Goal: Task Accomplishment & Management: Manage account settings

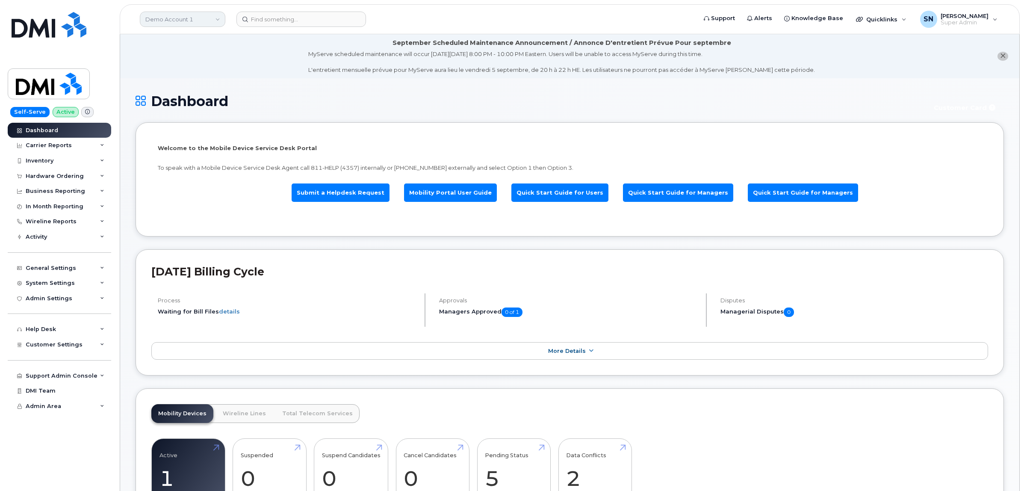
click at [176, 20] on link "Demo Account 1" at bounding box center [183, 19] width 86 height 15
type input "kiew"
click at [176, 94] on link "Kiewit Canada Inc" at bounding box center [204, 98] width 126 height 17
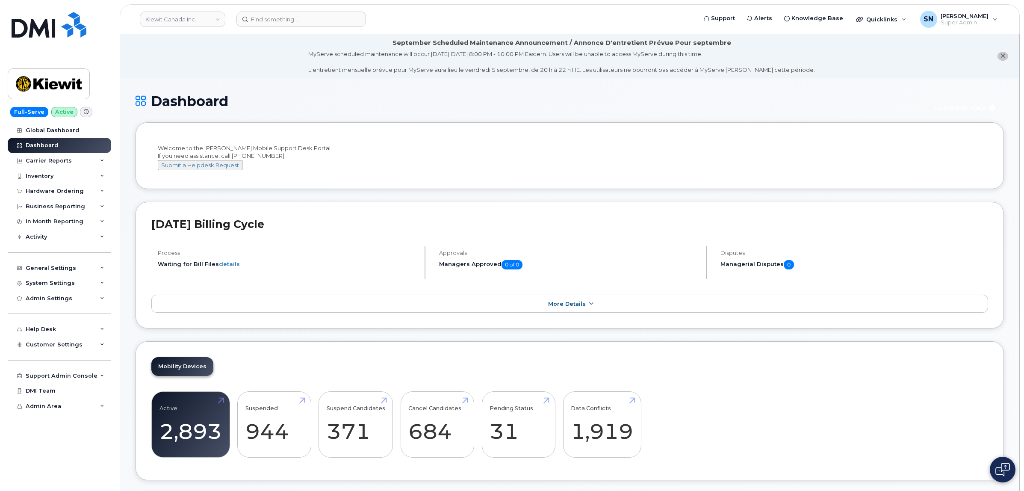
click at [1003, 58] on icon "close notification" at bounding box center [1003, 56] width 6 height 6
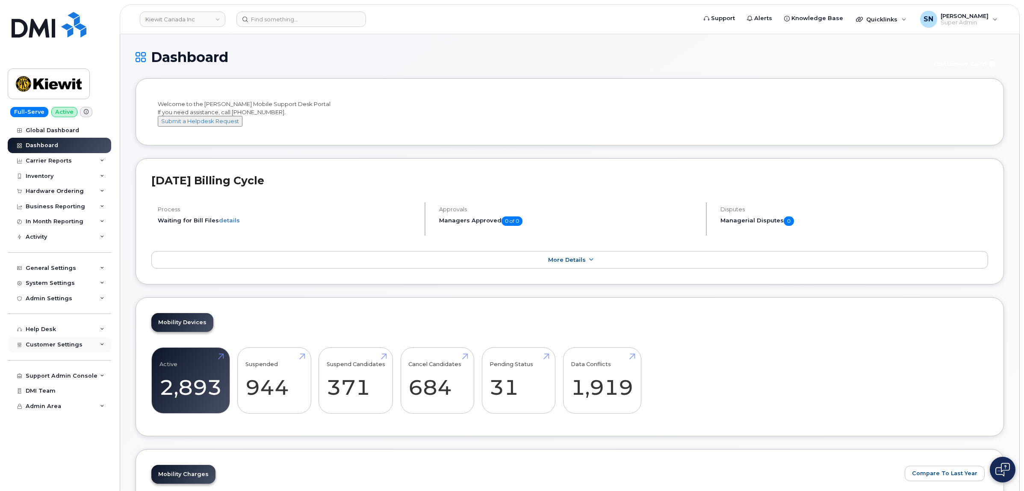
click at [69, 348] on span "Customer Settings" at bounding box center [54, 344] width 57 height 6
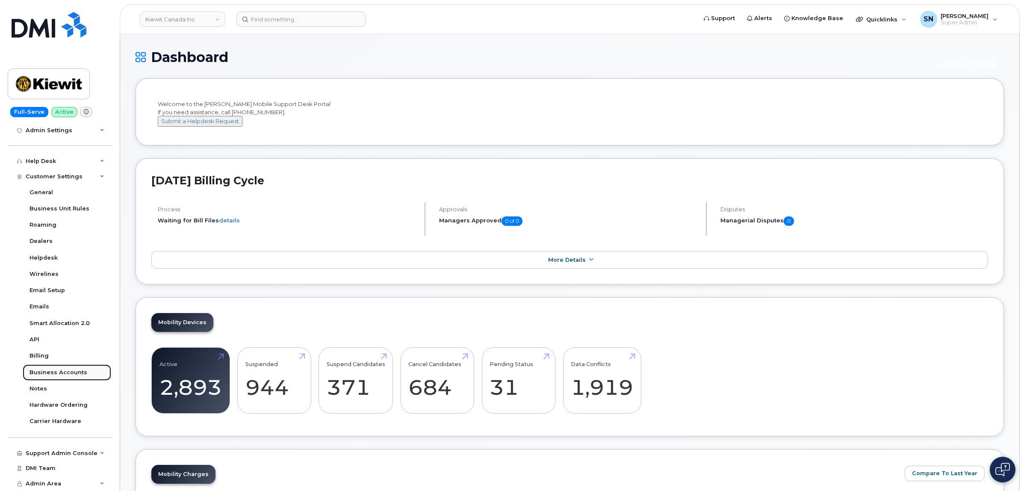
click at [73, 373] on div "Business Accounts" at bounding box center [59, 373] width 58 height 8
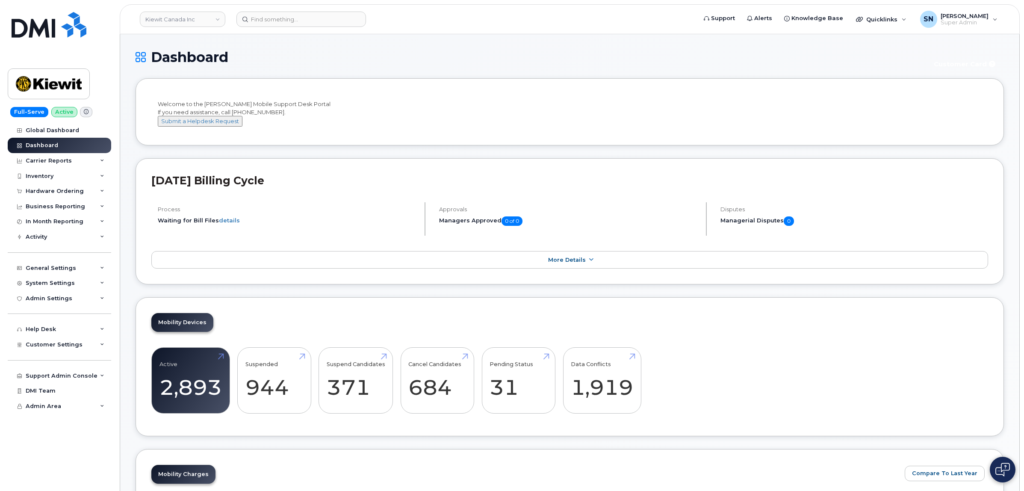
click at [329, 145] on li "Welcome to the Kiewit Mobile Support Desk Portal If you need assistance, call 8…" at bounding box center [570, 111] width 869 height 67
click at [189, 26] on link "Kiewit Canada Inc" at bounding box center [183, 19] width 86 height 15
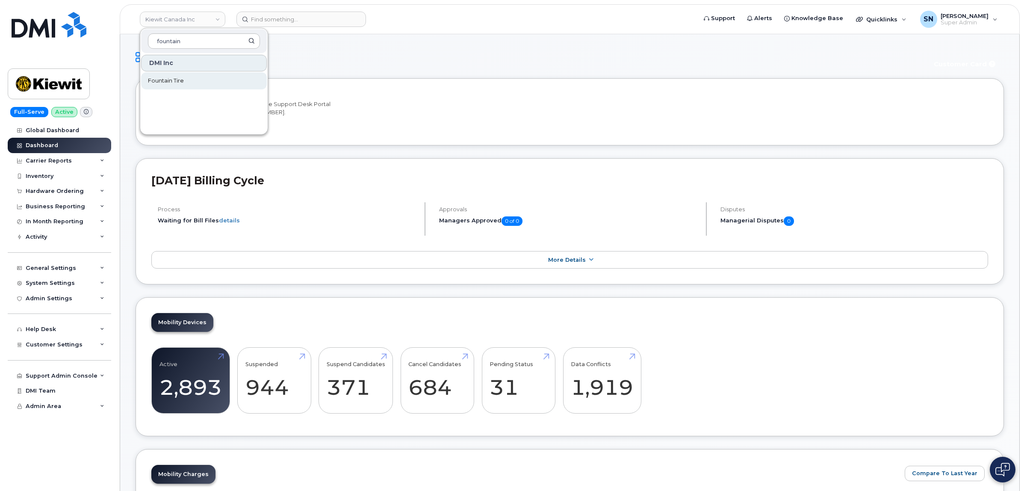
type input "fountain"
click at [184, 83] on span "Fountain Tire" at bounding box center [166, 81] width 36 height 9
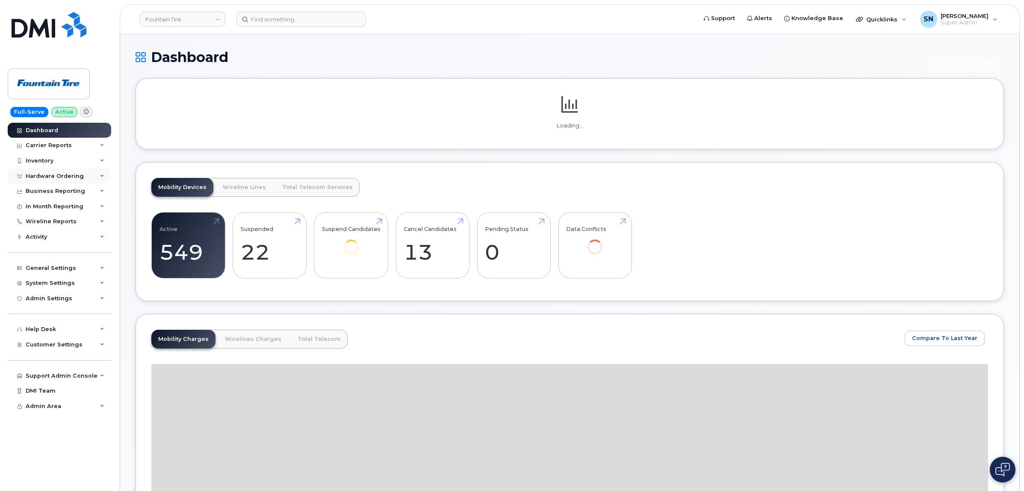
click at [48, 178] on div "Hardware Ordering" at bounding box center [55, 176] width 58 height 7
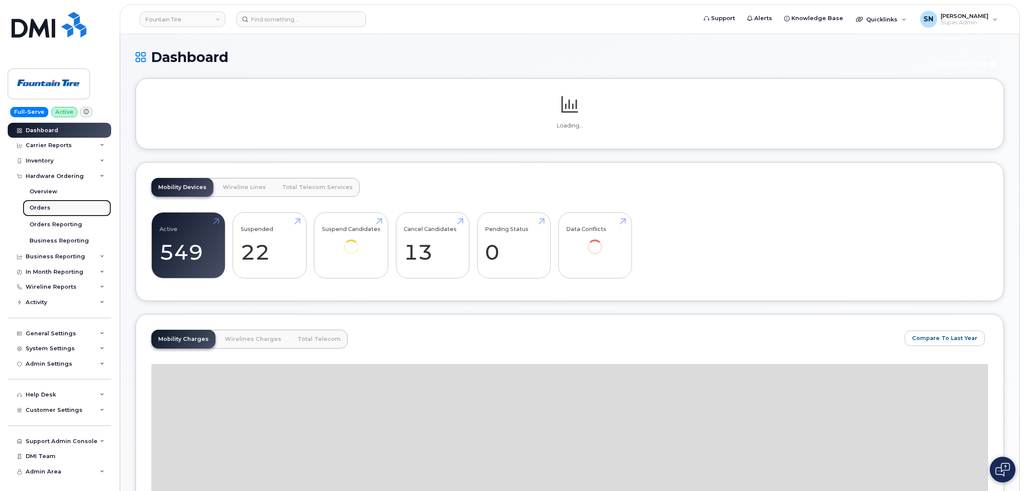
click at [39, 208] on div "Orders" at bounding box center [40, 208] width 21 height 8
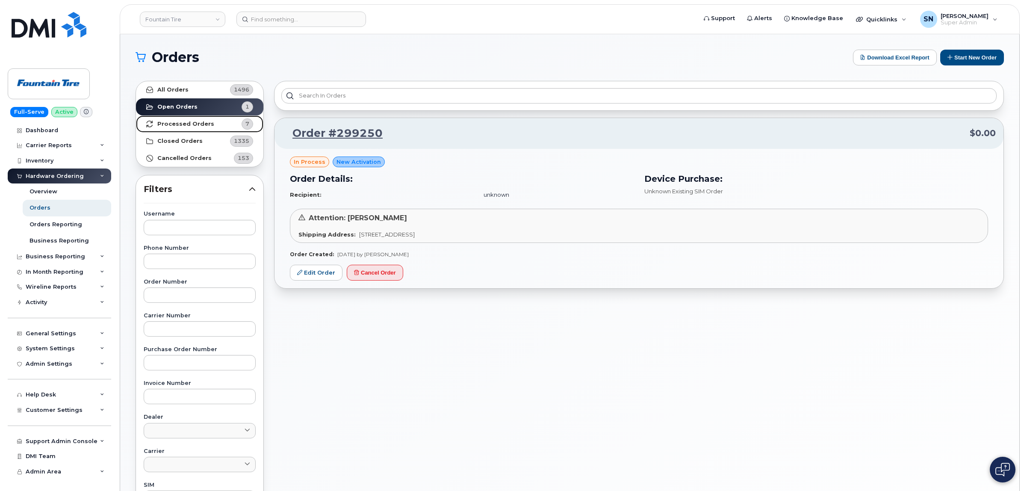
click at [207, 118] on link "Processed Orders 7" at bounding box center [199, 123] width 127 height 17
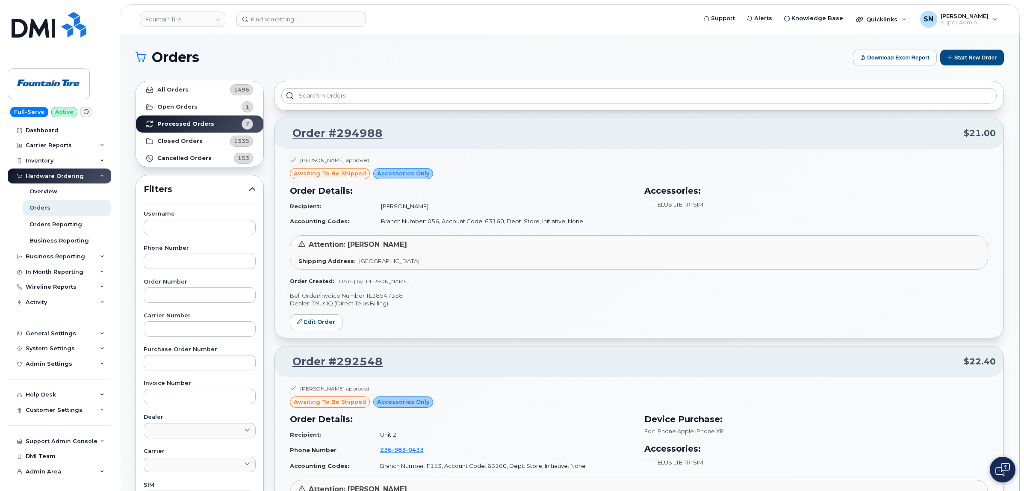
click at [476, 54] on h1 "Orders" at bounding box center [492, 57] width 713 height 14
click at [319, 60] on h1 "Orders" at bounding box center [492, 57] width 713 height 14
click at [312, 18] on input at bounding box center [301, 19] width 130 height 15
paste input "5063772524"
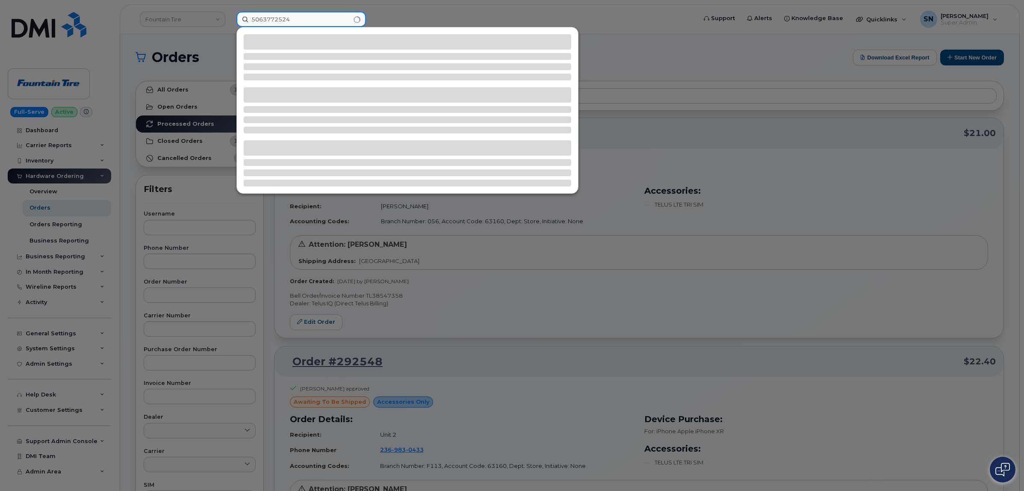
type input "5063772524"
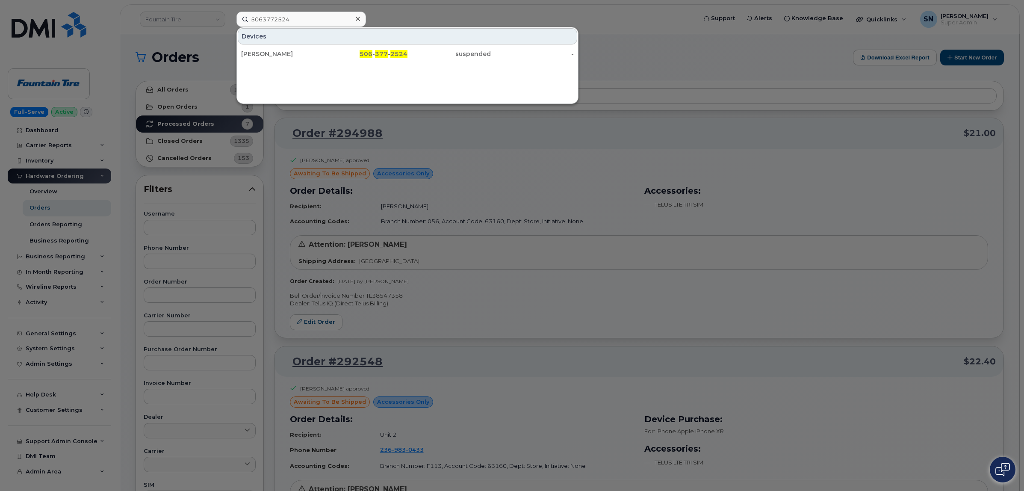
drag, startPoint x: 415, startPoint y: 53, endPoint x: 426, endPoint y: 163, distance: 110.5
click at [415, 53] on div "suspended" at bounding box center [449, 54] width 83 height 9
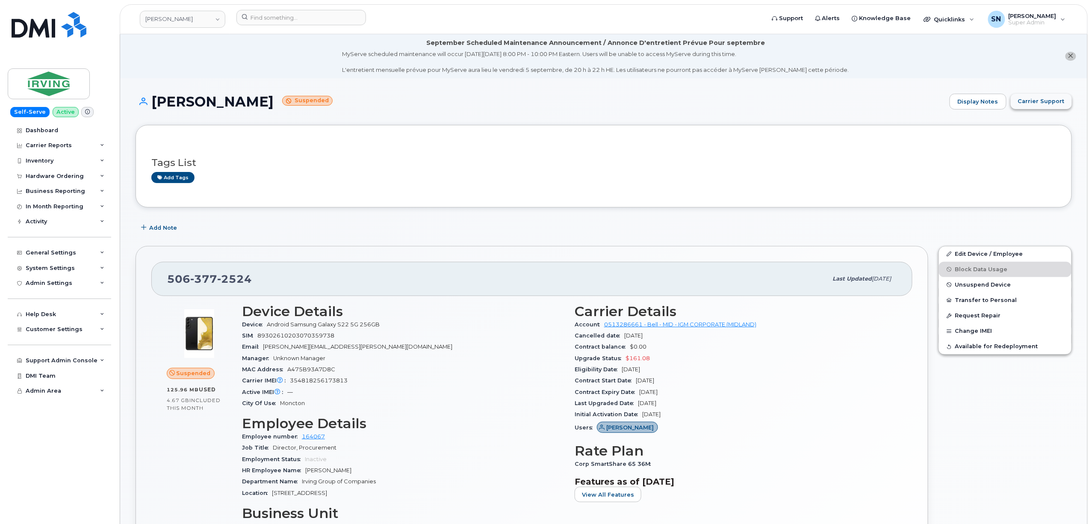
click at [1046, 108] on button "Carrier Support" at bounding box center [1041, 101] width 61 height 15
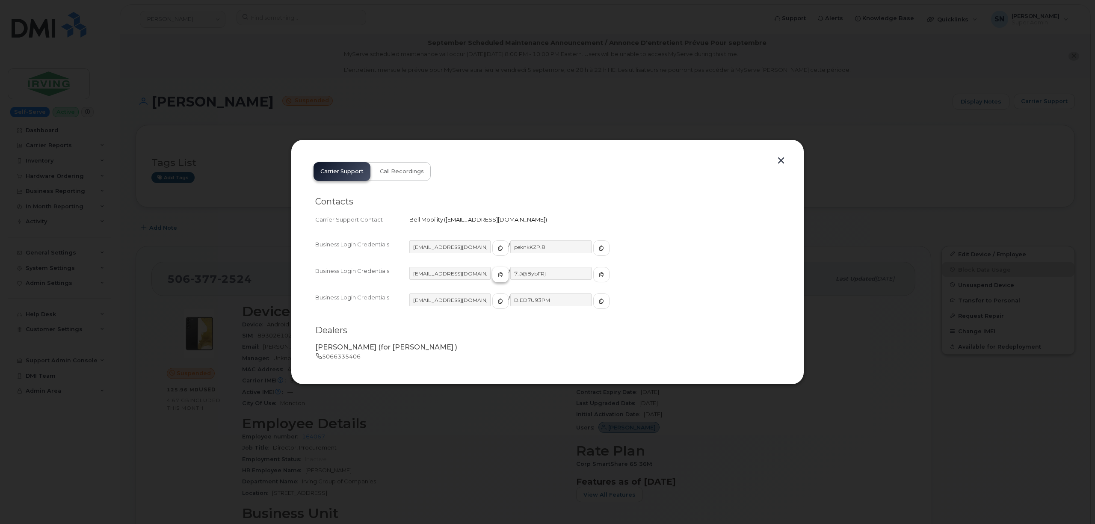
click at [498, 275] on icon "button" at bounding box center [500, 274] width 5 height 5
click at [593, 270] on button "button" at bounding box center [601, 274] width 16 height 15
click at [784, 156] on button "button" at bounding box center [781, 161] width 13 height 12
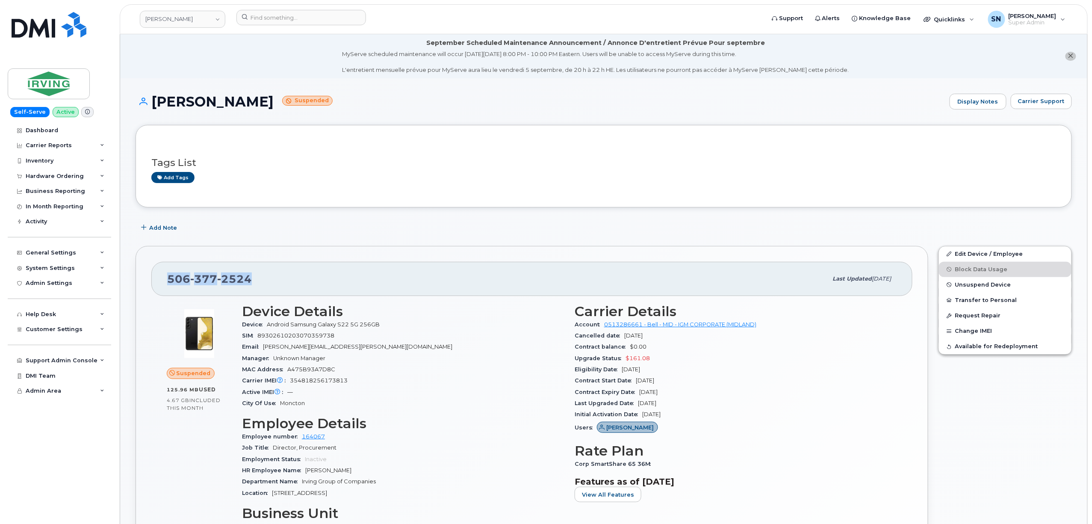
drag, startPoint x: 163, startPoint y: 276, endPoint x: 272, endPoint y: 279, distance: 110.0
click at [272, 279] on div "506 377 2524 Last updated Sep 04, 2025" at bounding box center [531, 279] width 761 height 34
copy span "506 377 2524"
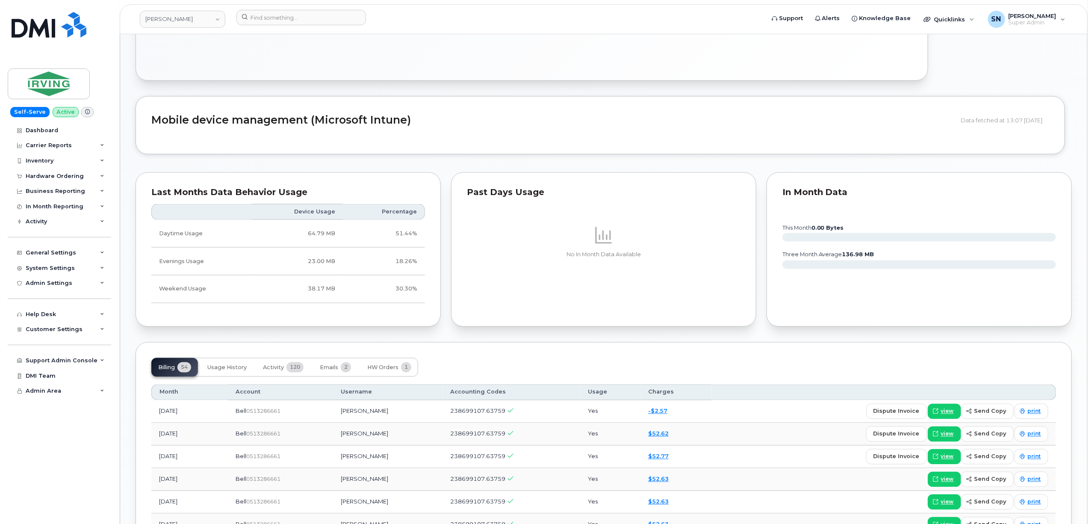
scroll to position [627, 0]
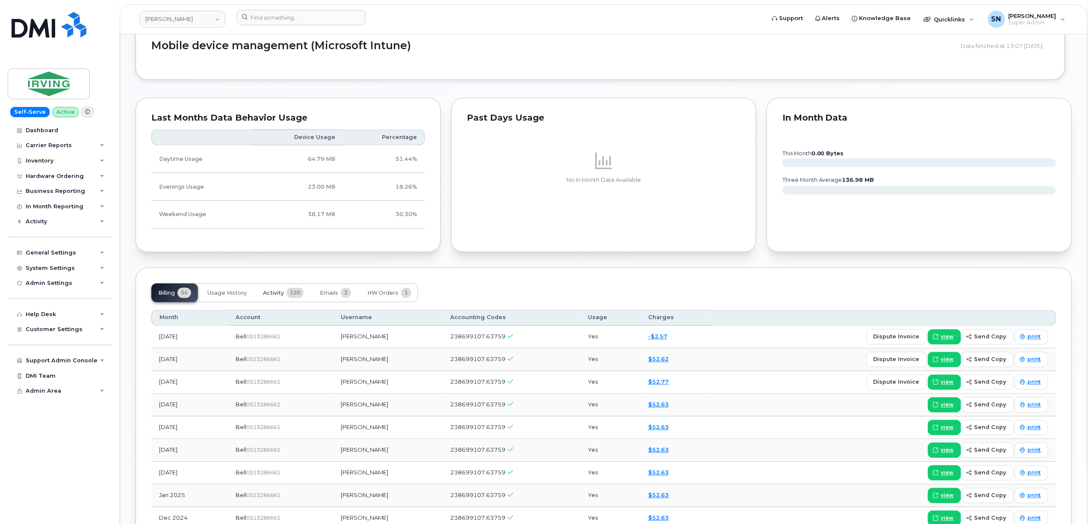
click at [279, 297] on span "Activity" at bounding box center [273, 293] width 21 height 7
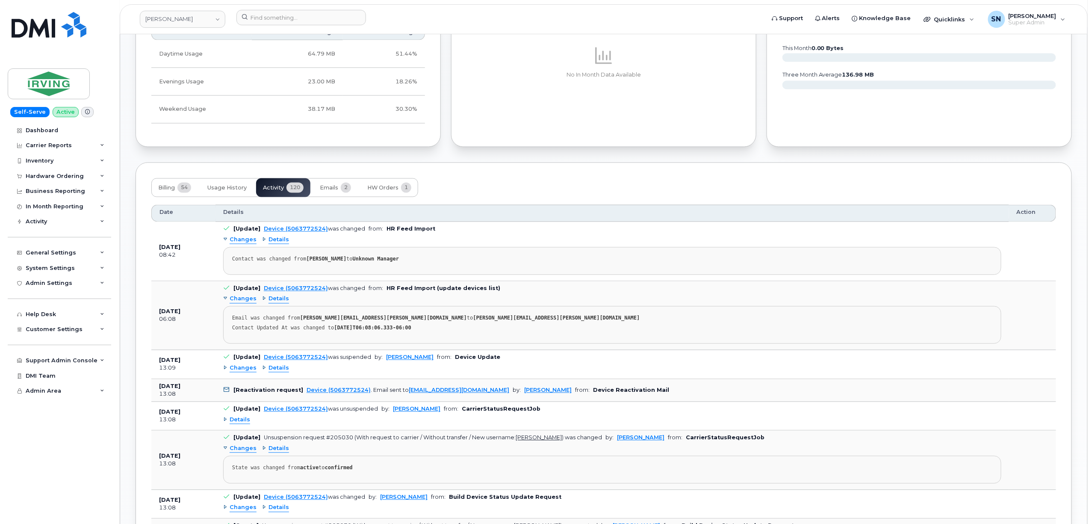
scroll to position [741, 0]
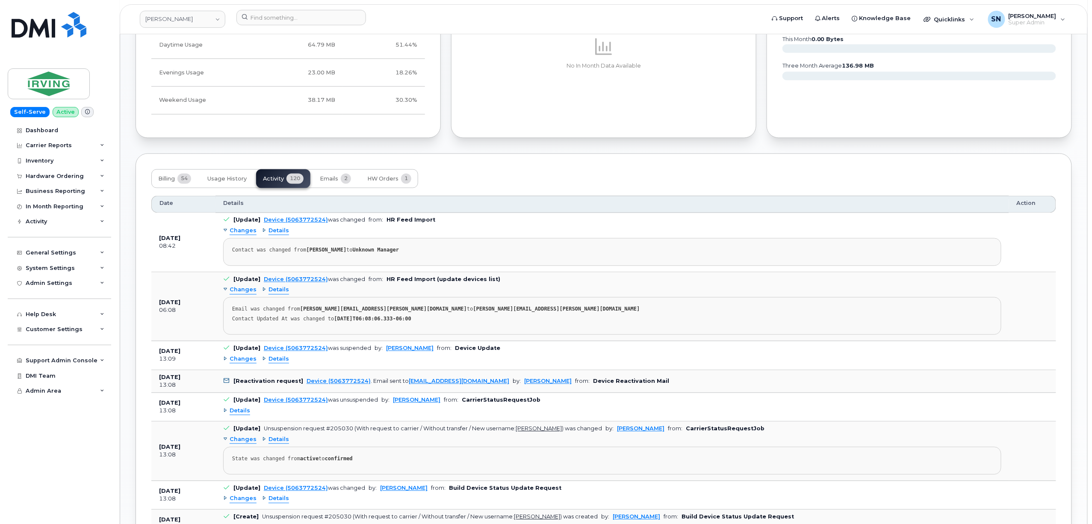
click at [240, 362] on span "Changes" at bounding box center [243, 359] width 27 height 8
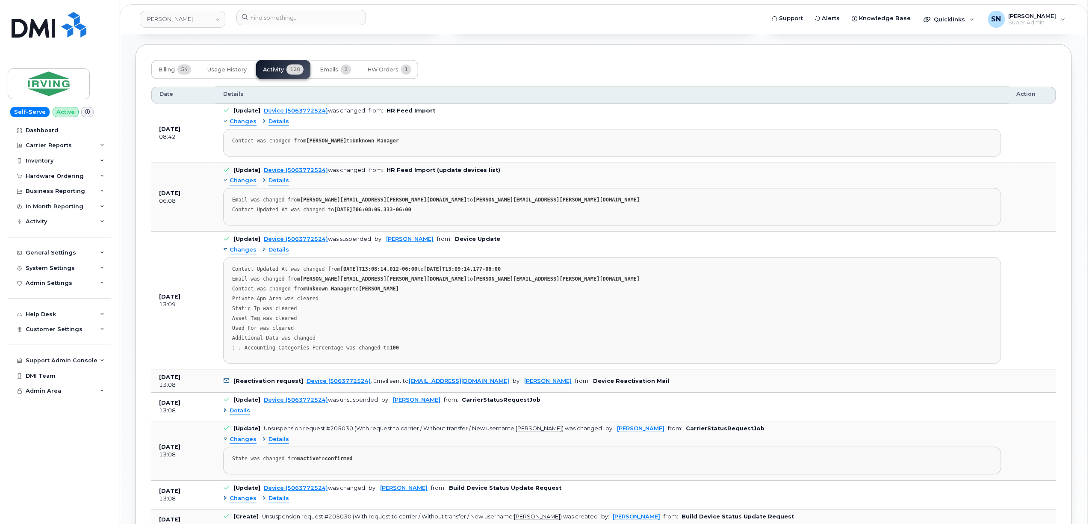
scroll to position [855, 0]
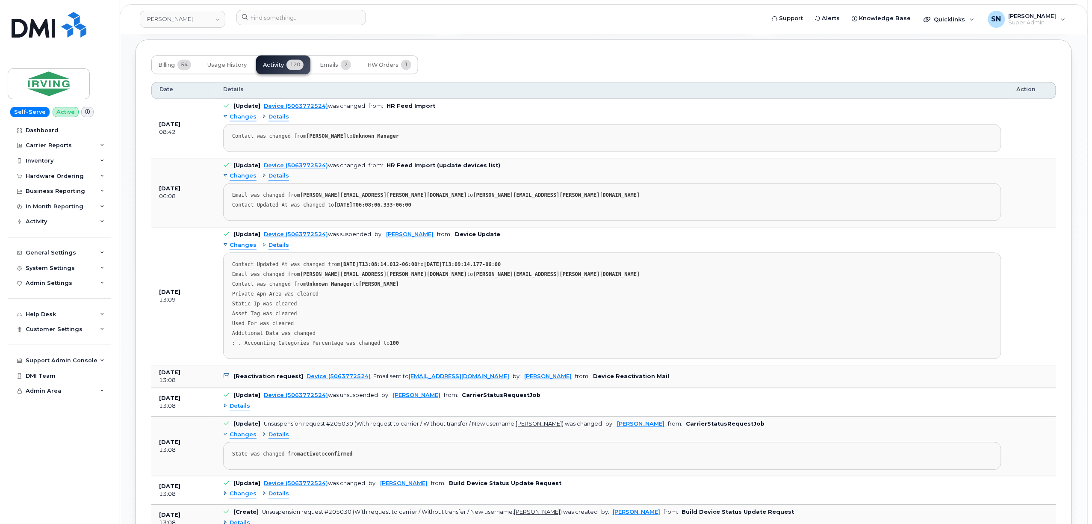
click at [245, 407] on span "Details" at bounding box center [240, 406] width 21 height 8
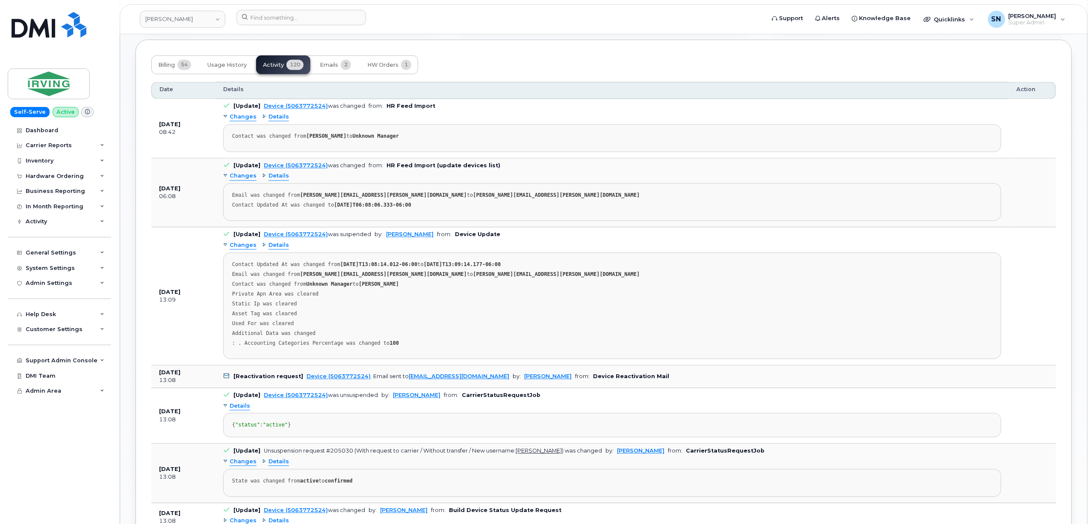
click at [245, 407] on span "Details" at bounding box center [240, 406] width 21 height 8
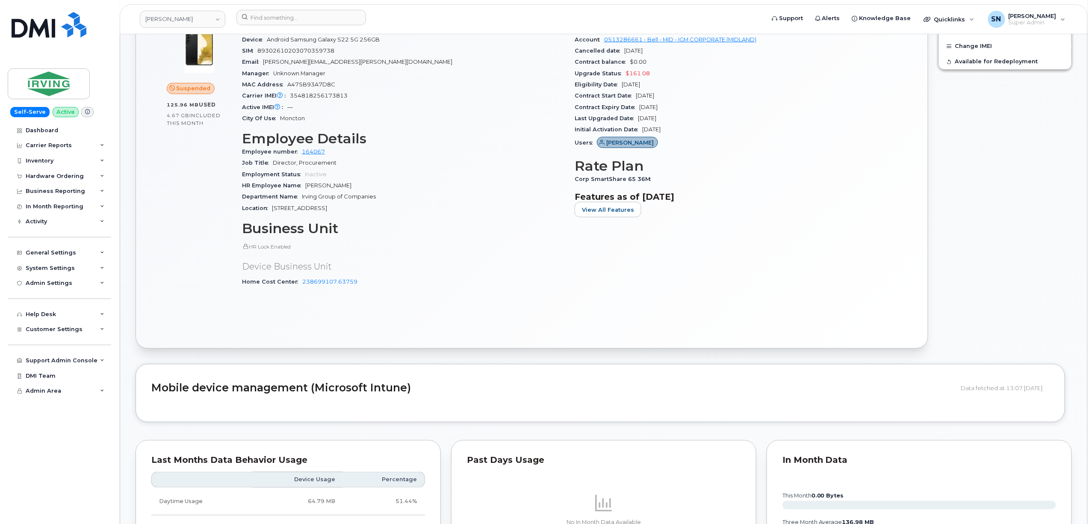
scroll to position [0, 0]
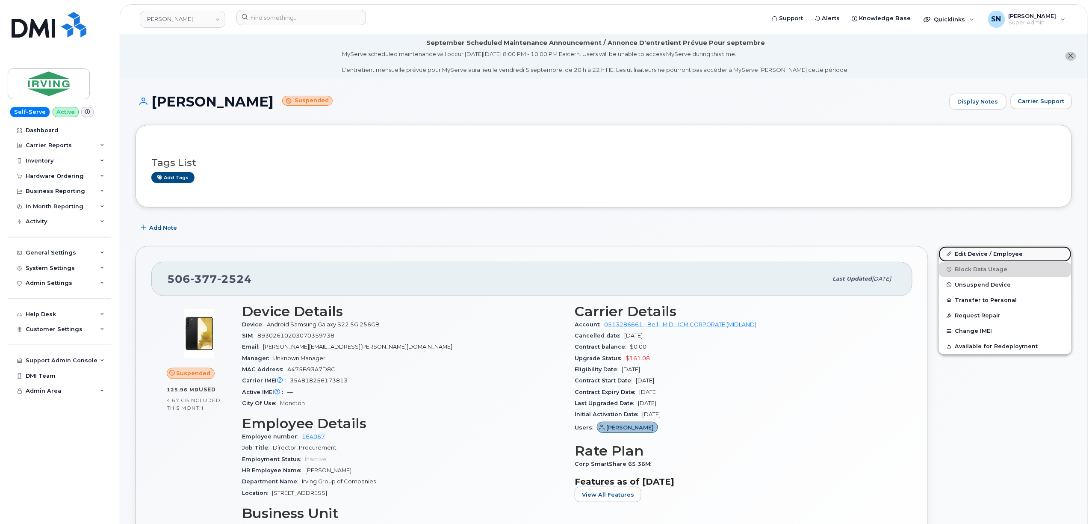
click at [967, 251] on link "Edit Device / Employee" at bounding box center [1005, 253] width 133 height 15
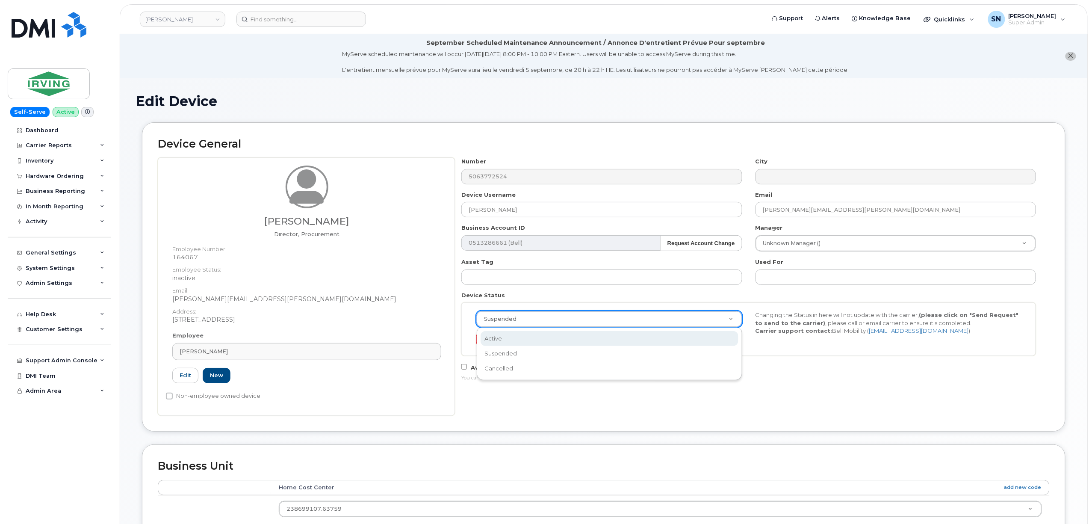
select select "active"
click at [733, 405] on div "Number 5063772524 City Device Username [PERSON_NAME] Email [PERSON_NAME][EMAIL_…" at bounding box center [752, 286] width 595 height 258
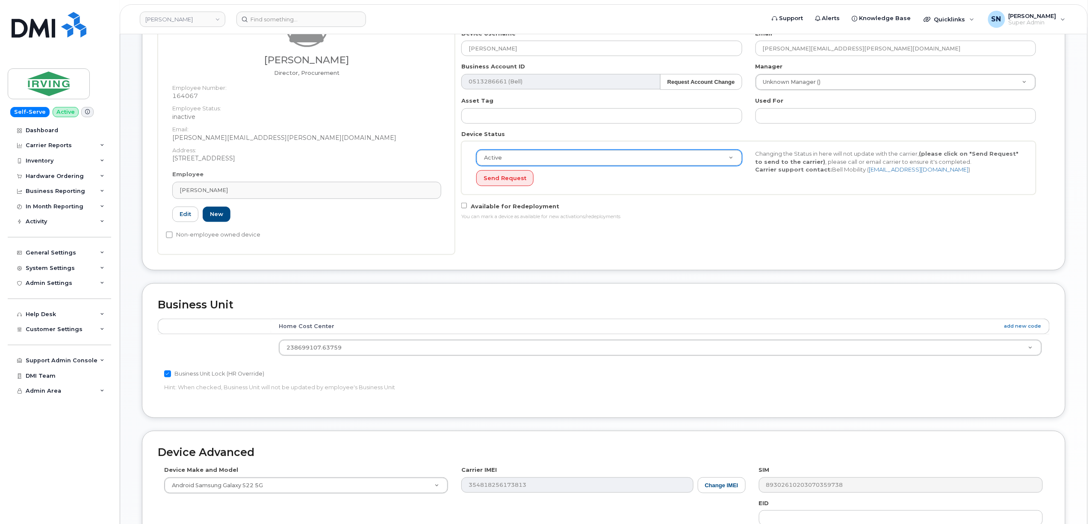
scroll to position [325, 0]
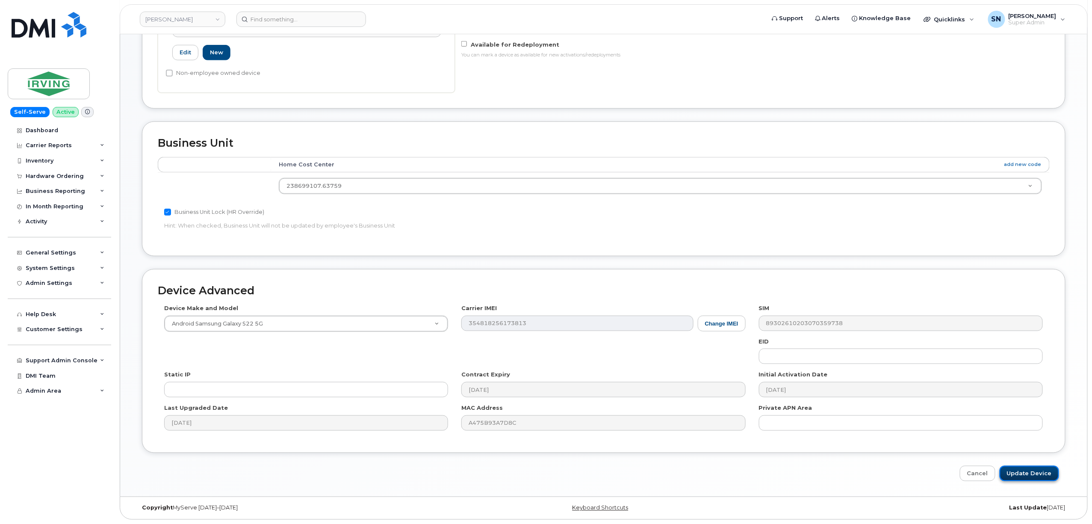
click at [1036, 469] on input "Update Device" at bounding box center [1029, 474] width 59 height 16
type input "Saving..."
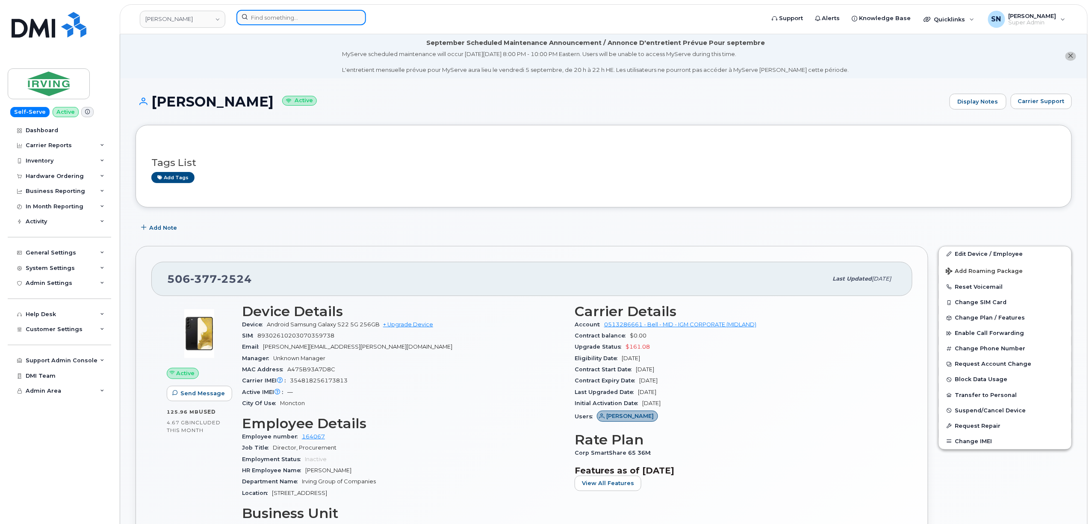
paste input "4503410872"
click at [310, 18] on input "4503410872" at bounding box center [301, 17] width 130 height 15
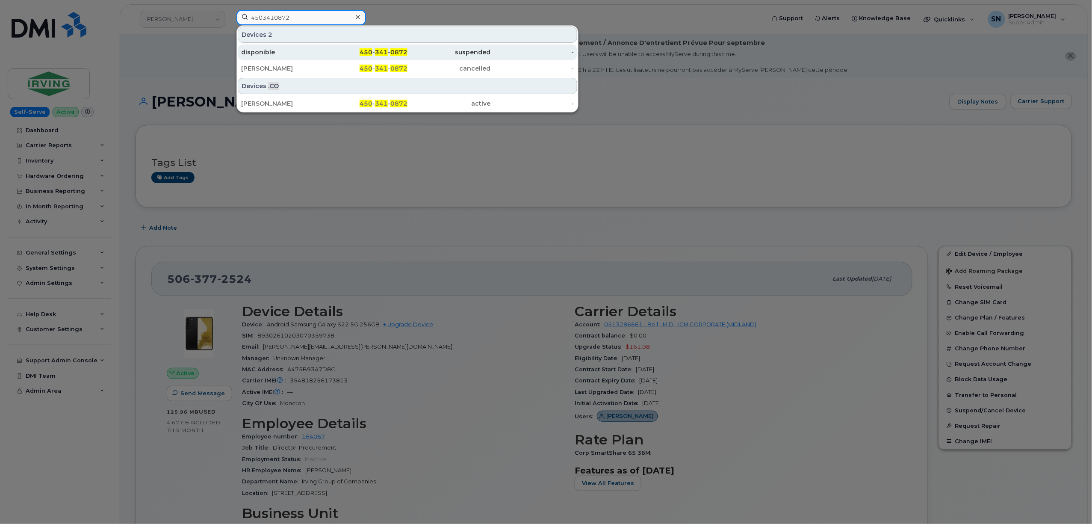
type input "4503410872"
click at [310, 48] on div "disponible" at bounding box center [282, 51] width 83 height 15
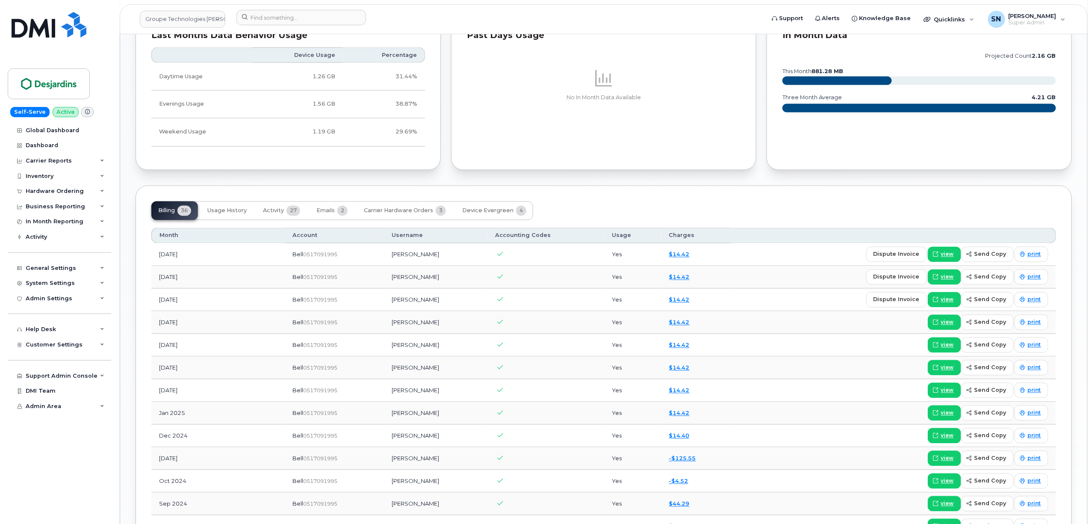
scroll to position [798, 0]
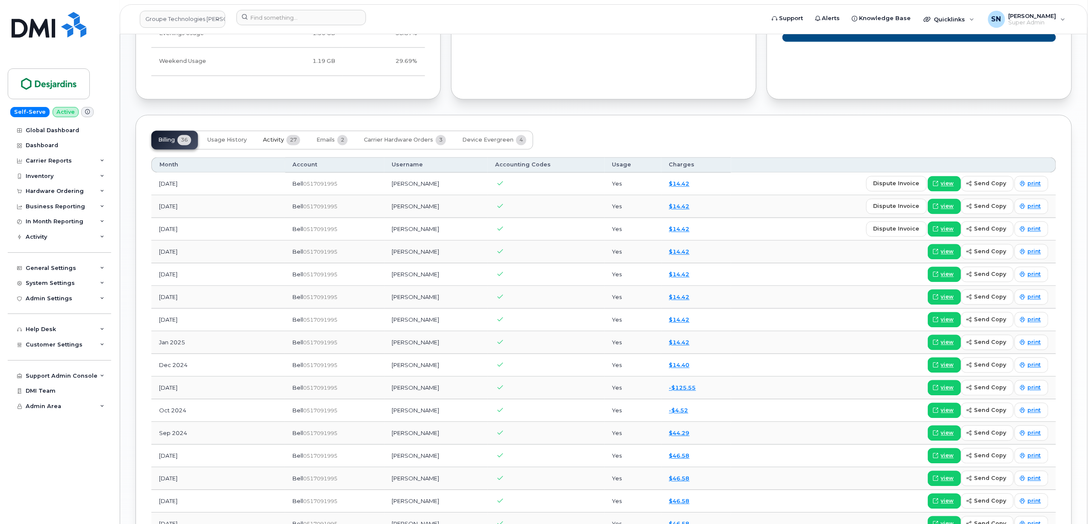
click at [275, 144] on span "Activity" at bounding box center [273, 140] width 21 height 7
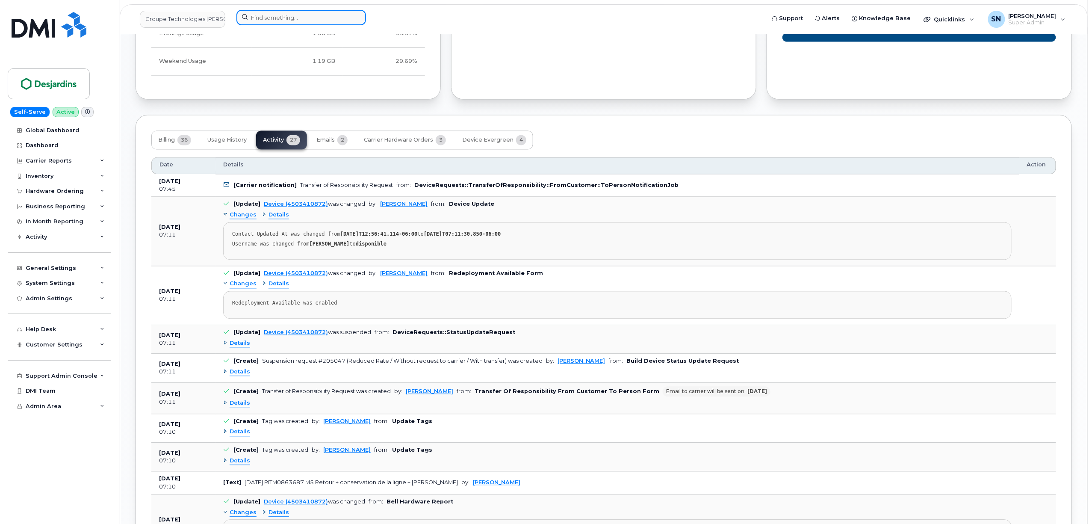
click at [343, 23] on input at bounding box center [301, 17] width 130 height 15
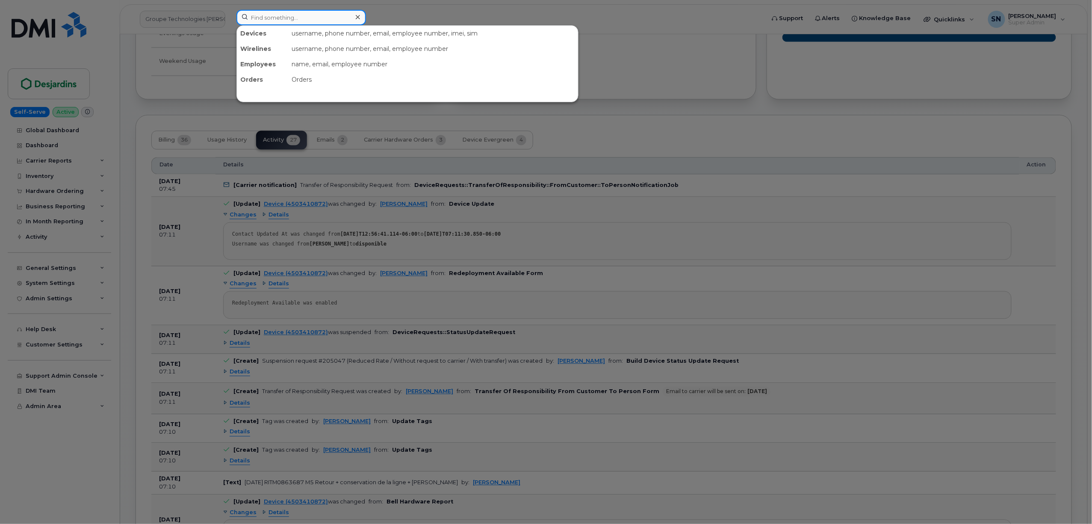
paste input "5145132882"
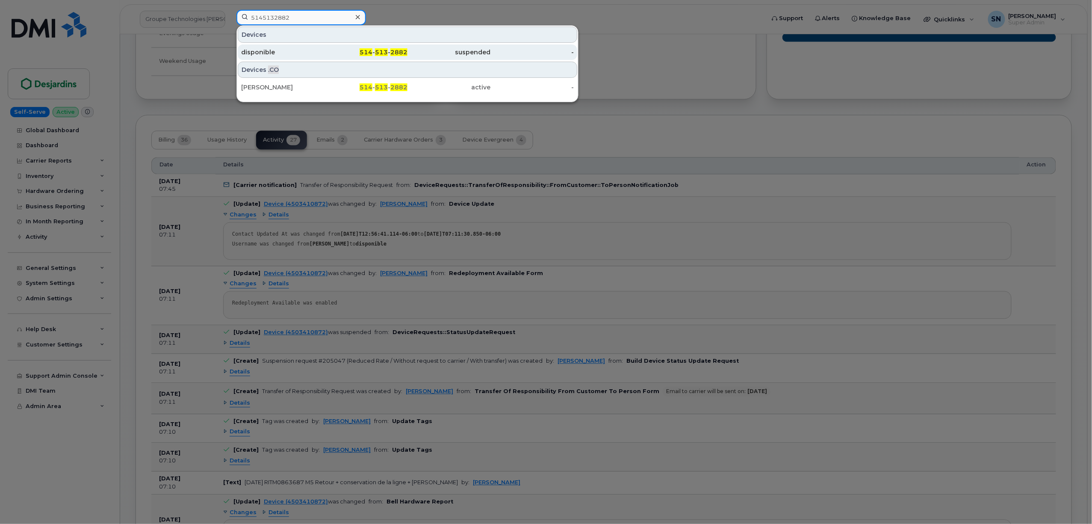
type input "5145132882"
click at [283, 51] on div "disponible" at bounding box center [282, 52] width 83 height 9
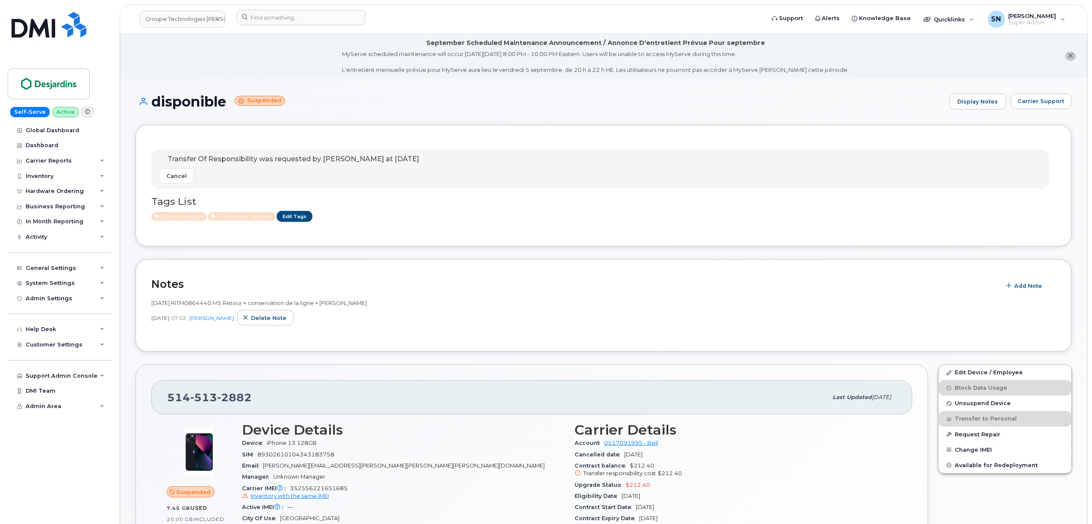
click at [179, 31] on header "Groupe Technologies Desjardins Support Alerts Knowledge Base Quicklinks Suspend…" at bounding box center [604, 19] width 968 height 30
click at [180, 20] on link "Groupe Technologies Desjardins" at bounding box center [183, 19] width 86 height 17
type input "kiew"
click at [192, 101] on span "Kiewit Canada Inc" at bounding box center [173, 103] width 50 height 9
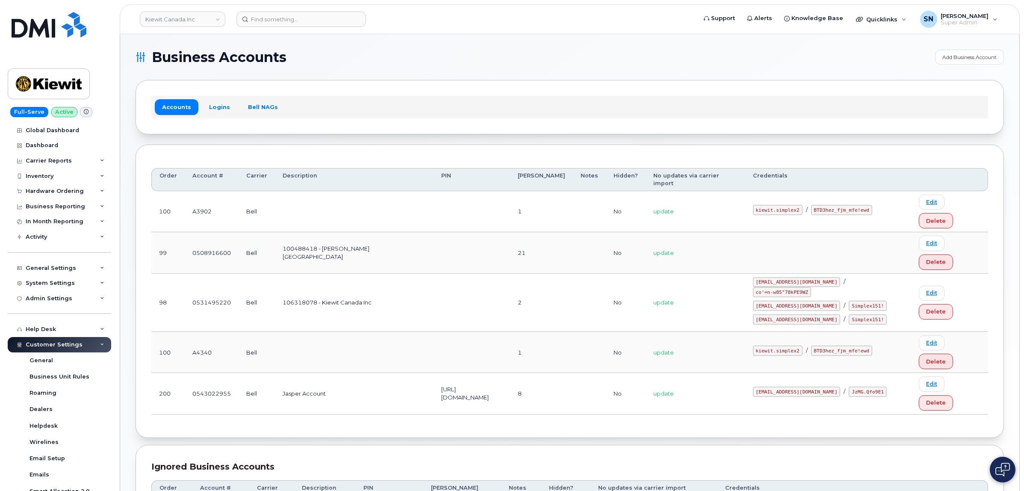
scroll to position [171, 0]
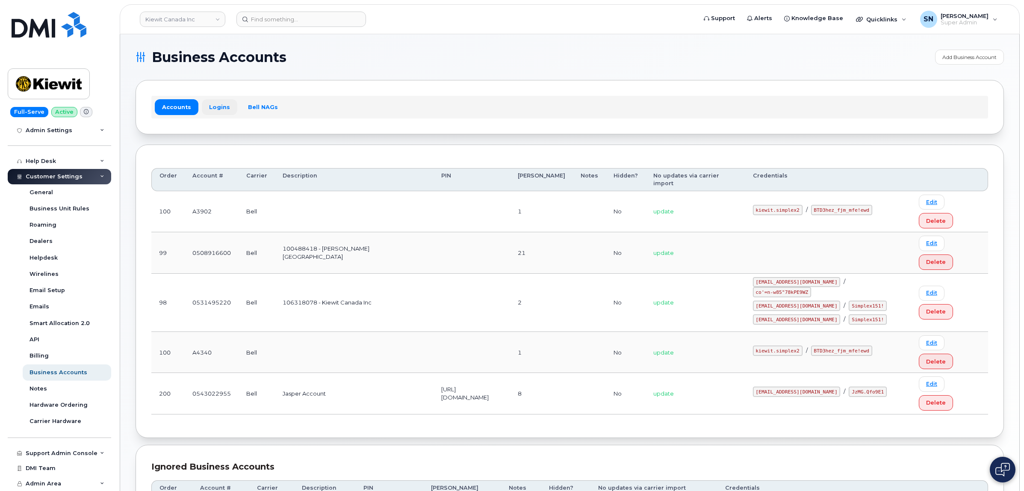
click at [213, 103] on link "Logins" at bounding box center [219, 106] width 35 height 15
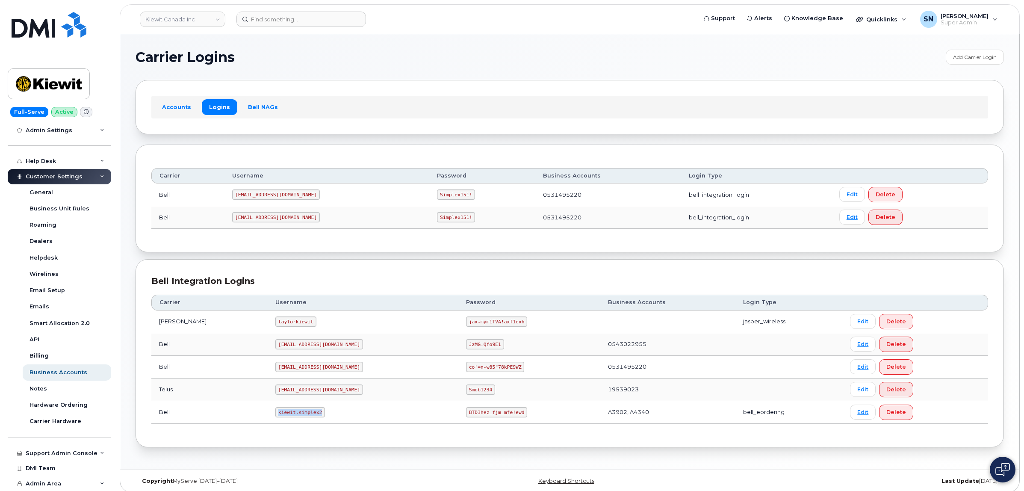
drag, startPoint x: 255, startPoint y: 415, endPoint x: 296, endPoint y: 417, distance: 41.1
click at [296, 417] on code "kiewit.simplex2" at bounding box center [300, 412] width 50 height 10
copy code "kiewit.simplex2"
drag, startPoint x: 426, startPoint y: 414, endPoint x: 486, endPoint y: 418, distance: 60.5
click at [486, 418] on td "BTD3hez_fjm_mfe!ewd" at bounding box center [529, 412] width 142 height 23
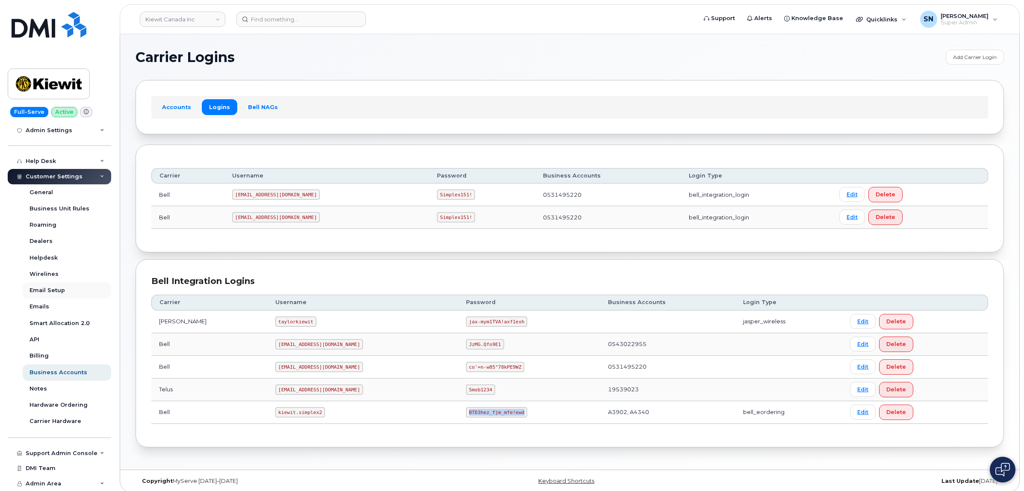
copy code "BTD3hez_fjm_mfe!ewd"
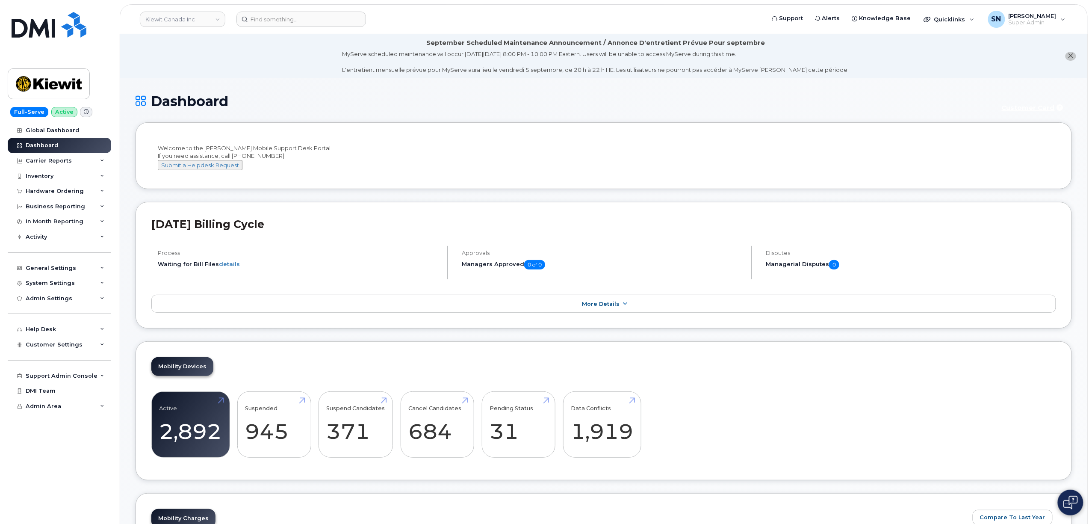
click at [1068, 57] on icon "close notification" at bounding box center [1071, 56] width 6 height 6
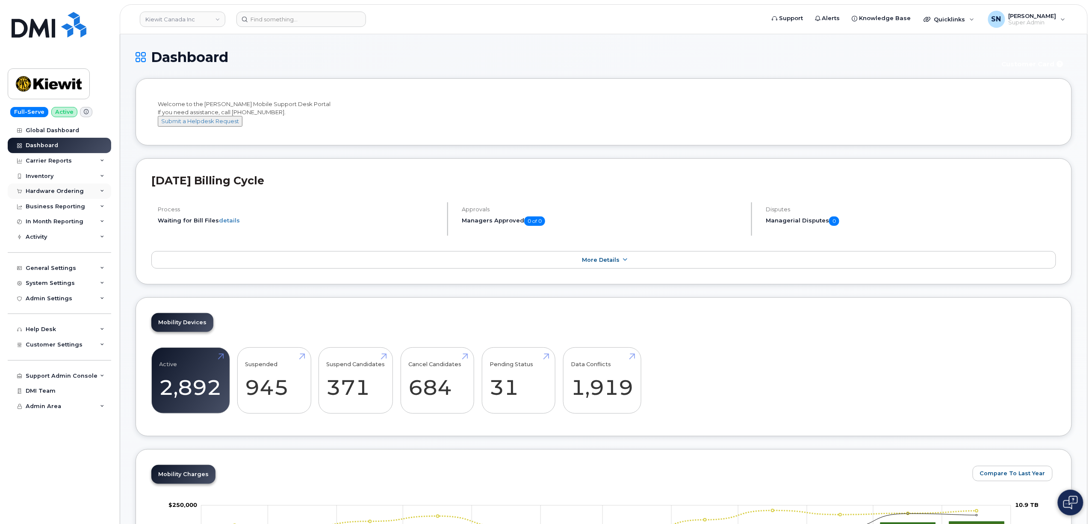
click at [53, 192] on div "Hardware Ordering" at bounding box center [55, 191] width 58 height 7
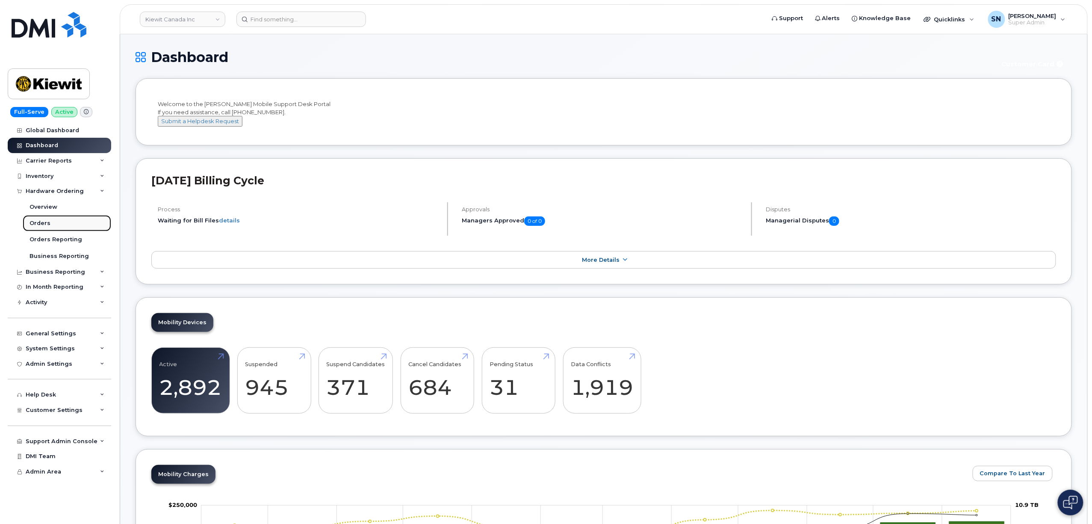
click at [47, 224] on div "Orders" at bounding box center [40, 223] width 21 height 8
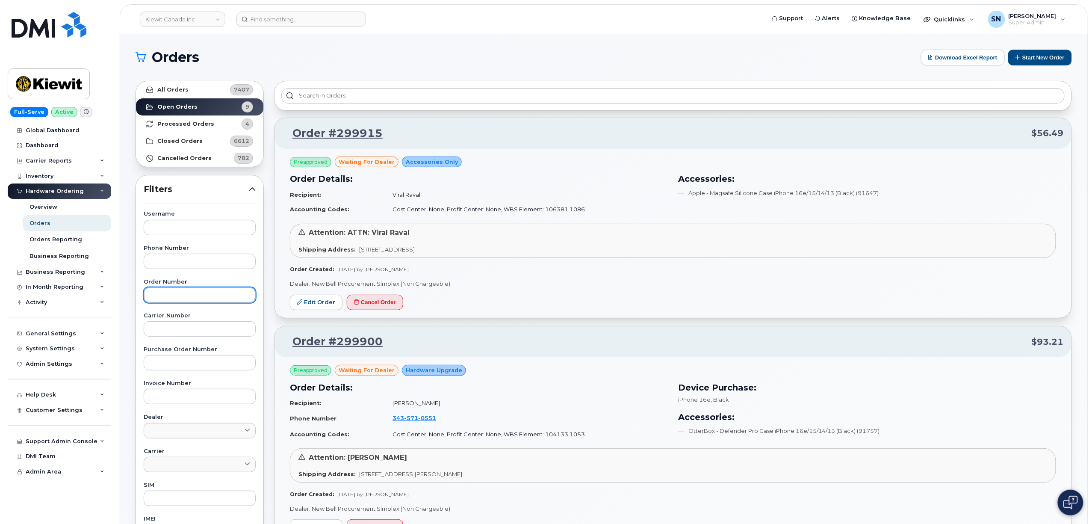
click at [176, 303] on input "text" at bounding box center [200, 294] width 112 height 15
paste input "299915"
type input "299915"
click at [187, 83] on link "All Orders 7407" at bounding box center [199, 89] width 127 height 17
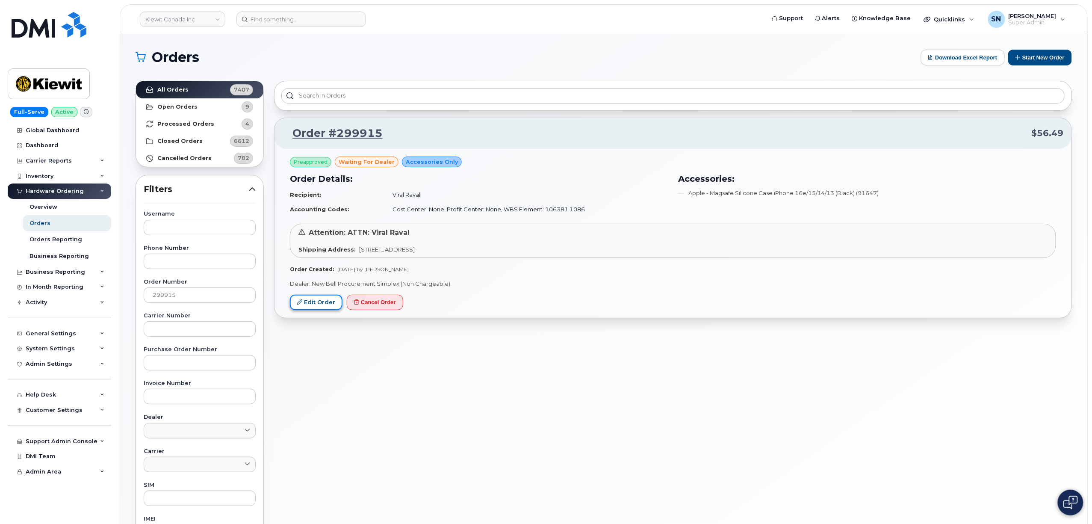
click at [313, 305] on link "Edit Order" at bounding box center [316, 303] width 53 height 16
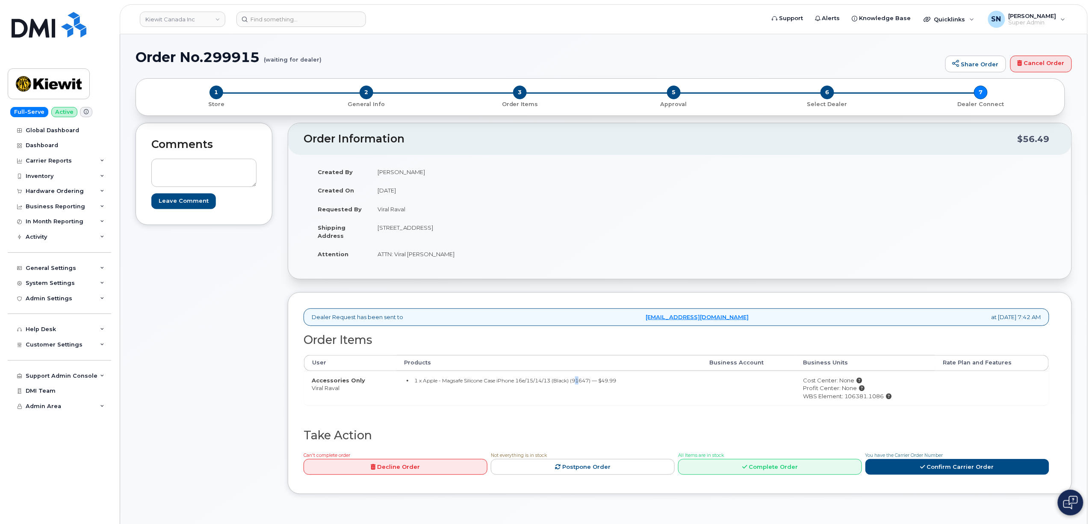
click at [576, 384] on small "1 x Apple - Magsafe Silicone Case iPhone 16e/15/14/13 (Black) (91647) — $49.99" at bounding box center [515, 380] width 202 height 6
click at [579, 384] on small "1 x Apple - Magsafe Silicone Case iPhone 16e/15/14/13 (Black) (91647) — $49.99" at bounding box center [515, 380] width 202 height 6
click at [582, 382] on small "1 x Apple - Magsafe Silicone Case iPhone 16e/15/14/13 (Black) (91647) — $49.99" at bounding box center [515, 380] width 202 height 6
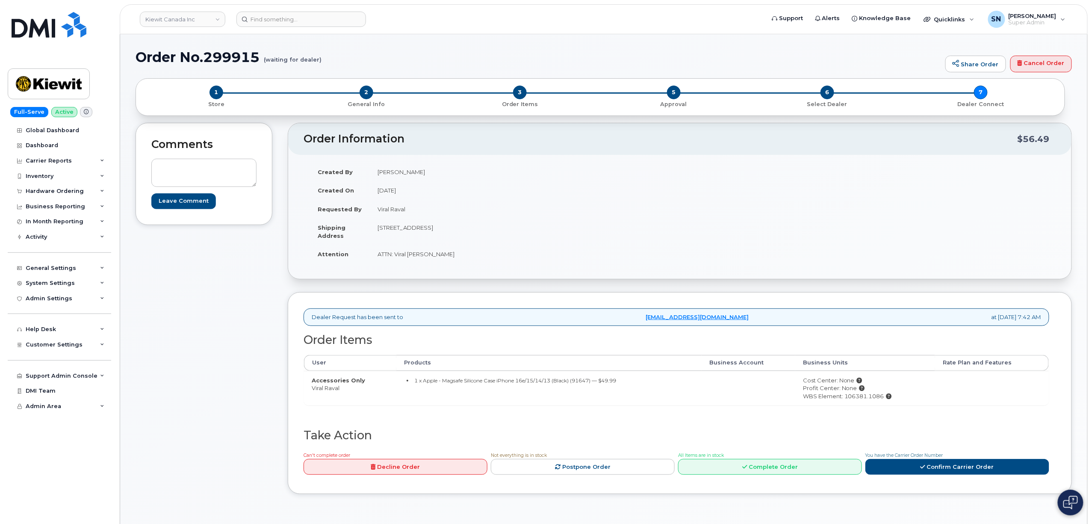
click at [582, 382] on small "1 x Apple - Magsafe Silicone Case iPhone 16e/15/14/13 (Black) (91647) — $49.99" at bounding box center [515, 380] width 202 height 6
click at [581, 382] on small "1 x Apple - Magsafe Silicone Case iPhone 16e/15/14/13 (Black) (91647) — $49.99" at bounding box center [515, 380] width 202 height 6
copy small "91647"
drag, startPoint x: 418, startPoint y: 382, endPoint x: 624, endPoint y: 386, distance: 206.2
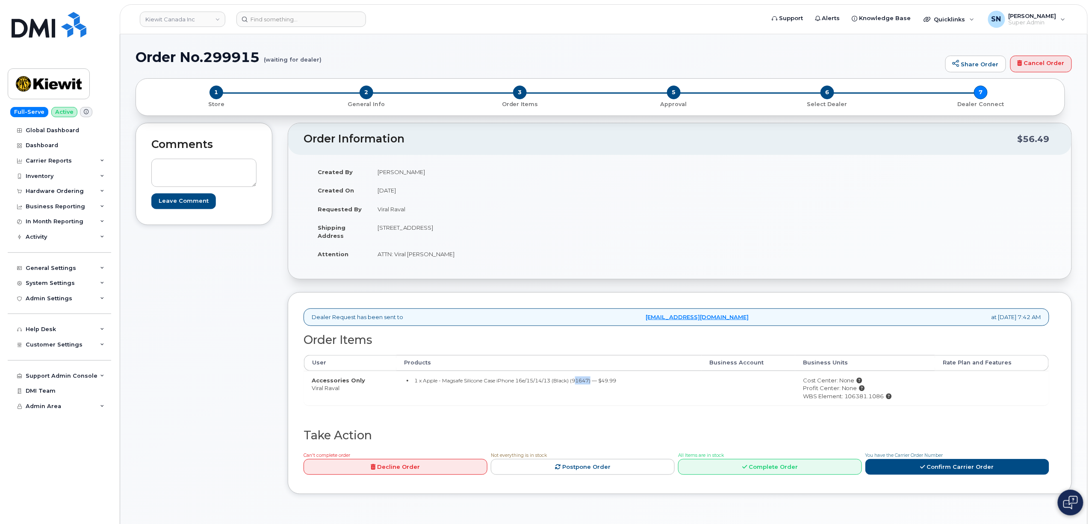
click at [624, 384] on li "1 x Apple - Magsafe Silicone Case iPhone 16e/15/14/13 (Black) (91647) — $49.99" at bounding box center [550, 380] width 287 height 8
copy small "Apple - Magsafe Silicone Case iPhone 16e/15/14/13 (Black) (91647) — $49.99"
click at [249, 295] on div "Comments Leave Comment" at bounding box center [204, 315] width 137 height 384
click at [291, 20] on input at bounding box center [301, 19] width 130 height 15
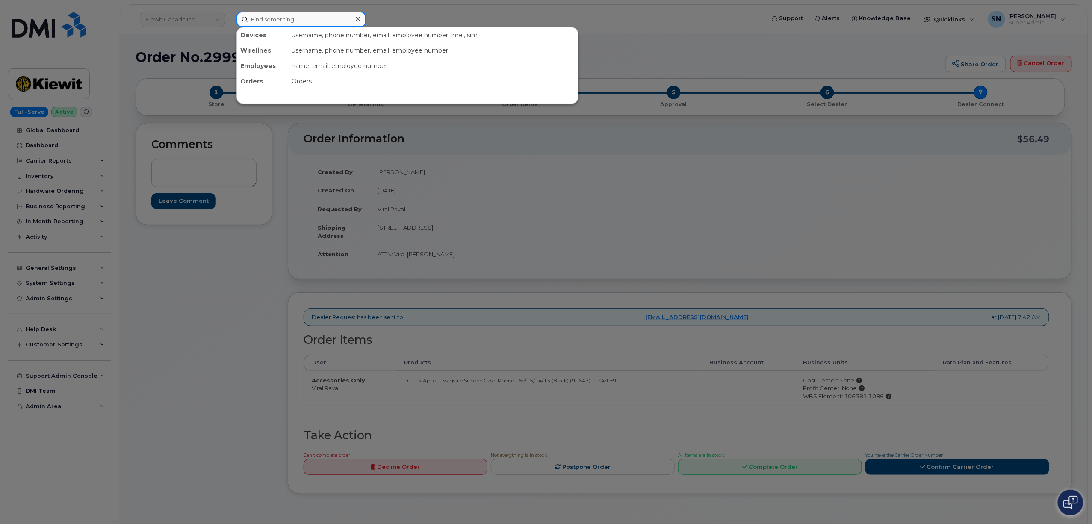
paste input "[PHONE_NUMBER]"
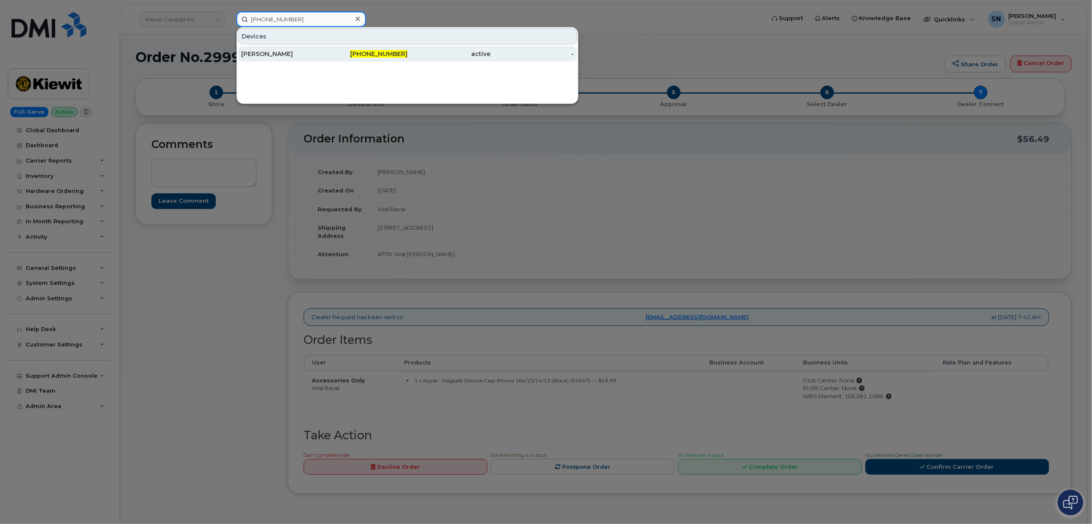
type input "[PHONE_NUMBER]"
click at [281, 53] on div "[PERSON_NAME]" at bounding box center [282, 54] width 83 height 9
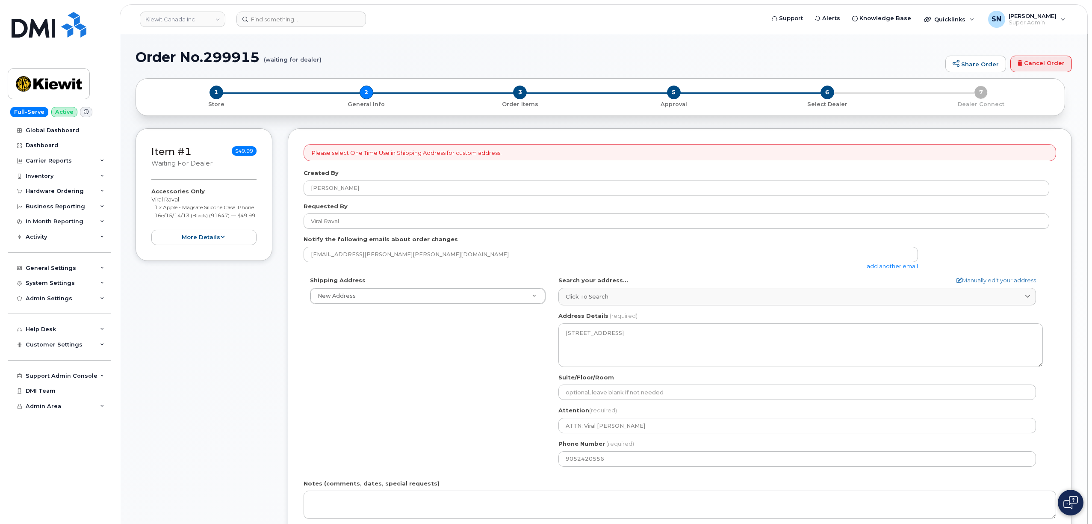
select select
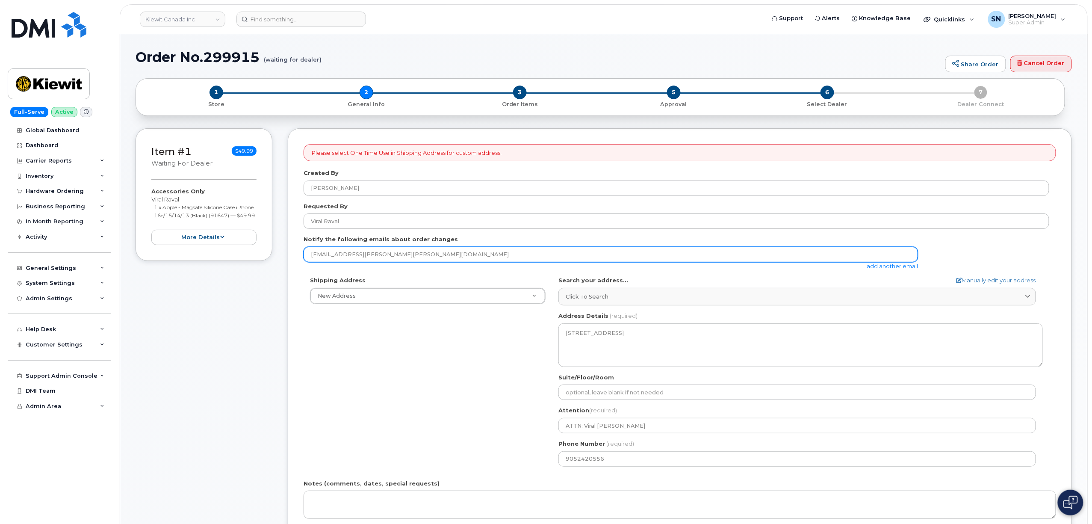
drag, startPoint x: 375, startPoint y: 258, endPoint x: 277, endPoint y: 261, distance: 98.4
click at [289, 257] on div "Please select One Time Use in Shipping Address for custom address. Created By […" at bounding box center [680, 365] width 784 height 474
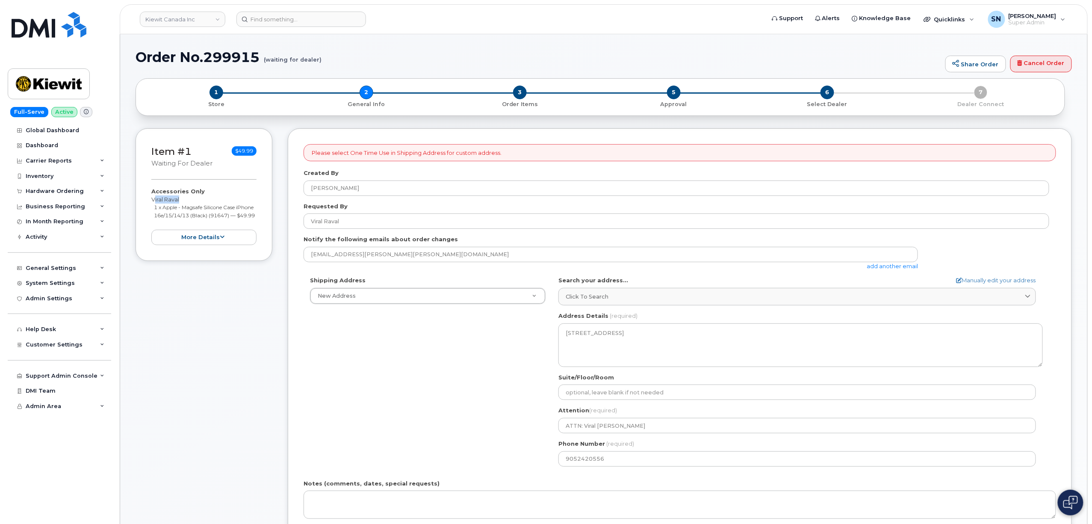
drag, startPoint x: 151, startPoint y: 198, endPoint x: 179, endPoint y: 201, distance: 27.5
click at [179, 201] on div "Item #1 waiting for dealer $49.99 Accessories Only Viral Raval 1 x Apple - Mags…" at bounding box center [204, 194] width 137 height 133
copy div "Viral Rava"
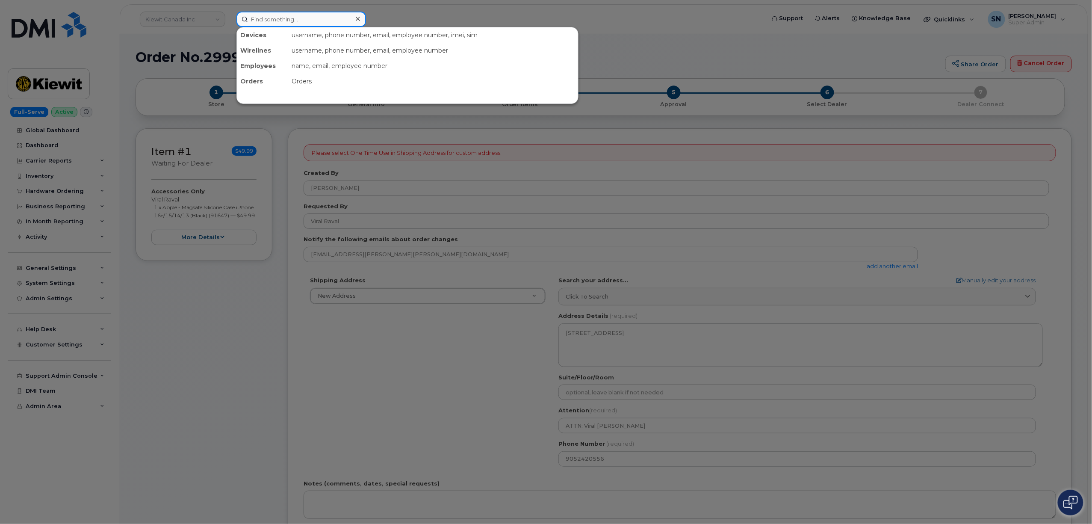
click at [291, 15] on input at bounding box center [301, 19] width 130 height 15
paste input "Viral Rava"
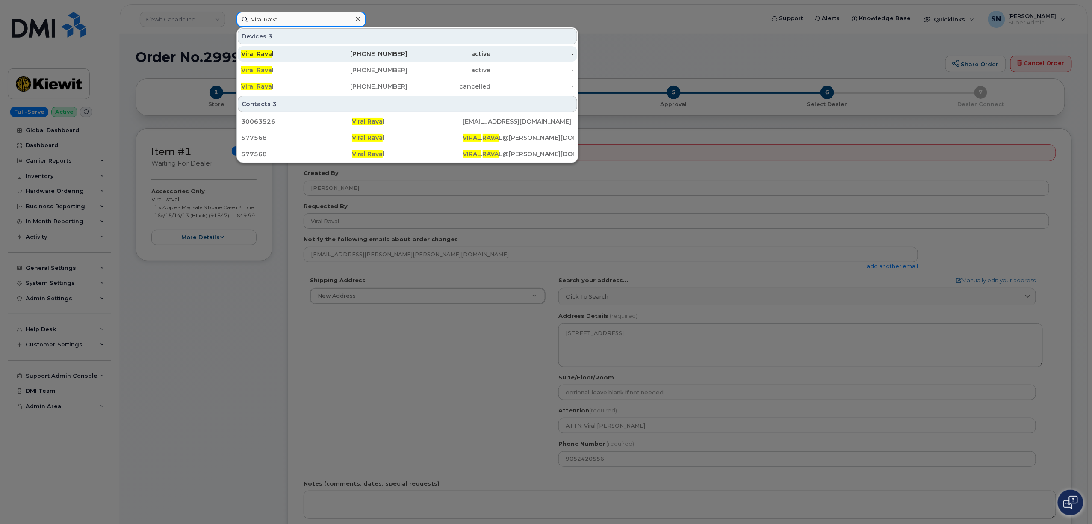
type input "Viral Rava"
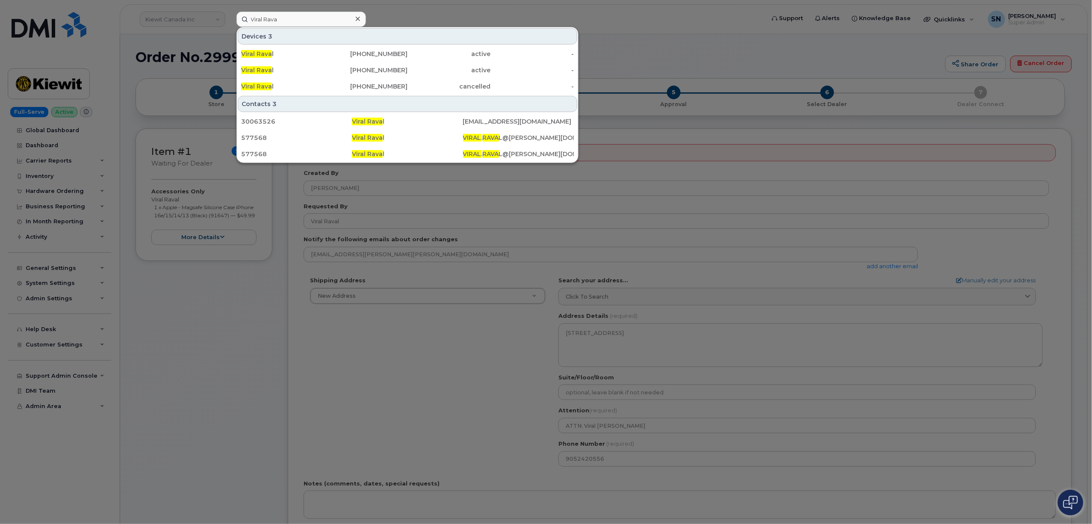
drag, startPoint x: 494, startPoint y: 21, endPoint x: 494, endPoint y: 2, distance: 18.4
click at [494, 20] on div at bounding box center [546, 262] width 1092 height 524
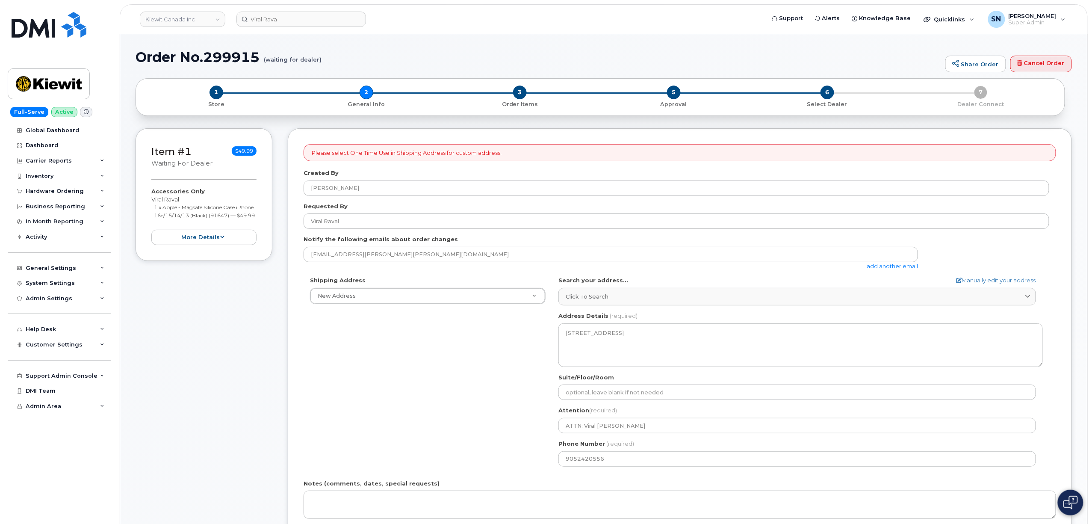
drag, startPoint x: 164, startPoint y: 206, endPoint x: 195, endPoint y: 221, distance: 34.2
click at [195, 219] on li "1 x Apple - Magsafe Silicone Case iPhone 16e/15/14/13 (Black) (91647) — $49.99" at bounding box center [205, 211] width 103 height 16
copy small "Apple - Magsafe Silicone Case iPhone 16e/15/14/13 (Black) (91647) — $49.99"
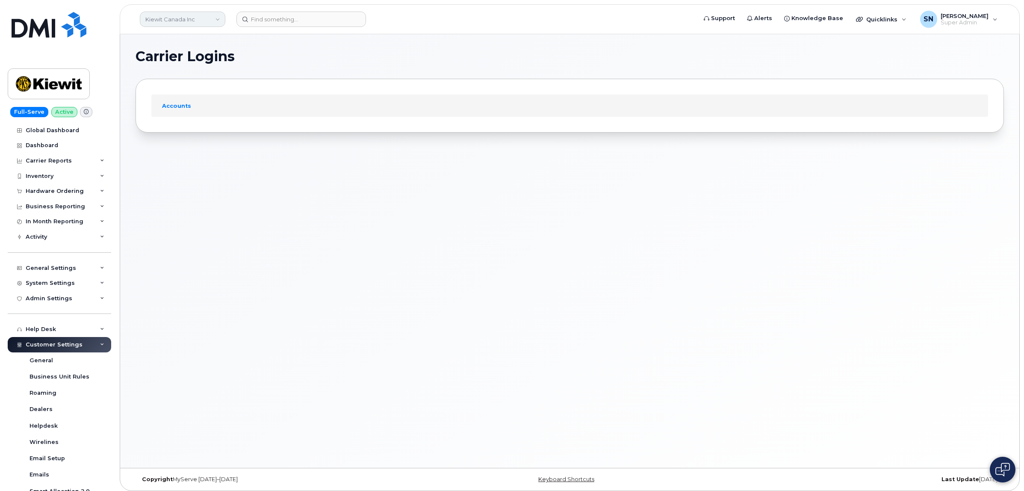
drag, startPoint x: 192, startPoint y: 20, endPoint x: 191, endPoint y: 15, distance: 4.9
click at [192, 20] on link "Kiewit Canada Inc" at bounding box center [183, 19] width 86 height 15
type input "ROYAL"
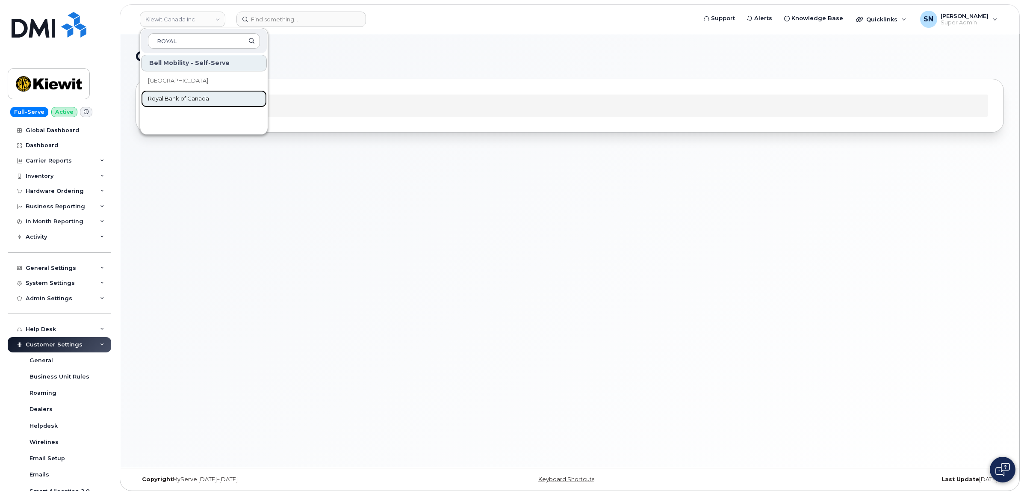
click at [189, 99] on span "Royal Bank of Canada" at bounding box center [178, 99] width 61 height 9
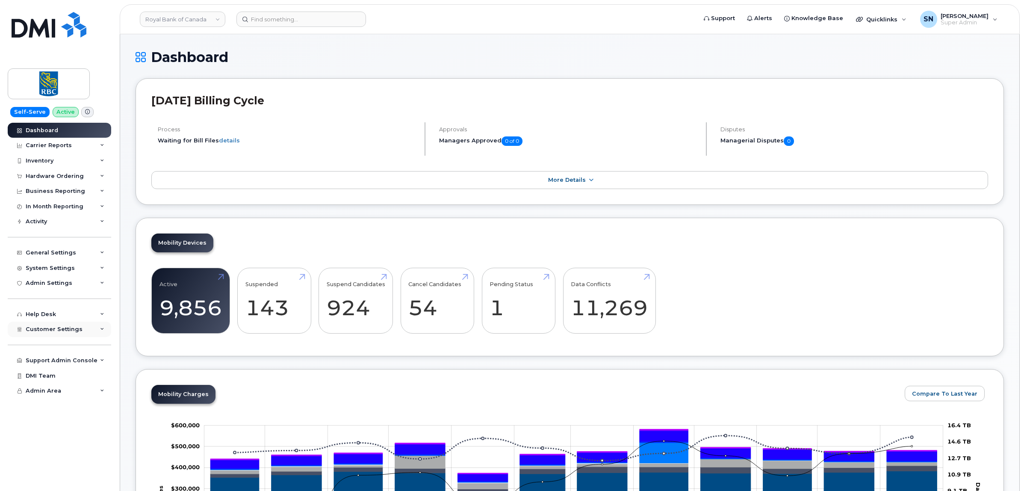
click at [56, 328] on div "Customer Settings" at bounding box center [59, 329] width 103 height 15
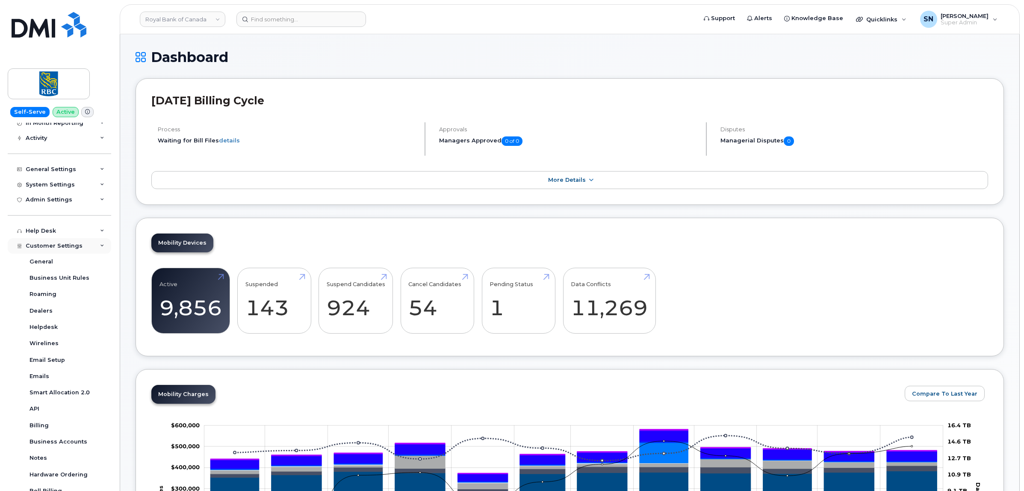
scroll to position [172, 0]
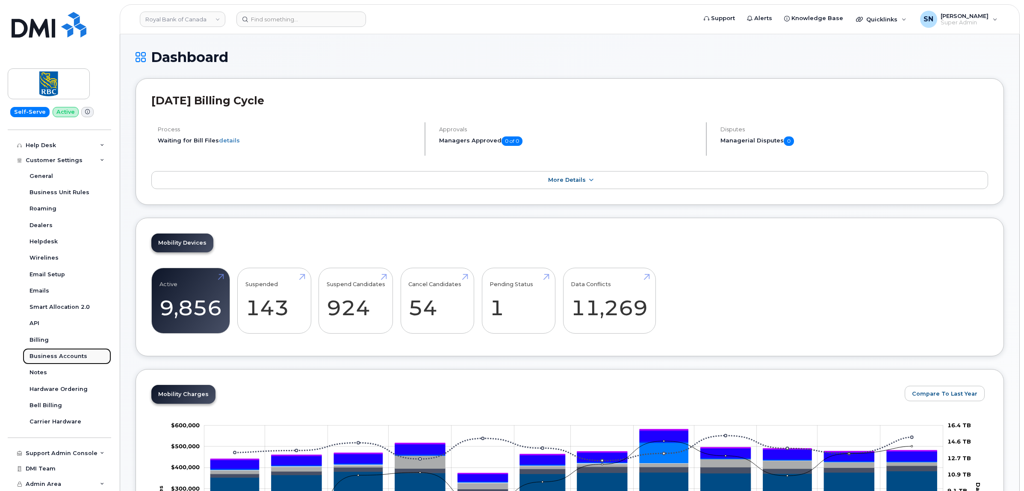
click at [72, 352] on div "Business Accounts" at bounding box center [59, 356] width 58 height 8
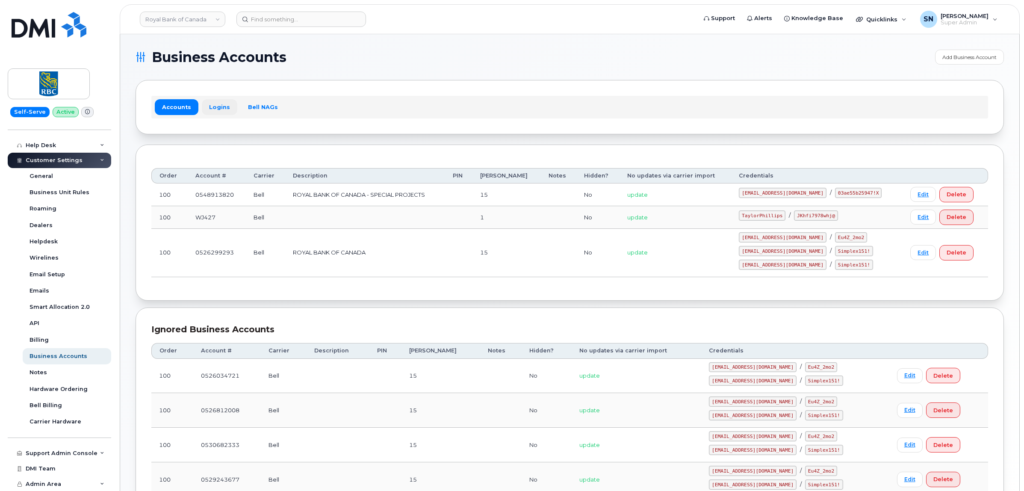
click at [215, 104] on link "Logins" at bounding box center [219, 106] width 35 height 15
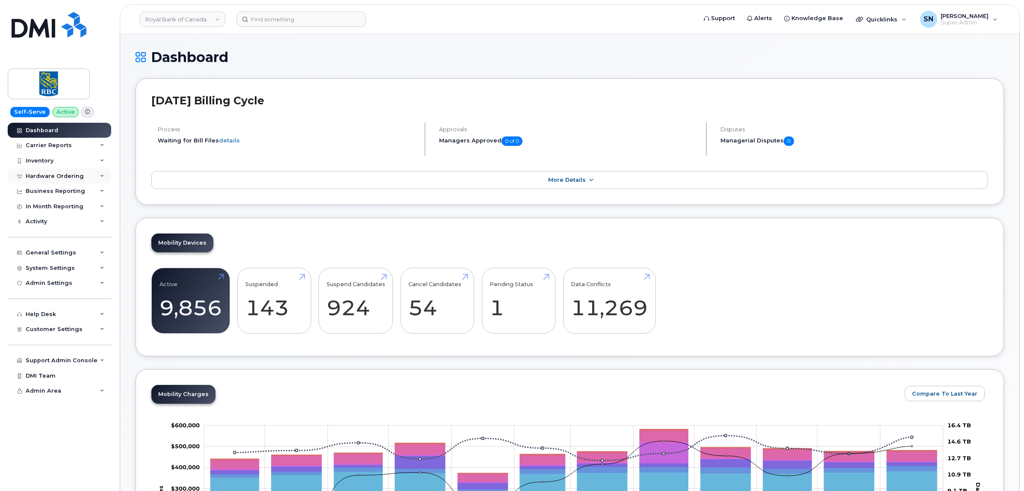
click at [65, 171] on div "Hardware Ordering" at bounding box center [59, 176] width 103 height 15
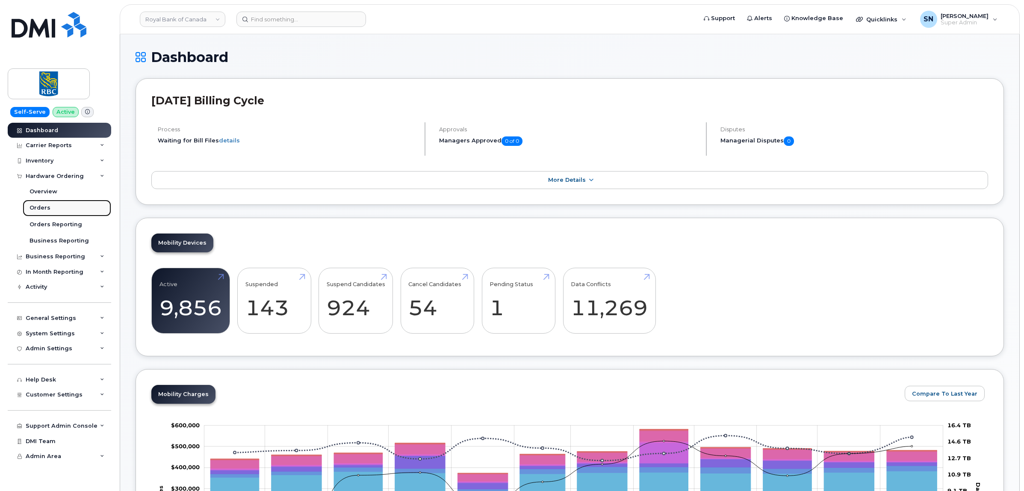
click at [46, 207] on div "Orders" at bounding box center [40, 208] width 21 height 8
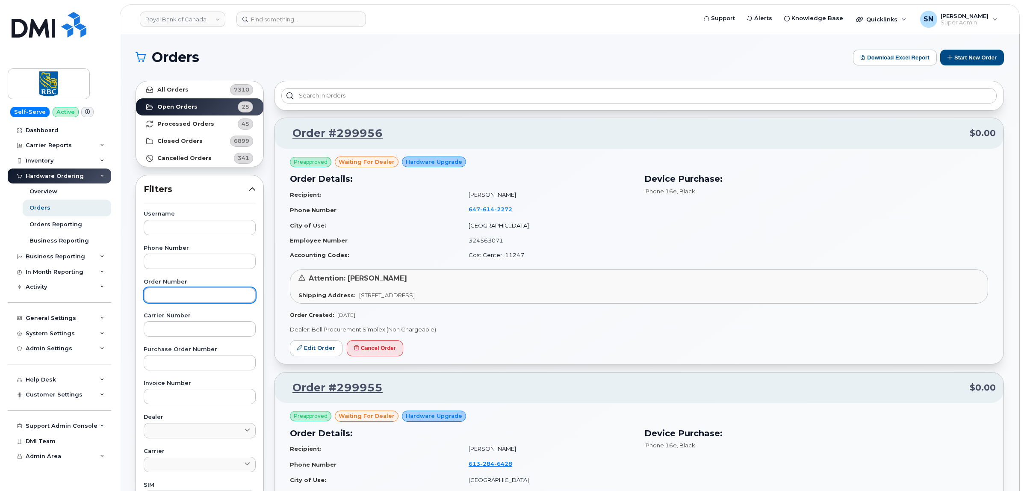
click at [194, 300] on input "text" at bounding box center [200, 294] width 112 height 15
paste input "299934"
type input "299934"
click at [180, 86] on strong "All Orders" at bounding box center [172, 89] width 31 height 7
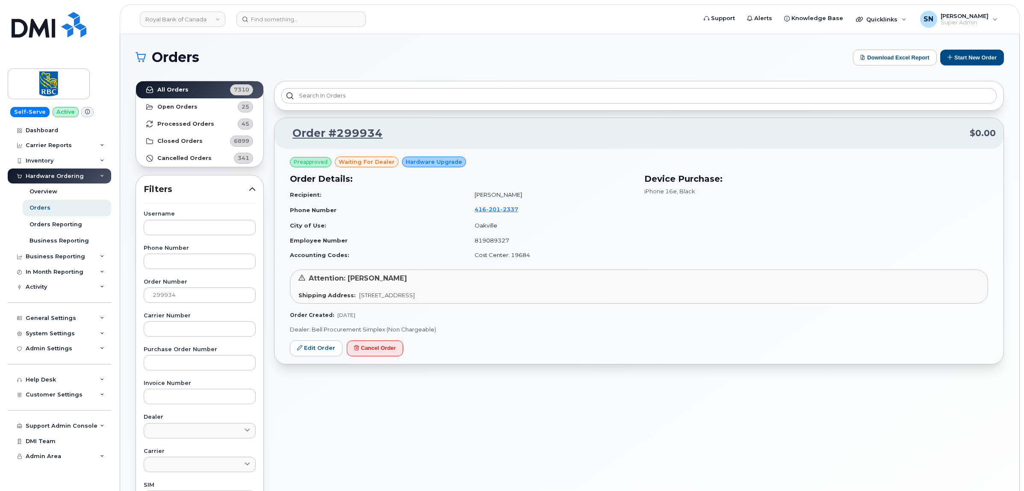
drag, startPoint x: 326, startPoint y: 19, endPoint x: 349, endPoint y: 401, distance: 382.6
click at [349, 402] on div "Order #299934 $0.00 Preapproved waiting for dealer Hardware Upgrade Order Detai…" at bounding box center [639, 376] width 740 height 601
click at [56, 397] on span "Customer Settings" at bounding box center [54, 394] width 57 height 6
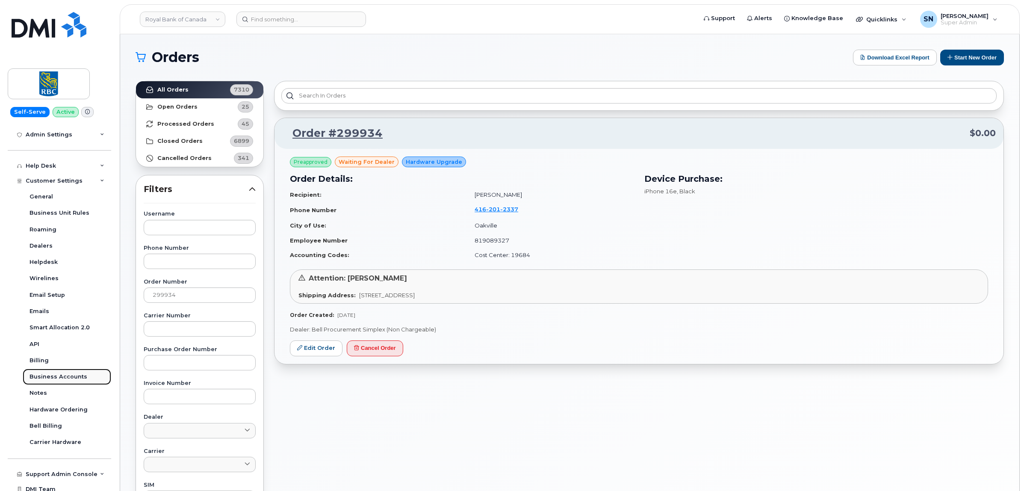
click at [62, 381] on div "Business Accounts" at bounding box center [59, 377] width 58 height 8
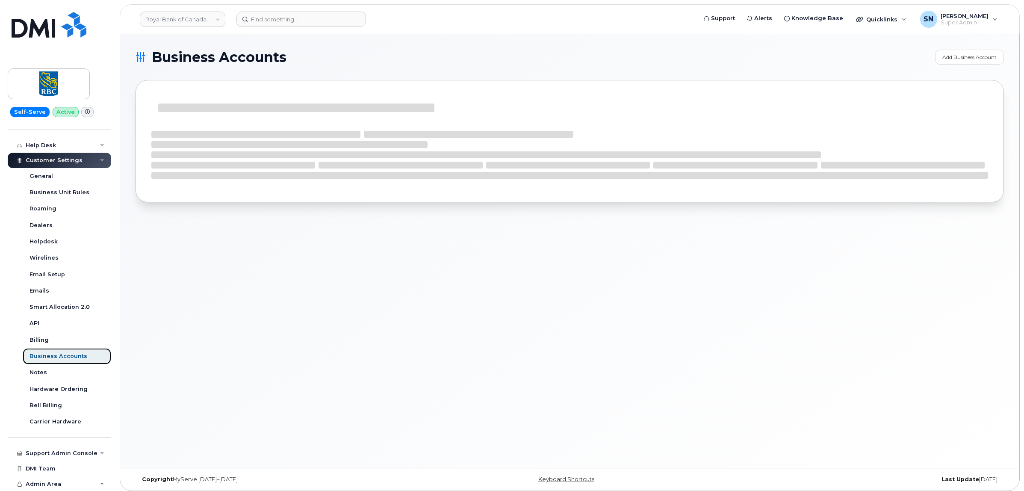
scroll to position [148, 0]
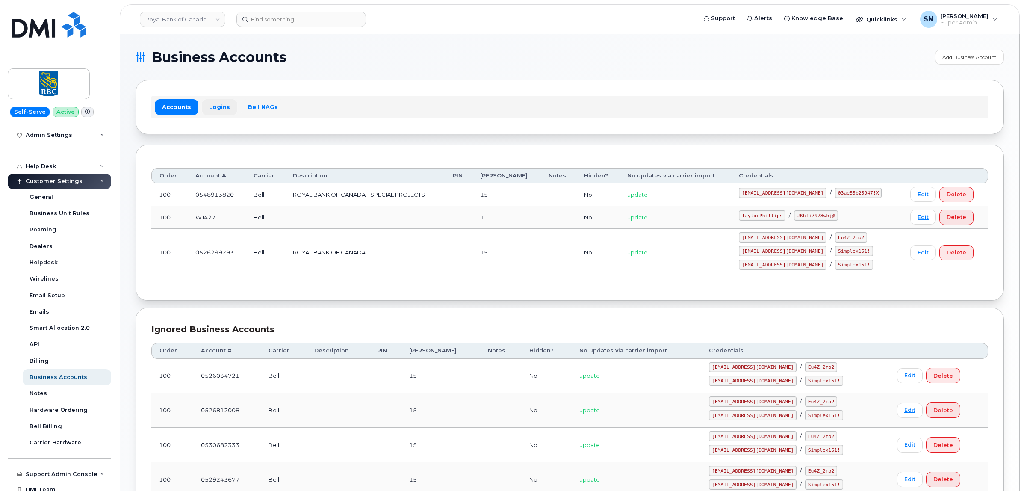
click at [209, 109] on link "Logins" at bounding box center [219, 106] width 35 height 15
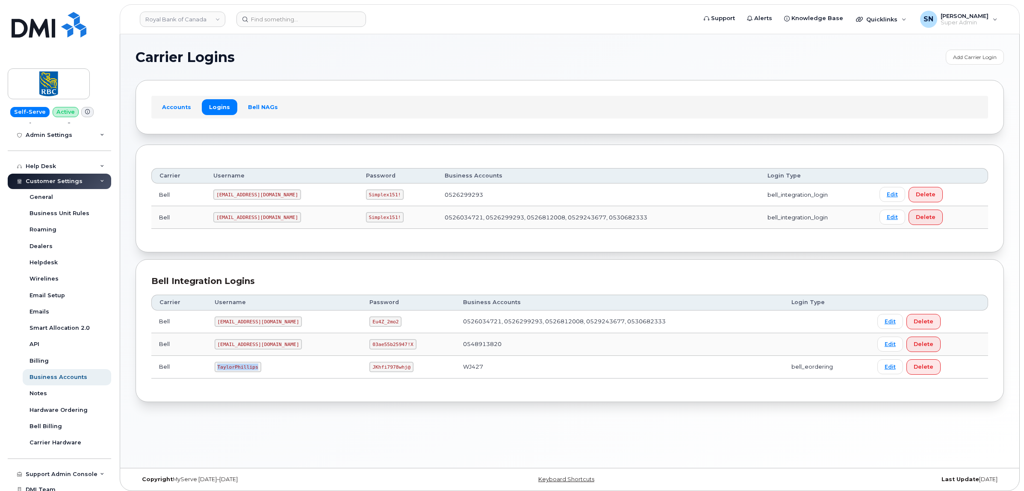
drag, startPoint x: 235, startPoint y: 370, endPoint x: 256, endPoint y: 370, distance: 20.5
click at [256, 370] on code "TaylorPhillips" at bounding box center [238, 367] width 47 height 10
copy code "TaylorPhillips"
drag, startPoint x: 345, startPoint y: 370, endPoint x: 383, endPoint y: 372, distance: 38.6
click at [383, 372] on td "JKhfi7978whj@" at bounding box center [409, 367] width 94 height 23
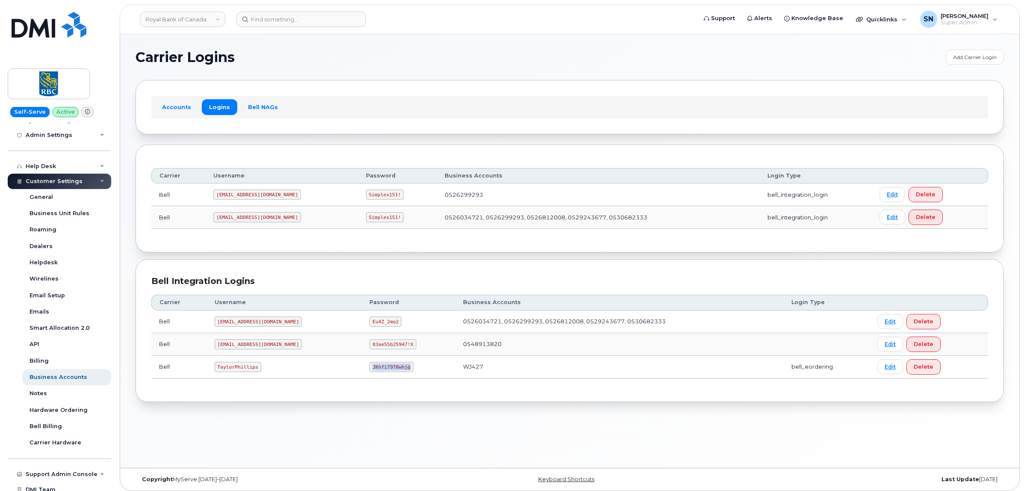
copy code "JKhfi7978whj@"
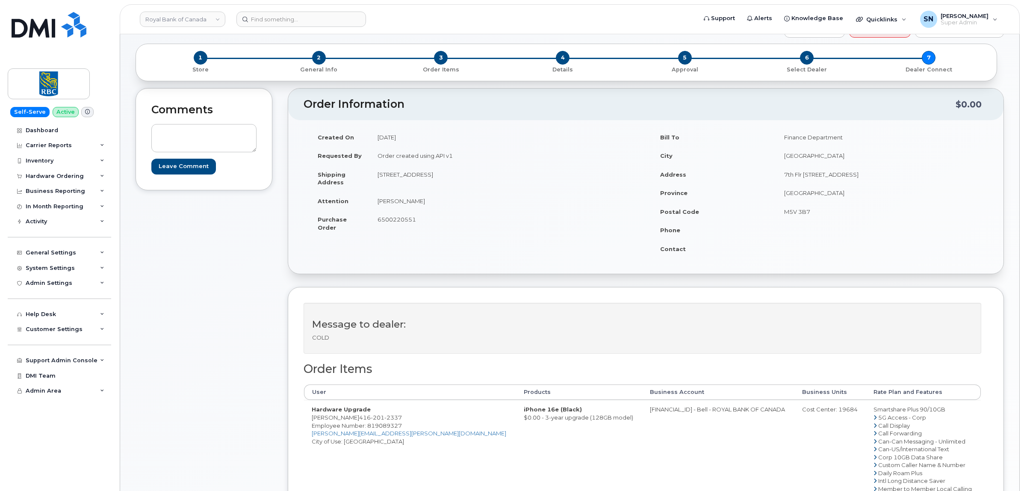
scroll to position [53, 0]
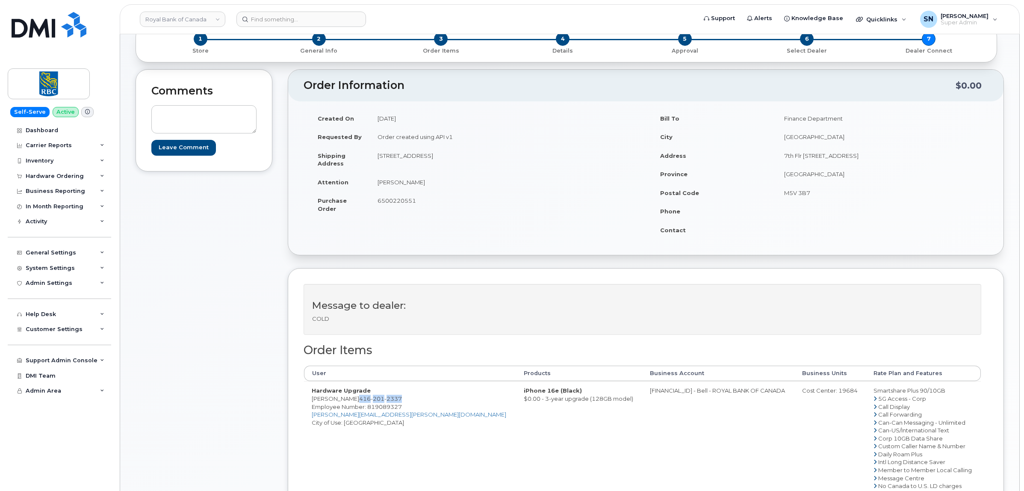
drag, startPoint x: 360, startPoint y: 400, endPoint x: 403, endPoint y: 400, distance: 42.8
click at [403, 400] on td "Hardware Upgrade [PERSON_NAME] [PHONE_NUMBER] Employee Number: 819089327 [PERSO…" at bounding box center [410, 465] width 212 height 169
copy span "[PHONE_NUMBER]"
drag, startPoint x: 379, startPoint y: 157, endPoint x: 431, endPoint y: 160, distance: 52.3
click at [431, 160] on td "[STREET_ADDRESS]" at bounding box center [505, 159] width 270 height 27
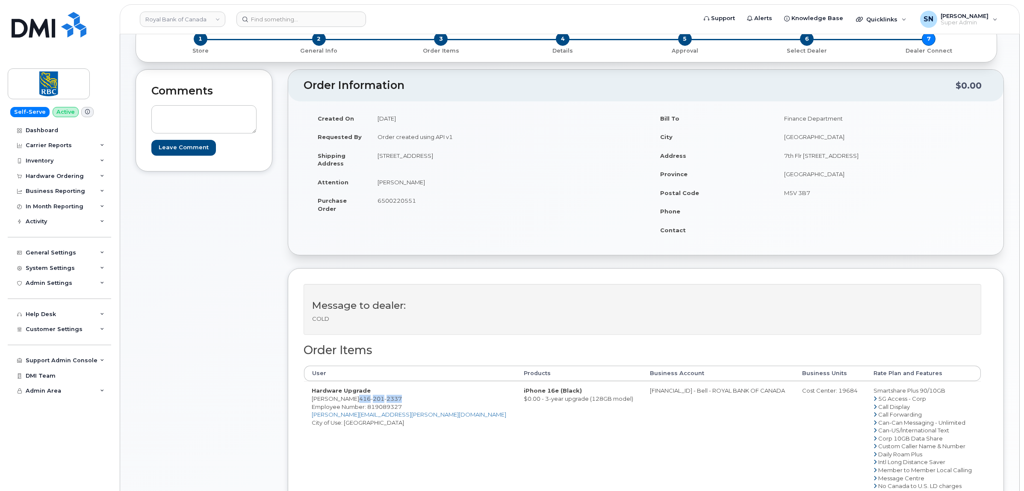
copy td "[GEOGRAPHIC_DATA]"
drag, startPoint x: 493, startPoint y: 155, endPoint x: 515, endPoint y: 157, distance: 22.7
click at [515, 157] on td "[STREET_ADDRESS]" at bounding box center [505, 159] width 270 height 27
copy td "L6L2S8"
drag, startPoint x: 378, startPoint y: 183, endPoint x: 425, endPoint y: 183, distance: 46.2
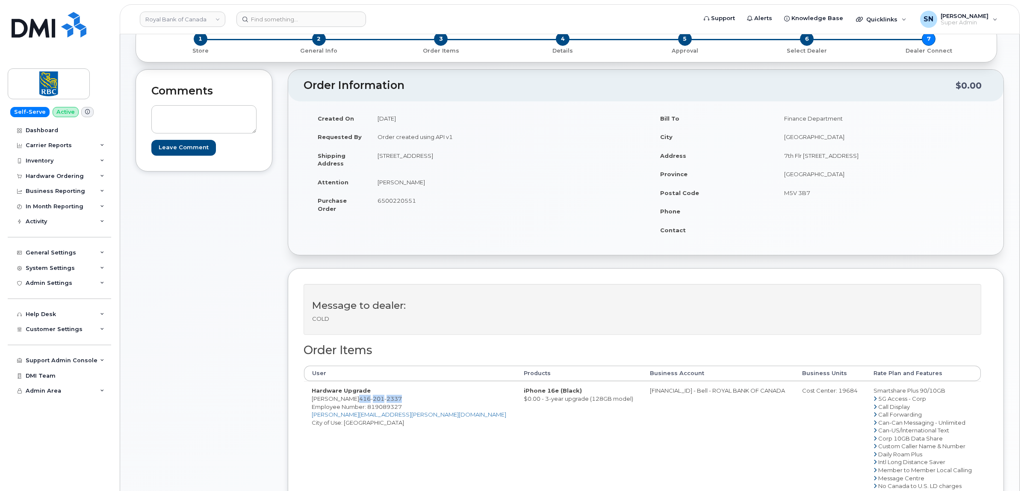
click at [425, 183] on td "[PERSON_NAME]" at bounding box center [505, 182] width 270 height 19
copy td "[PERSON_NAME]"
drag, startPoint x: 361, startPoint y: 400, endPoint x: 401, endPoint y: 400, distance: 39.8
click at [401, 400] on span "[PHONE_NUMBER]" at bounding box center [380, 398] width 43 height 7
copy span "[PHONE_NUMBER]"
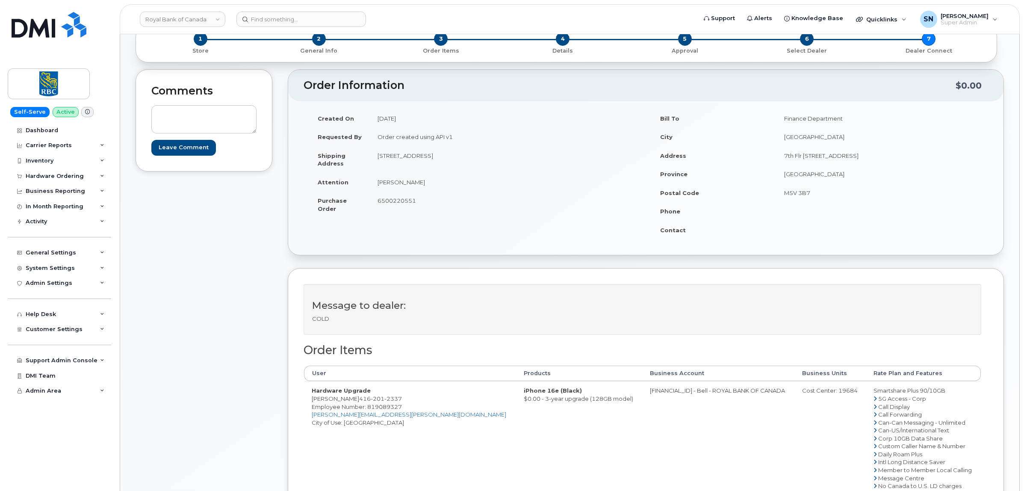
click at [291, 405] on div "Message to dealer: COLD Order Items User Products Business Account Business Uni…" at bounding box center [646, 454] width 716 height 372
drag, startPoint x: 311, startPoint y: 400, endPoint x: 402, endPoint y: 400, distance: 91.1
click at [402, 400] on td "Hardware Upgrade [PERSON_NAME] [PHONE_NUMBER] Employee Number: 819089327 [PERSO…" at bounding box center [410, 465] width 212 height 169
copy td "[PERSON_NAME] [PHONE_NUMBER]"
drag, startPoint x: 594, startPoint y: 391, endPoint x: 628, endPoint y: 392, distance: 34.2
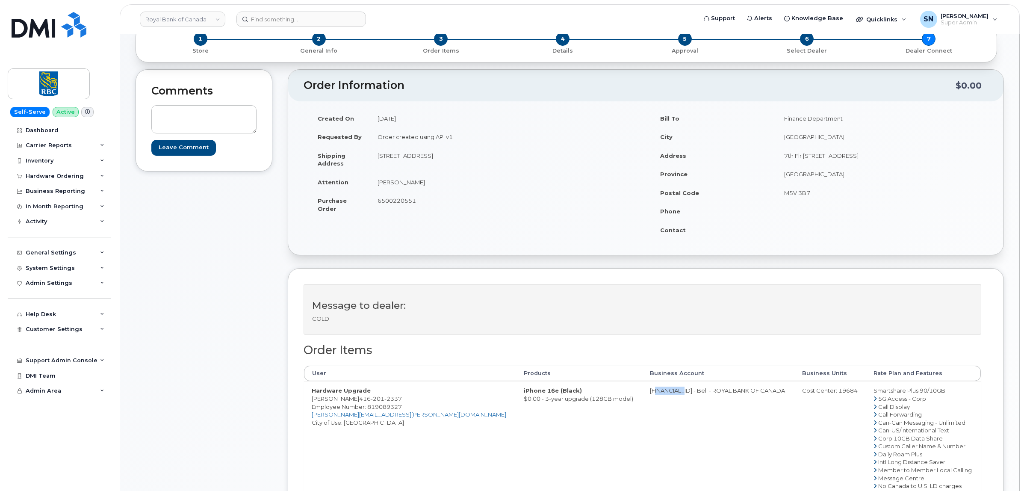
click at [642, 392] on td "[FINANCIAL_ID] - Bell - ROYAL BANK OF CANADA" at bounding box center [718, 465] width 152 height 169
copy td "526299293"
click at [810, 392] on div "Cost Center: 19684" at bounding box center [830, 391] width 56 height 8
copy div "19684"
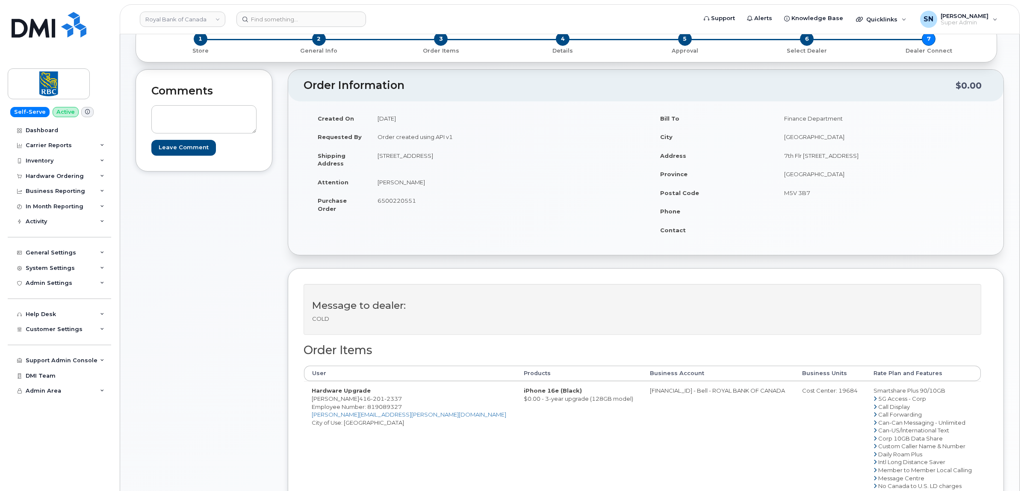
click at [392, 410] on span "Employee Number: 819089327" at bounding box center [357, 406] width 90 height 7
copy span "819089327"
drag, startPoint x: 279, startPoint y: 426, endPoint x: 298, endPoint y: 412, distance: 23.9
click at [279, 426] on div "Comments Leave Comment Order Information $0.00 Created On [DATE] Requested By O…" at bounding box center [570, 360] width 869 height 583
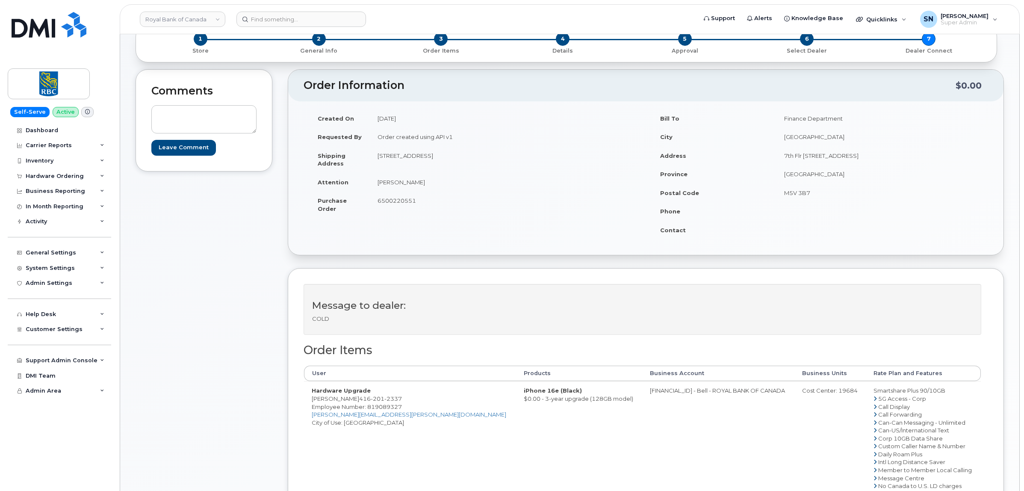
drag, startPoint x: 313, startPoint y: 398, endPoint x: 357, endPoint y: 399, distance: 44.5
click at [357, 399] on td "Hardware Upgrade [PERSON_NAME] [PHONE_NUMBER] Employee Number: 819089327 [PERSO…" at bounding box center [410, 465] width 212 height 169
copy td "[PERSON_NAME]"
click at [390, 201] on span "6500220551" at bounding box center [397, 200] width 38 height 7
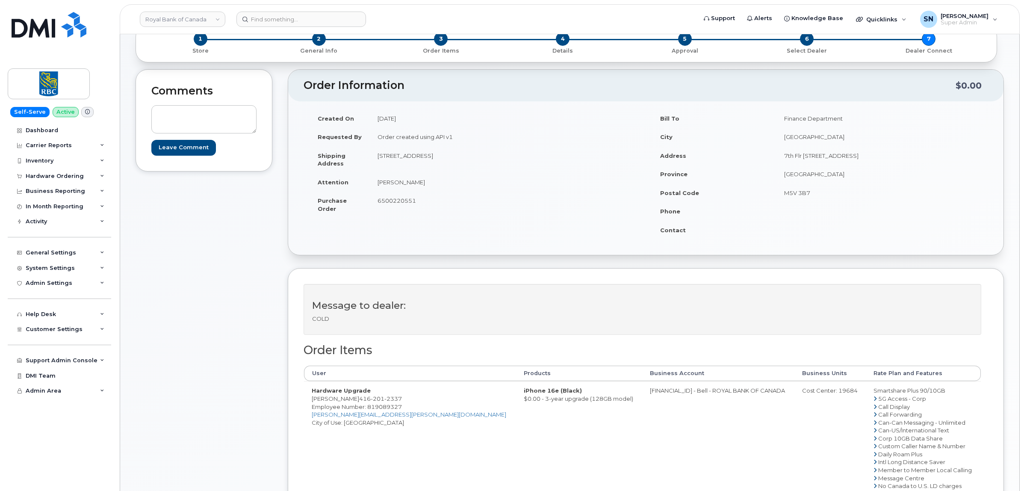
click at [377, 251] on div "Created On [DATE] Requested By Order created using API v1 Shipping Address [STR…" at bounding box center [645, 178] width 715 height 154
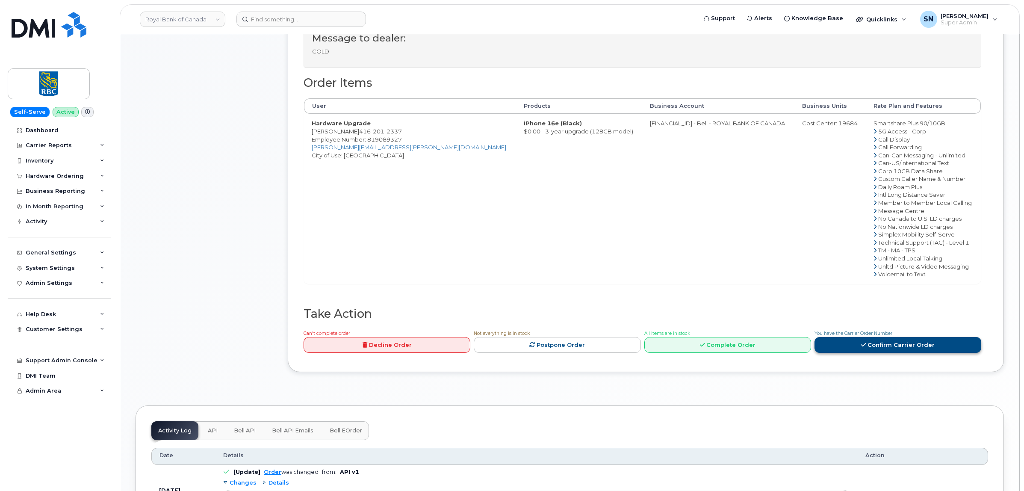
click at [892, 348] on link "Confirm Carrier Order" at bounding box center [898, 345] width 167 height 16
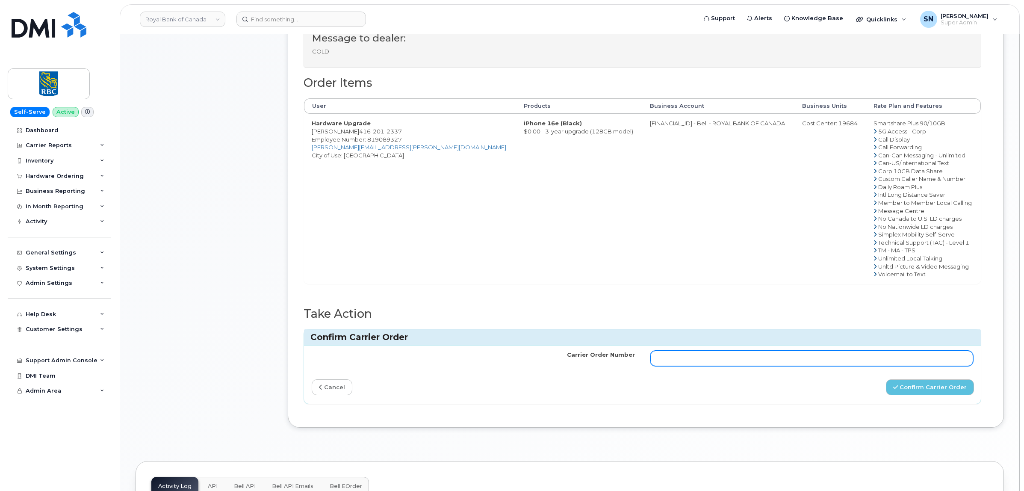
click at [786, 361] on input "Carrier Order Number" at bounding box center [811, 358] width 323 height 15
paste input "3012637"
type input "3012637"
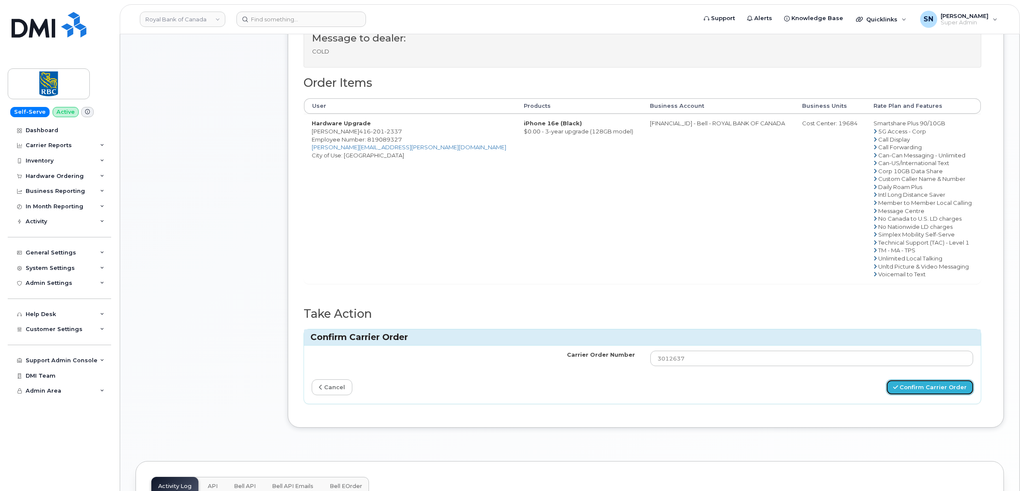
click at [922, 390] on button "Confirm Carrier Order" at bounding box center [930, 387] width 88 height 16
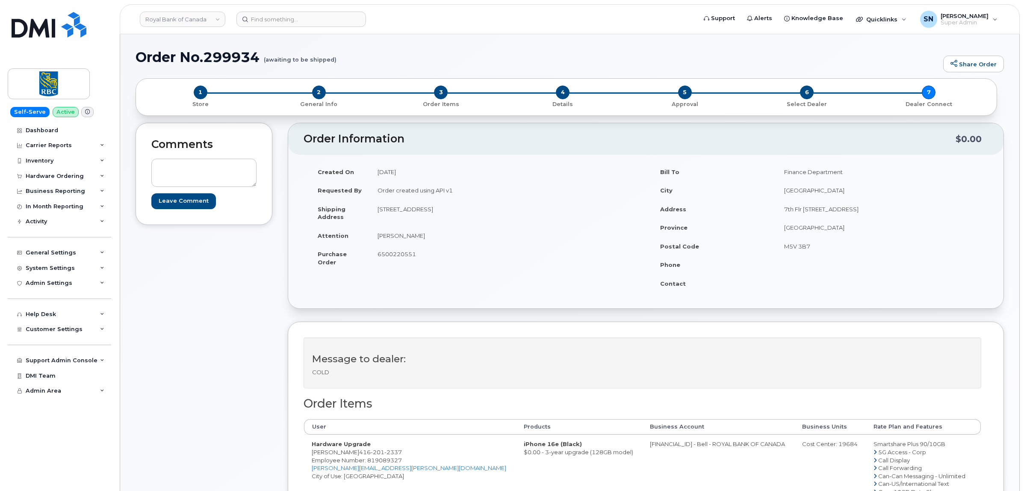
click at [228, 288] on div "Comments Leave Comment" at bounding box center [204, 427] width 137 height 608
click at [240, 373] on div "Comments Leave Comment" at bounding box center [204, 427] width 137 height 608
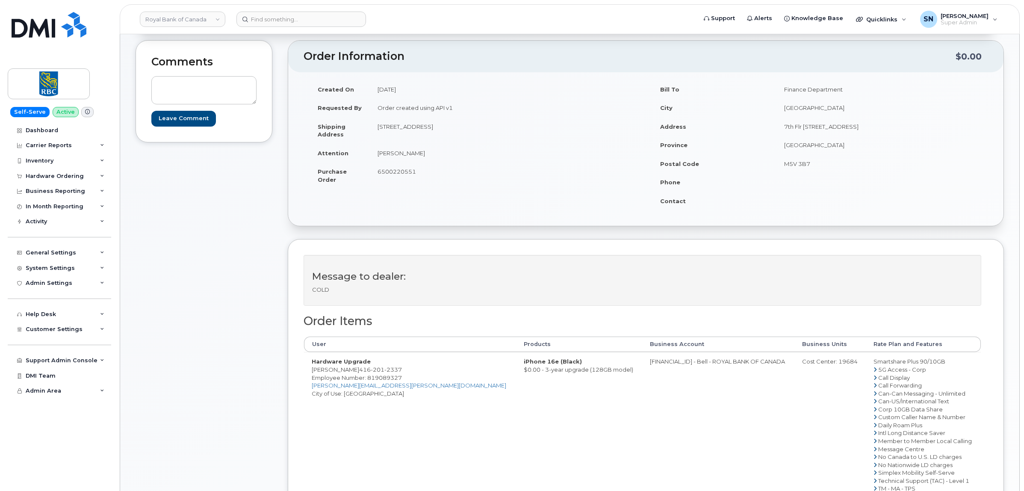
scroll to position [160, 0]
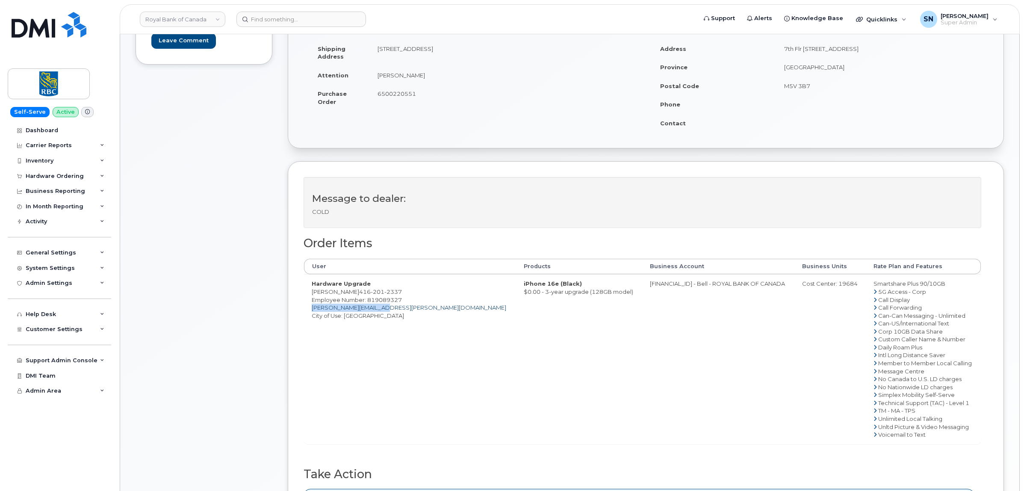
drag, startPoint x: 385, startPoint y: 310, endPoint x: 311, endPoint y: 307, distance: 74.0
click at [311, 307] on td "Hardware Upgrade Charles Guzman 416 201 2337 Employee Number: 819089327 charles…" at bounding box center [410, 358] width 212 height 169
copy link "charles.guzman@rbc.com"
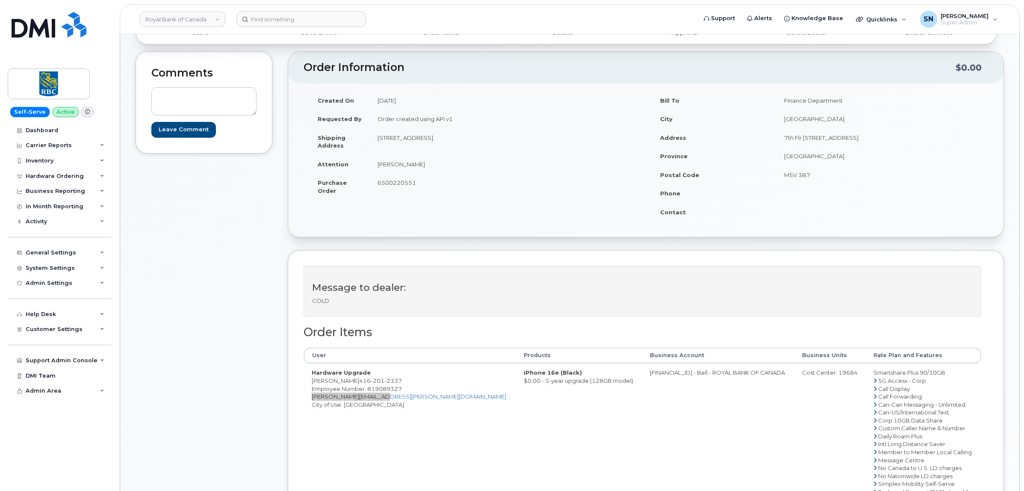
scroll to position [0, 0]
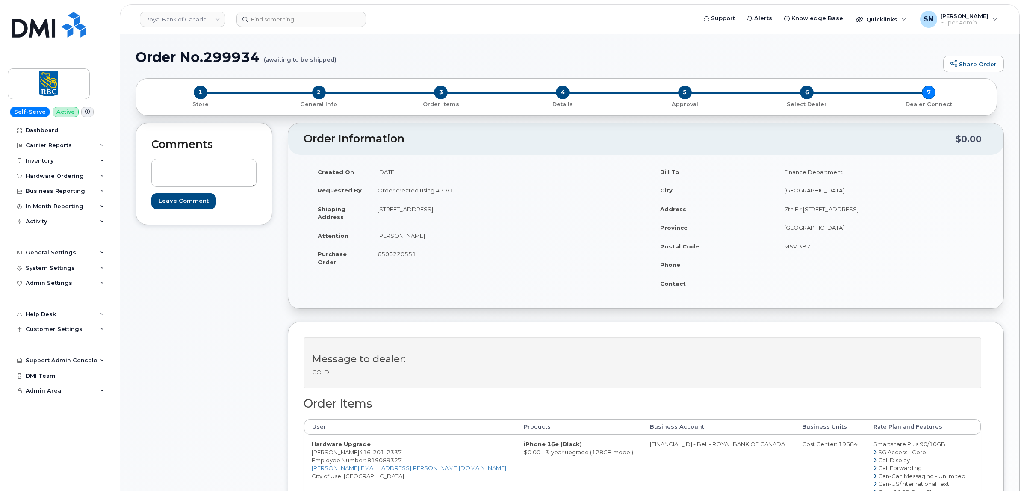
click at [240, 300] on div "Comments Leave Comment" at bounding box center [204, 427] width 137 height 608
click at [59, 178] on div "Hardware Ordering" at bounding box center [55, 176] width 58 height 7
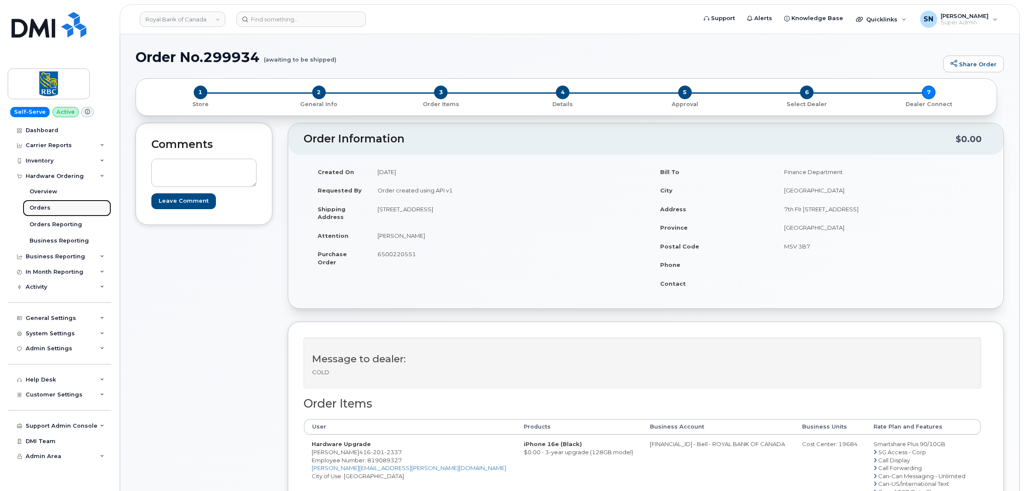
click at [50, 208] on link "Orders" at bounding box center [67, 208] width 89 height 16
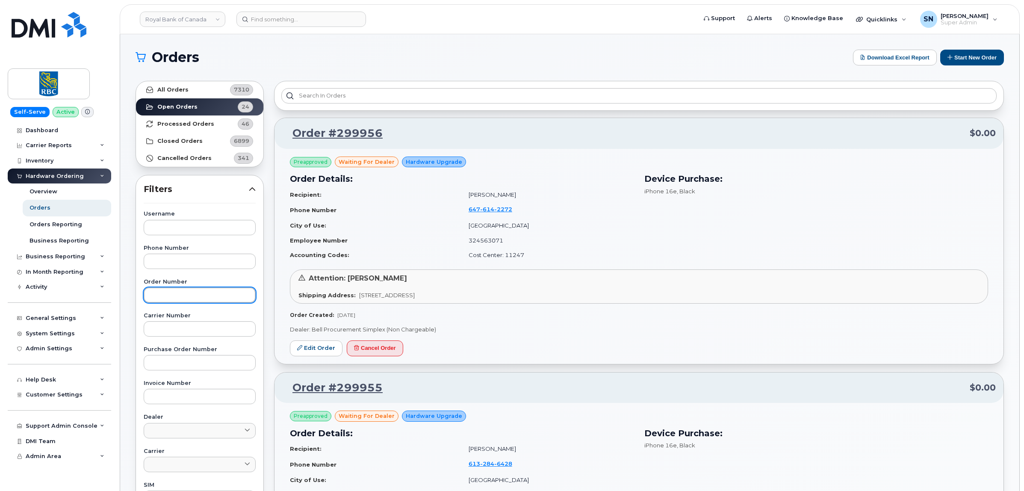
click at [181, 292] on input "text" at bounding box center [200, 294] width 112 height 15
paste input "299926"
type input "299926"
click at [192, 89] on link "All Orders 7310" at bounding box center [199, 89] width 127 height 17
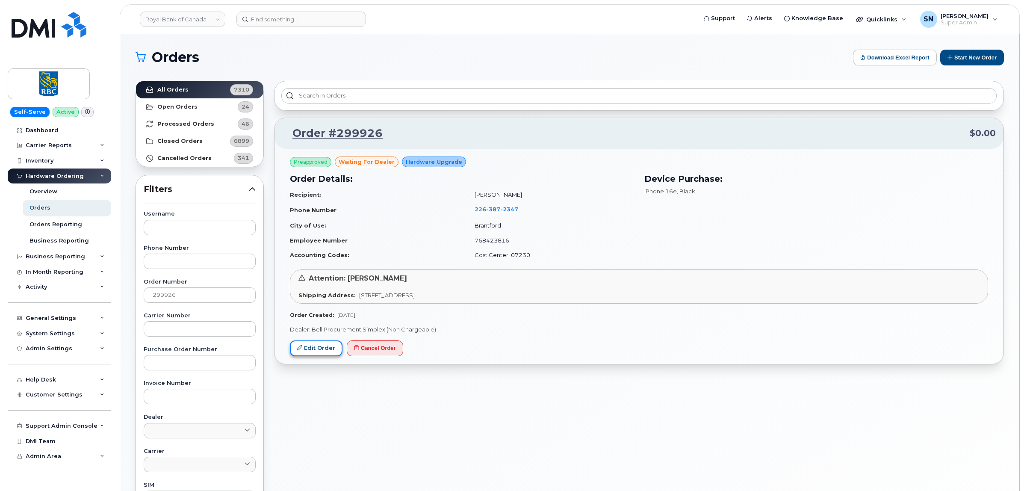
click at [329, 351] on link "Edit Order" at bounding box center [316, 348] width 53 height 16
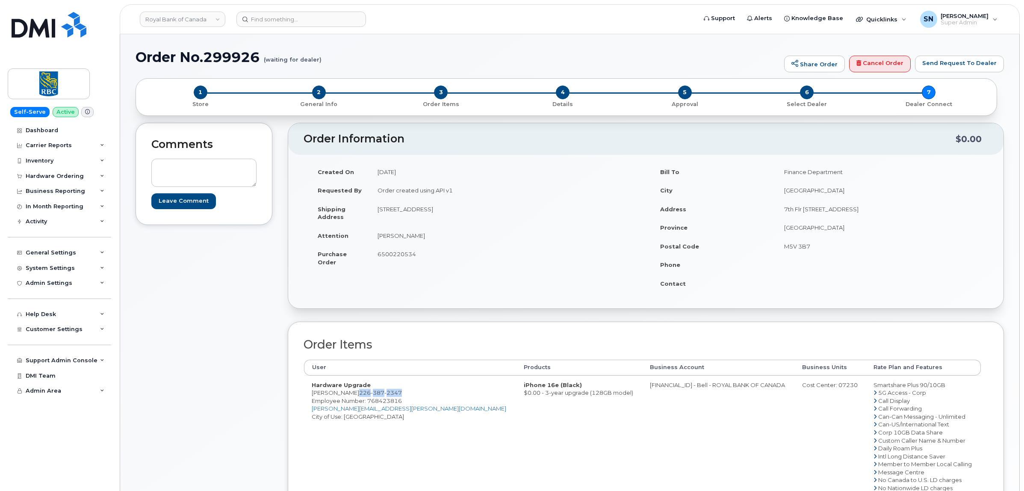
drag, startPoint x: 354, startPoint y: 394, endPoint x: 396, endPoint y: 392, distance: 42.0
click at [396, 392] on span "226 387 2347" at bounding box center [380, 392] width 43 height 7
copy span "226 387 2347"
click at [389, 220] on td "23 Hardy Road Brantford, ON Canada, N3T5K7" at bounding box center [505, 213] width 270 height 27
drag, startPoint x: 378, startPoint y: 210, endPoint x: 420, endPoint y: 212, distance: 42.4
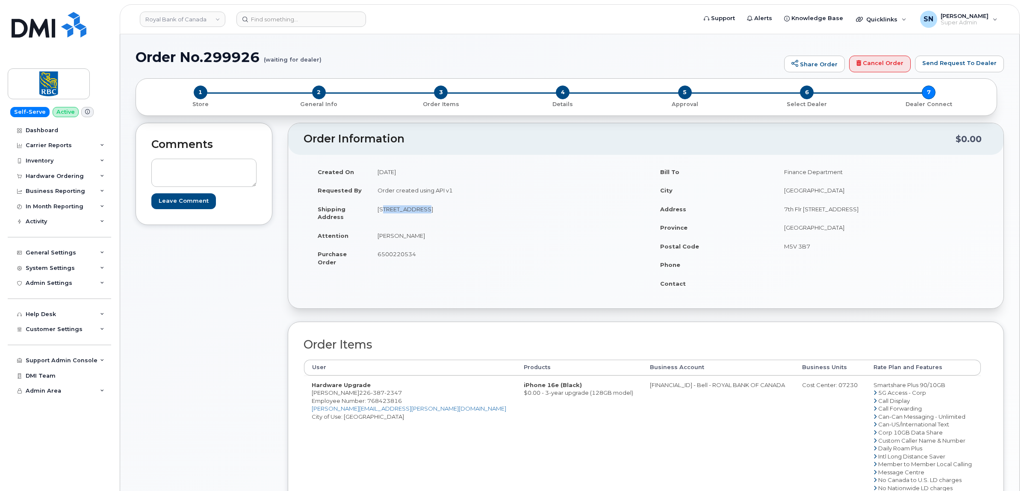
click at [420, 212] on td "23 Hardy Road Brantford, ON Canada, N3T5K7" at bounding box center [505, 213] width 270 height 27
copy td "23 Hardy Road"
click at [510, 232] on td "Donna Cowan" at bounding box center [505, 235] width 270 height 19
drag, startPoint x: 486, startPoint y: 209, endPoint x: 509, endPoint y: 209, distance: 23.1
click at [509, 209] on td "23 Hardy Road Brantford, ON Canada, N3T5K7" at bounding box center [505, 213] width 270 height 27
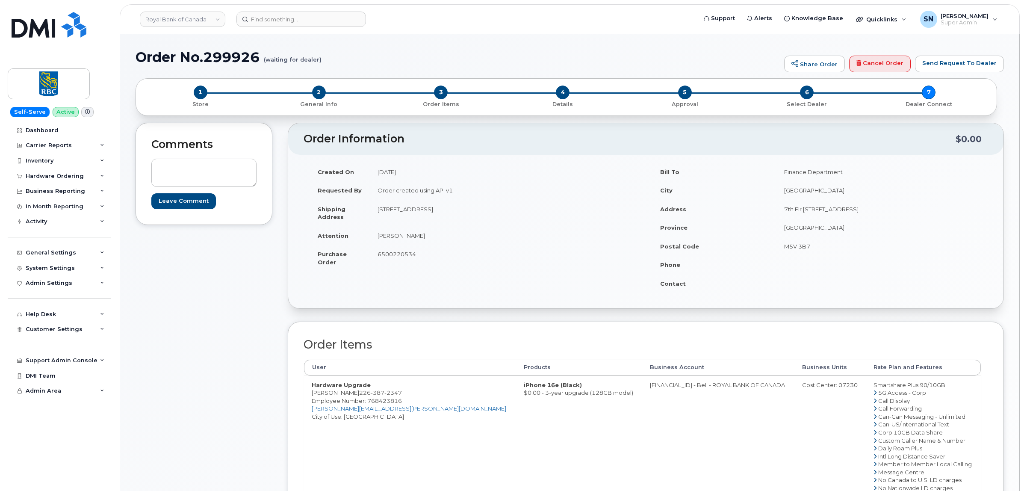
copy td "N3T5K7"
drag, startPoint x: 378, startPoint y: 238, endPoint x: 425, endPoint y: 238, distance: 46.2
click at [425, 238] on td "Donna Cowan" at bounding box center [505, 235] width 270 height 19
copy td "Donna Cowan"
drag, startPoint x: 353, startPoint y: 393, endPoint x: 396, endPoint y: 393, distance: 42.3
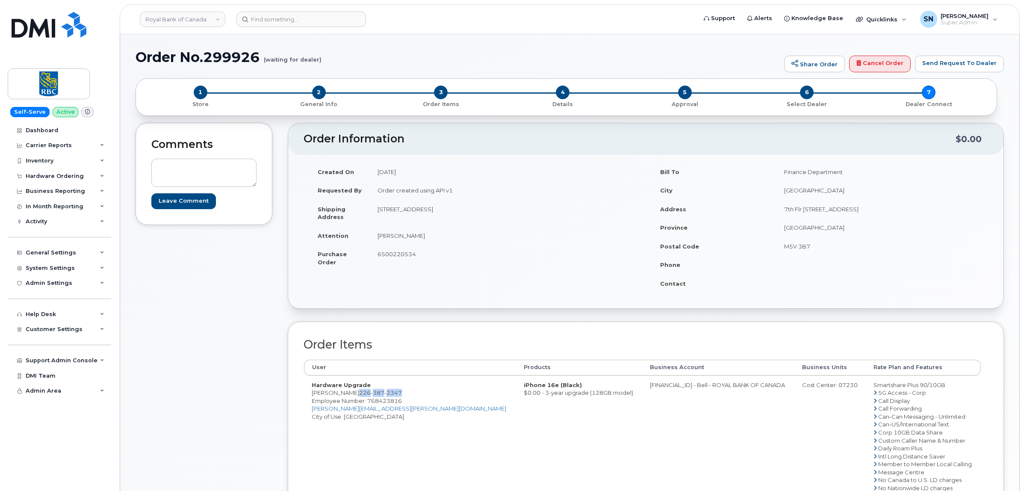
click at [396, 393] on span "226 387 2347" at bounding box center [380, 392] width 43 height 7
copy span "226 387 2347"
drag, startPoint x: 251, startPoint y: 396, endPoint x: 276, endPoint y: 393, distance: 25.5
click at [251, 396] on div "Comments Leave Comment" at bounding box center [204, 385] width 137 height 524
drag, startPoint x: 313, startPoint y: 393, endPoint x: 412, endPoint y: 391, distance: 99.2
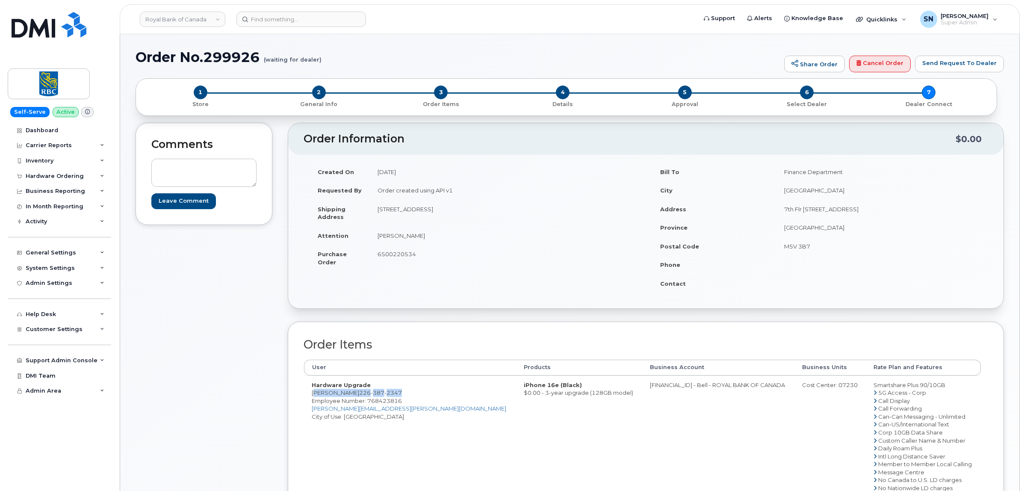
click at [412, 391] on td "Hardware Upgrade Donna Cowan 226 387 2347 Employee Number: 768423816 donna.cowa…" at bounding box center [410, 459] width 212 height 169
copy td "Donna Cowan 226 387 2347"
click at [642, 408] on td "[FINANCIAL_ID] - Bell - ROYAL BANK OF CANADA" at bounding box center [718, 459] width 152 height 169
drag, startPoint x: 593, startPoint y: 384, endPoint x: 627, endPoint y: 385, distance: 33.4
click at [642, 385] on td "[FINANCIAL_ID] - Bell - ROYAL BANK OF CANADA" at bounding box center [718, 459] width 152 height 169
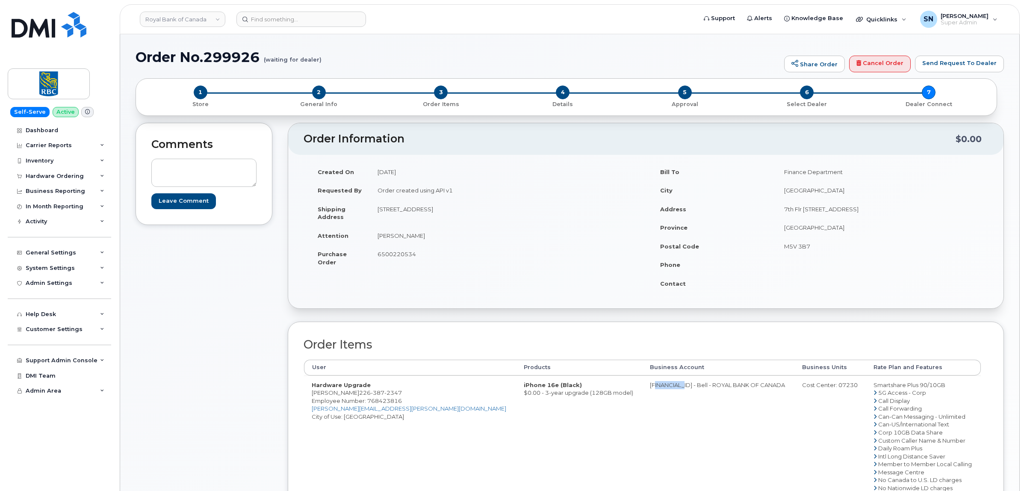
copy td "526299293"
click at [810, 387] on div "Cost Center: 07230" at bounding box center [830, 385] width 56 height 8
copy div "07230"
click at [381, 402] on span "Employee Number: 768423816" at bounding box center [357, 400] width 90 height 7
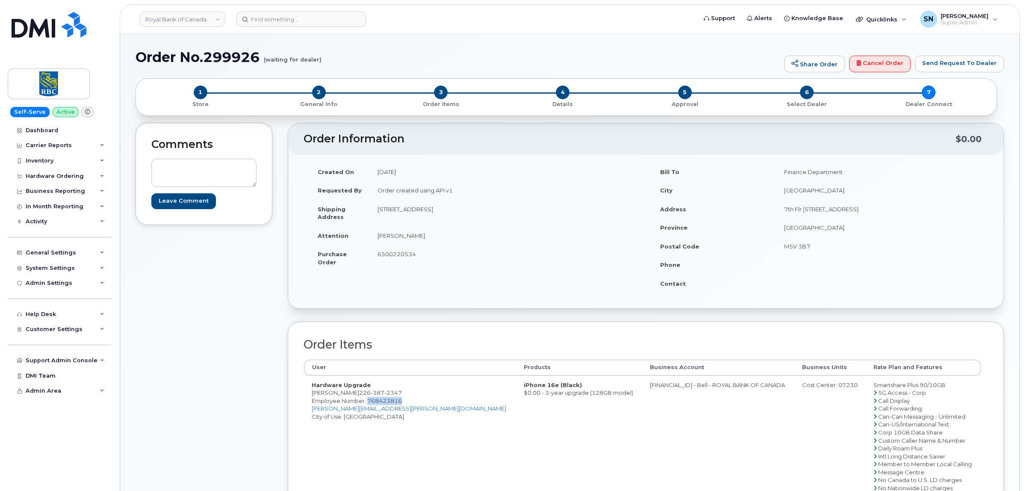
click at [381, 402] on span "Employee Number: 768423816" at bounding box center [357, 400] width 90 height 7
copy span "768423816"
click at [242, 424] on div "Comments Leave Comment" at bounding box center [204, 385] width 137 height 524
drag, startPoint x: 312, startPoint y: 392, endPoint x: 399, endPoint y: 390, distance: 86.4
click at [399, 390] on td "Hardware Upgrade Donna Cowan 226 387 2347 Employee Number: 768423816 donna.cowa…" at bounding box center [410, 459] width 212 height 169
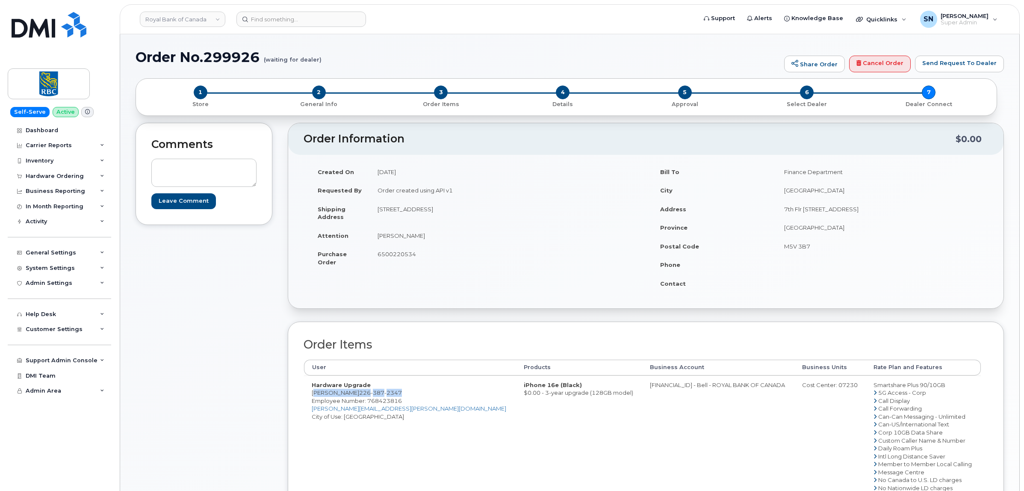
copy td "Donna Cowan 226 387 2347"
click at [385, 255] on span "6500220534" at bounding box center [397, 254] width 38 height 7
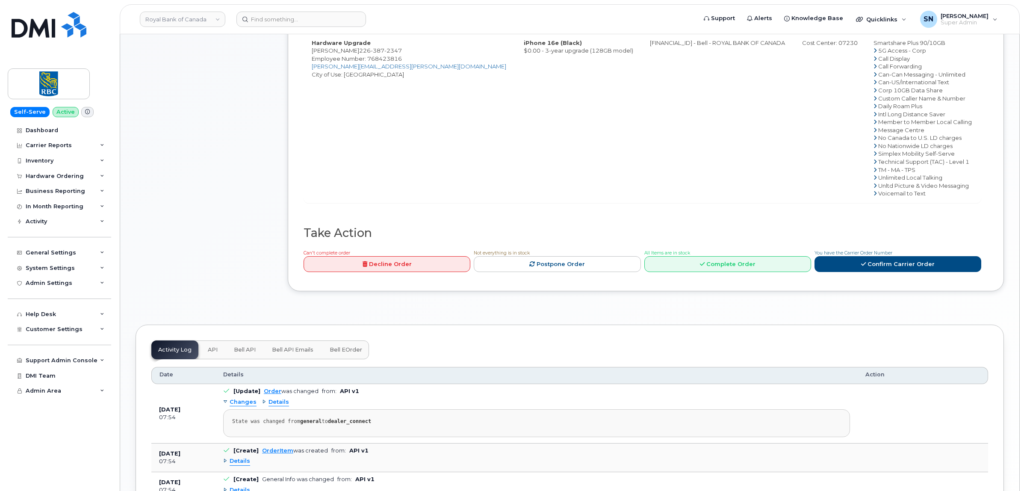
scroll to position [458, 0]
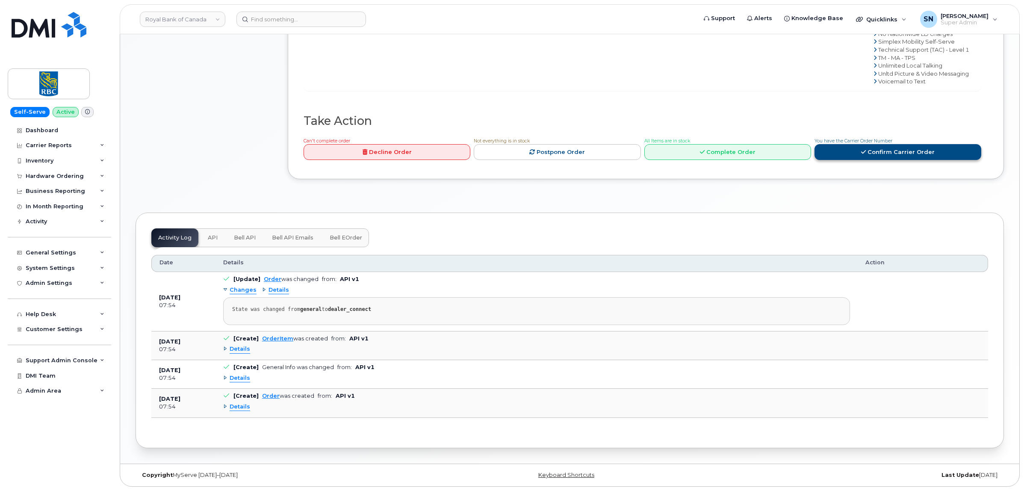
click at [858, 152] on link "Confirm Carrier Order" at bounding box center [898, 152] width 167 height 16
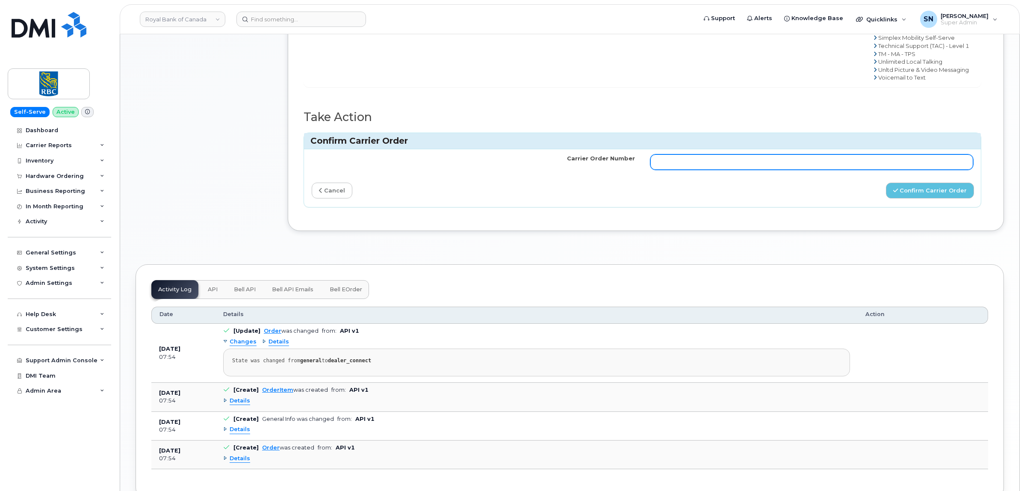
click at [828, 163] on input "Carrier Order Number" at bounding box center [811, 161] width 323 height 15
paste input "3012643"
type input "3012643"
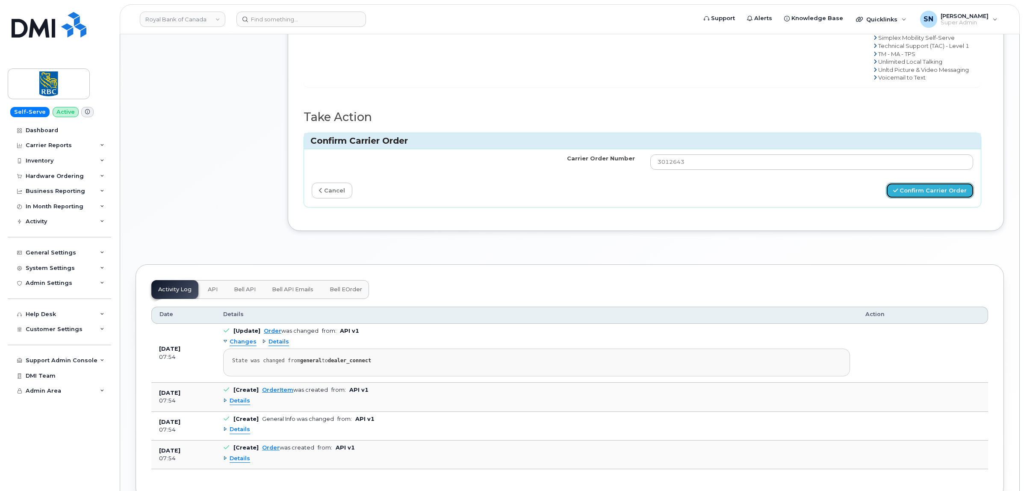
click at [904, 190] on button "Confirm Carrier Order" at bounding box center [930, 191] width 88 height 16
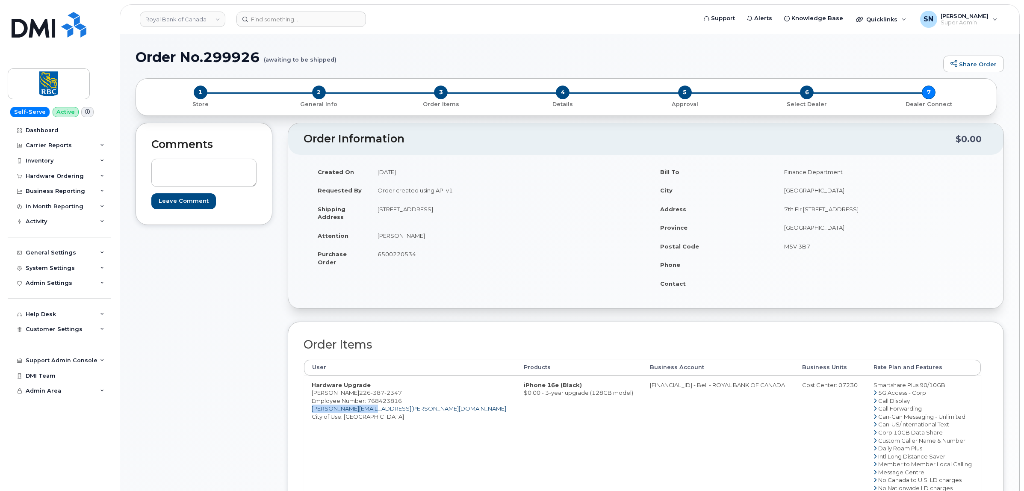
drag, startPoint x: 378, startPoint y: 411, endPoint x: 313, endPoint y: 411, distance: 65.4
click at [313, 411] on td "Hardware Upgrade [PERSON_NAME] [PHONE_NUMBER] Employee Number: 768423816 [PERSO…" at bounding box center [410, 459] width 212 height 169
copy link "[PERSON_NAME][EMAIL_ADDRESS][PERSON_NAME][DOMAIN_NAME]"
click at [77, 176] on div "Hardware Ordering" at bounding box center [55, 176] width 58 height 7
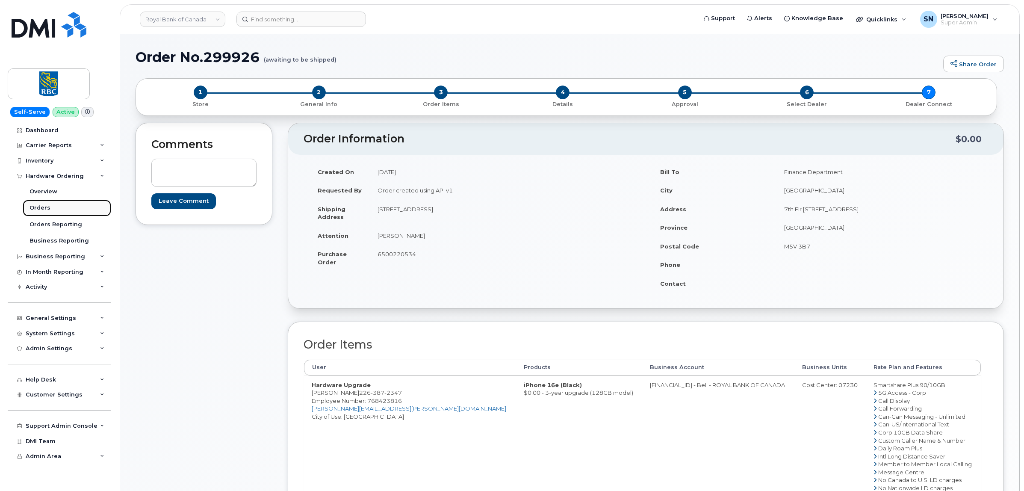
drag, startPoint x: 44, startPoint y: 207, endPoint x: 52, endPoint y: 207, distance: 7.7
click at [44, 208] on div "Orders" at bounding box center [40, 208] width 21 height 8
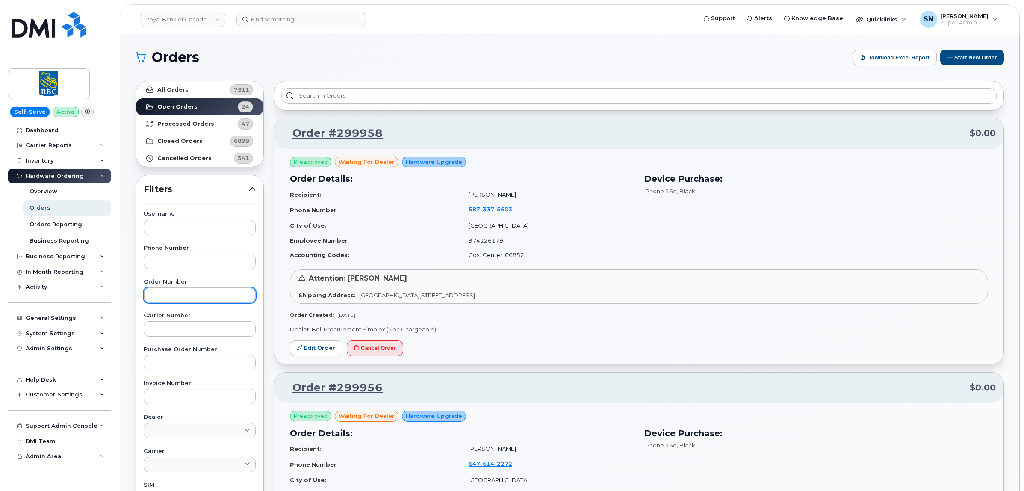
click at [186, 294] on input "text" at bounding box center [200, 294] width 112 height 15
paste input "299911"
type input "299911"
click at [195, 94] on link "All Orders 7311" at bounding box center [199, 89] width 127 height 17
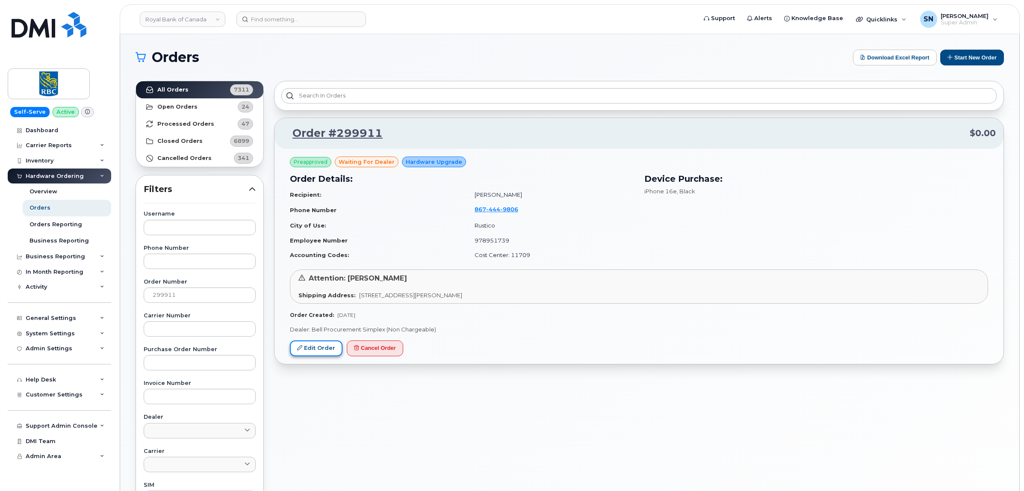
click at [329, 346] on link "Edit Order" at bounding box center [316, 348] width 53 height 16
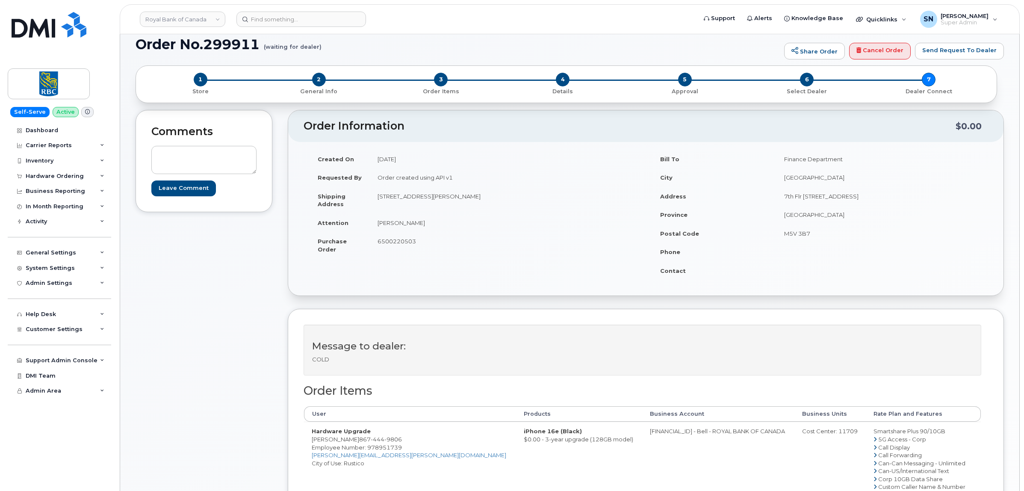
scroll to position [107, 0]
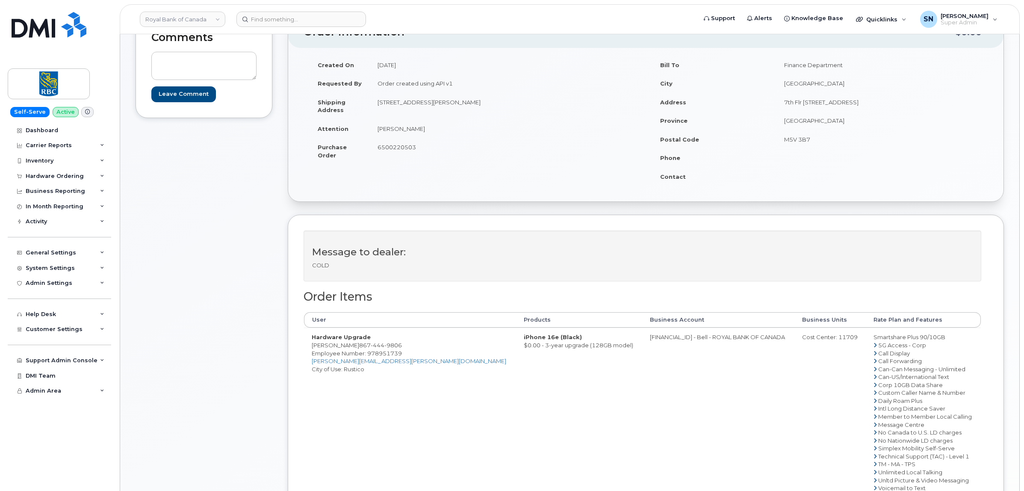
drag, startPoint x: 409, startPoint y: 101, endPoint x: 511, endPoint y: 101, distance: 101.8
click at [511, 101] on td "[STREET_ADDRESS][PERSON_NAME]" at bounding box center [505, 106] width 270 height 27
copy td "[STREET_ADDRESS][PERSON_NAME]"
drag, startPoint x: 361, startPoint y: 345, endPoint x: 407, endPoint y: 345, distance: 45.3
click at [407, 345] on td "Hardware Upgrade [PERSON_NAME] [PHONE_NUMBER] Employee Number: 978951739 [PERSO…" at bounding box center [410, 412] width 212 height 169
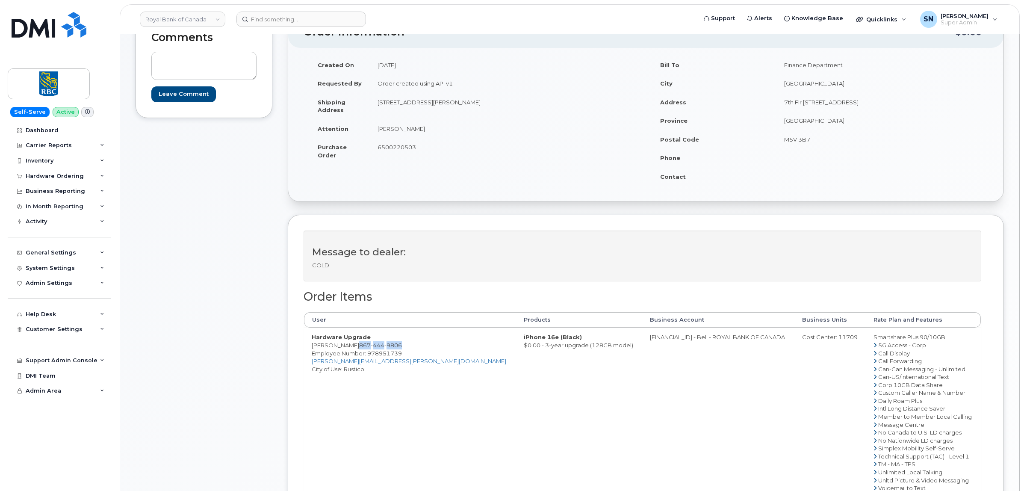
copy span "867 444 9806"
drag, startPoint x: 379, startPoint y: 103, endPoint x: 418, endPoint y: 105, distance: 38.5
click at [418, 105] on td "6 Longview Dr Rustico, PE Canada, C0A1N0" at bounding box center [505, 106] width 270 height 27
copy td "6 Longview Dr"
drag, startPoint x: 470, startPoint y: 126, endPoint x: 479, endPoint y: 115, distance: 14.2
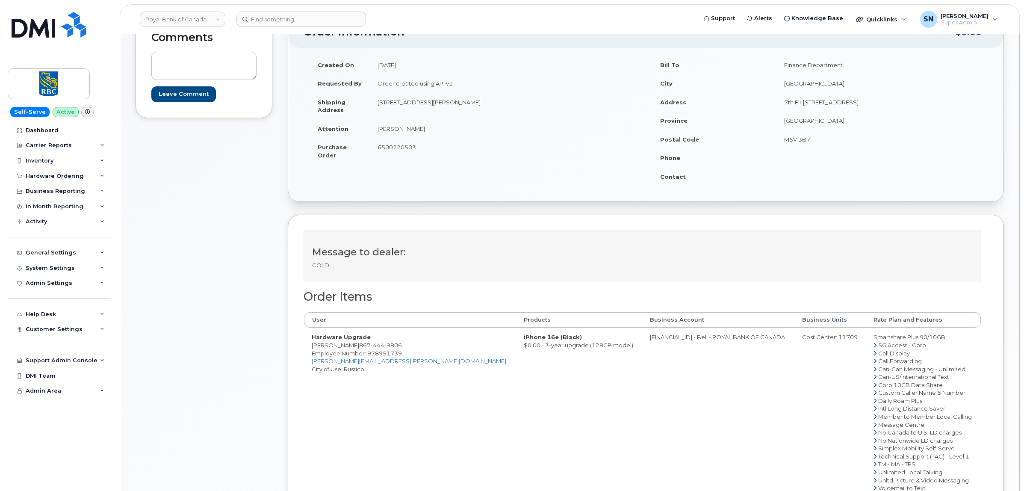
click at [473, 122] on td "Rachelle Nadeau" at bounding box center [505, 128] width 270 height 19
drag, startPoint x: 477, startPoint y: 101, endPoint x: 500, endPoint y: 103, distance: 23.2
click at [500, 103] on td "6 Longview Dr Rustico, PE Canada, C0A1N0" at bounding box center [505, 106] width 270 height 27
copy td "C0A1N0"
drag, startPoint x: 379, startPoint y: 131, endPoint x: 426, endPoint y: 131, distance: 47.5
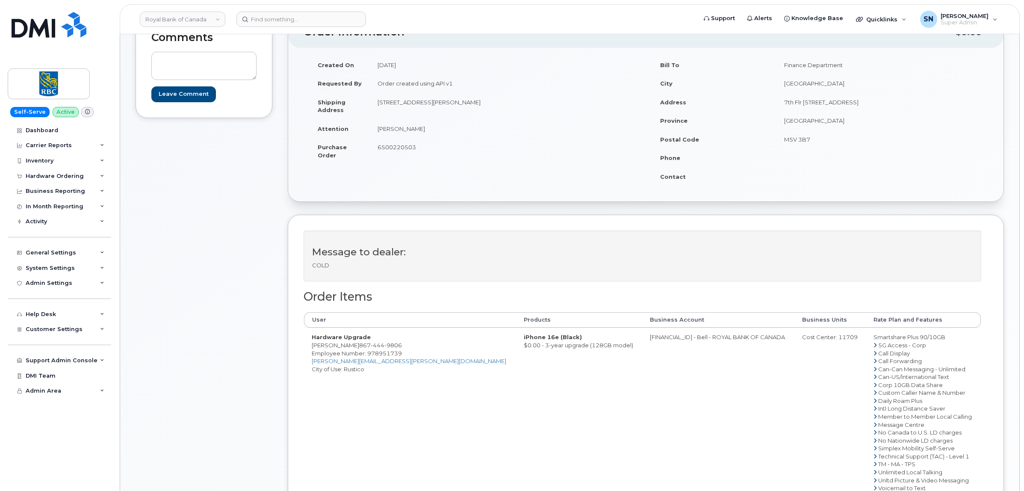
click at [426, 131] on td "Rachelle Nadeau" at bounding box center [505, 128] width 270 height 19
copy td "Rachelle Nadeau"
drag, startPoint x: 361, startPoint y: 346, endPoint x: 403, endPoint y: 344, distance: 41.5
click at [402, 344] on span "867 444 9806" at bounding box center [380, 345] width 43 height 7
copy span "867 444 9806"
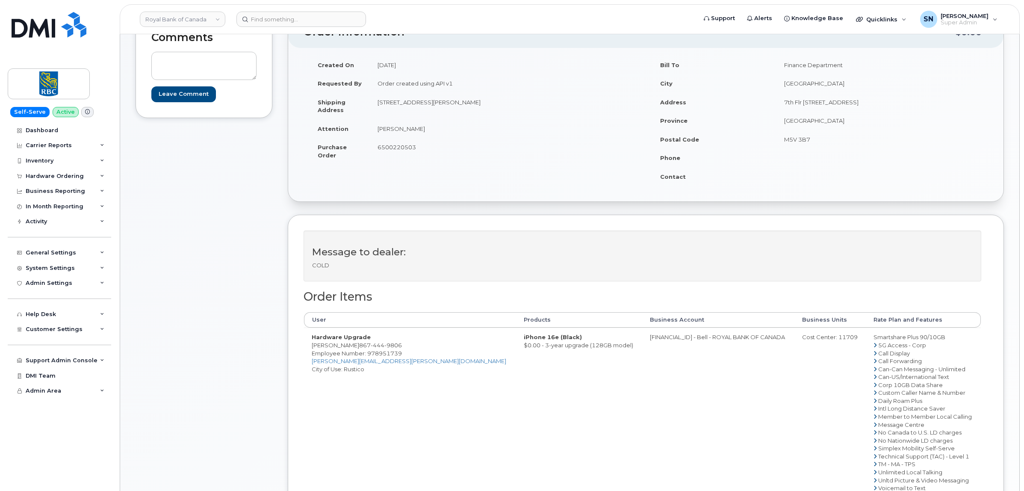
click at [304, 355] on div "User Products Business Account Business Units Rate Plan and Features Hardware U…" at bounding box center [643, 405] width 678 height 186
drag, startPoint x: 313, startPoint y: 345, endPoint x: 404, endPoint y: 345, distance: 91.1
click at [404, 345] on td "Hardware Upgrade Rachelle Nadeau 867 444 9806 Employee Number: 978951739 rachel…" at bounding box center [410, 412] width 212 height 169
copy td "Rachelle Nadeau 867 444 9806"
drag, startPoint x: 606, startPoint y: 384, endPoint x: 600, endPoint y: 351, distance: 33.9
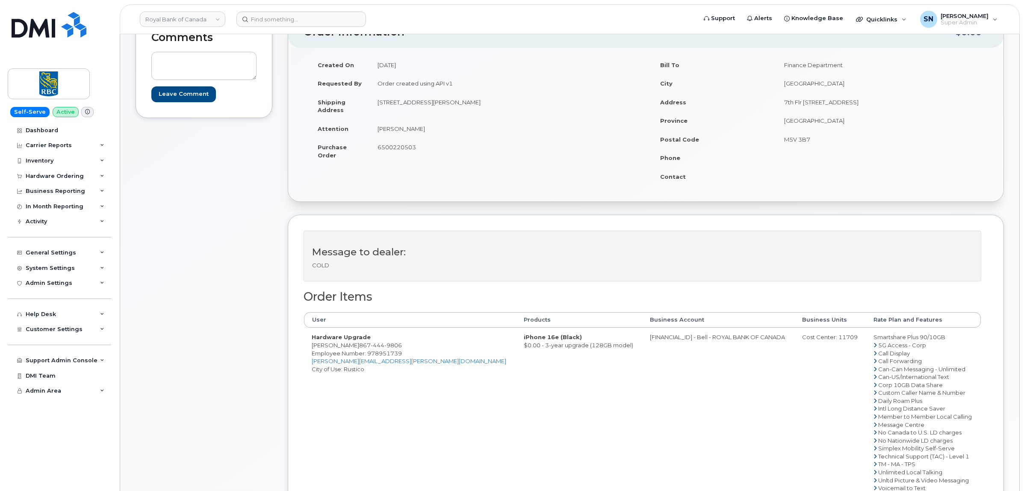
click at [642, 380] on td "[FINANCIAL_ID] - Bell - ROYAL BANK OF CANADA" at bounding box center [718, 412] width 152 height 169
drag, startPoint x: 594, startPoint y: 338, endPoint x: 631, endPoint y: 342, distance: 37.5
click at [642, 342] on td "[FINANCIAL_ID] - Bell - ROYAL BANK OF CANADA" at bounding box center [718, 412] width 152 height 169
copy td "526299293"
drag, startPoint x: 606, startPoint y: 355, endPoint x: 602, endPoint y: 346, distance: 10.4
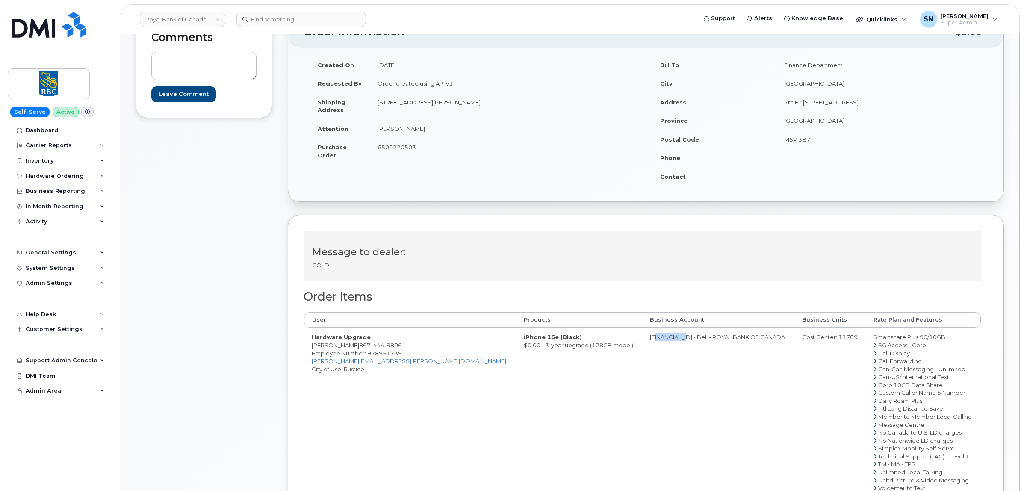
click at [642, 355] on td "[FINANCIAL_ID] - Bell - ROYAL BANK OF CANADA" at bounding box center [718, 412] width 152 height 169
click at [642, 342] on td "[FINANCIAL_ID] - Bell - ROYAL BANK OF CANADA" at bounding box center [718, 412] width 152 height 169
click at [642, 338] on td "[FINANCIAL_ID] - Bell - ROYAL BANK OF CANADA" at bounding box center [718, 412] width 152 height 169
drag, startPoint x: 593, startPoint y: 338, endPoint x: 604, endPoint y: 338, distance: 11.1
click at [642, 338] on td "[FINANCIAL_ID] - Bell - ROYAL BANK OF CANADA" at bounding box center [718, 412] width 152 height 169
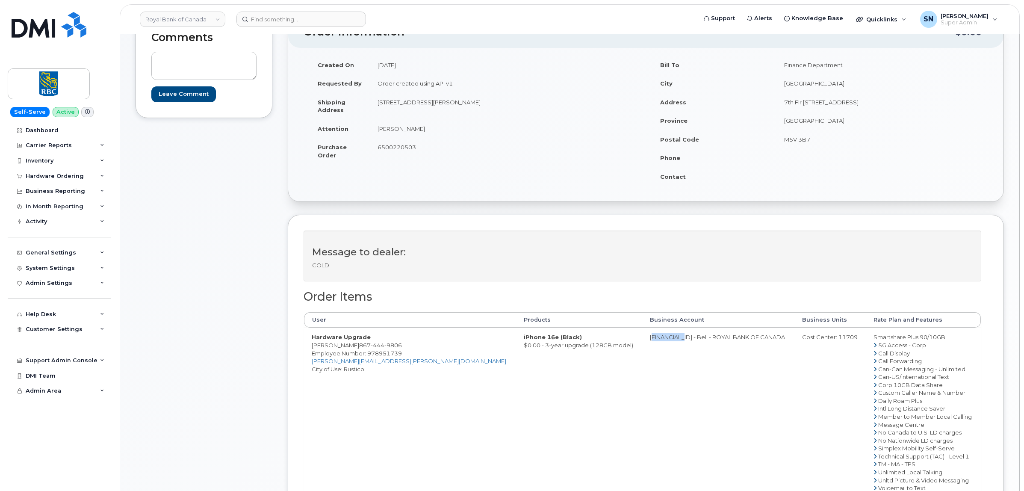
drag, startPoint x: 593, startPoint y: 350, endPoint x: 593, endPoint y: 344, distance: 5.6
click at [642, 350] on td "[FINANCIAL_ID] - Bell - ROYAL BANK OF CANADA" at bounding box center [718, 412] width 152 height 169
click at [642, 357] on td "[FINANCIAL_ID] - Bell - ROYAL BANK OF CANADA" at bounding box center [718, 412] width 152 height 169
drag, startPoint x: 594, startPoint y: 338, endPoint x: 627, endPoint y: 337, distance: 33.4
click at [642, 337] on td "[FINANCIAL_ID] - Bell - ROYAL BANK OF CANADA" at bounding box center [718, 412] width 152 height 169
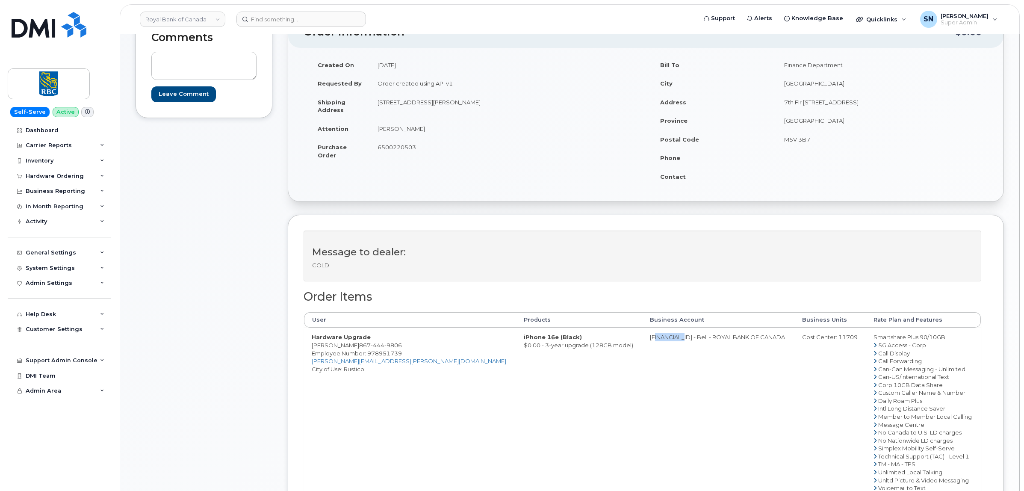
copy td "526299293"
click at [810, 338] on div "Cost Center: 11709" at bounding box center [830, 337] width 56 height 8
copy div "11709"
click at [381, 353] on span "Employee Number: 978951739" at bounding box center [357, 353] width 90 height 7
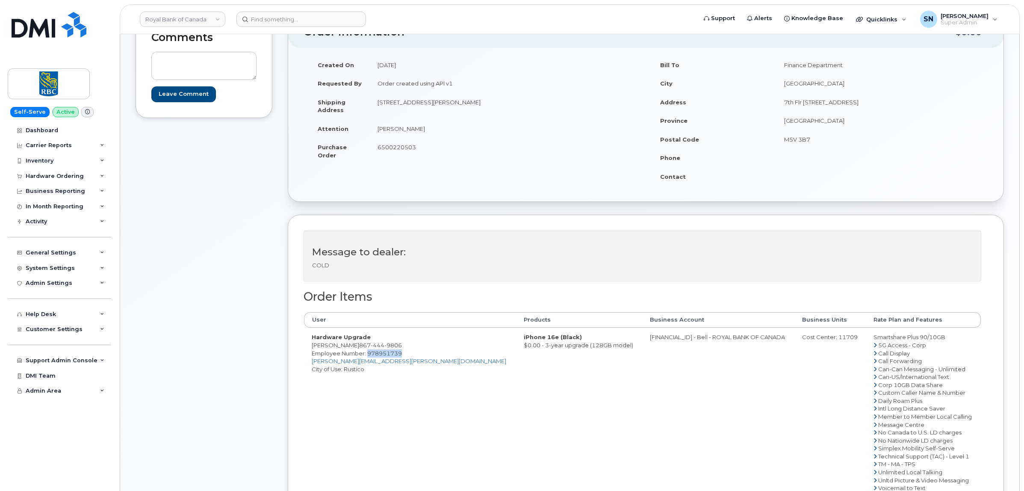
click at [381, 353] on span "Employee Number: 978951739" at bounding box center [357, 353] width 90 height 7
drag, startPoint x: 313, startPoint y: 346, endPoint x: 358, endPoint y: 345, distance: 44.9
click at [358, 345] on td "Hardware Upgrade Rachelle Nadeau 867 444 9806 Employee Number: 978951739 rachel…" at bounding box center [410, 412] width 212 height 169
click at [404, 145] on span "6500220503" at bounding box center [397, 147] width 38 height 7
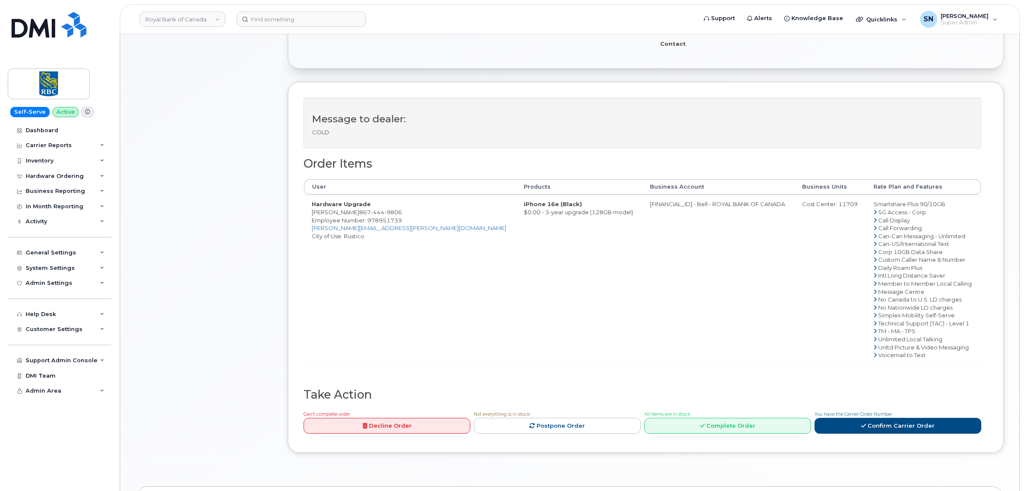
scroll to position [321, 0]
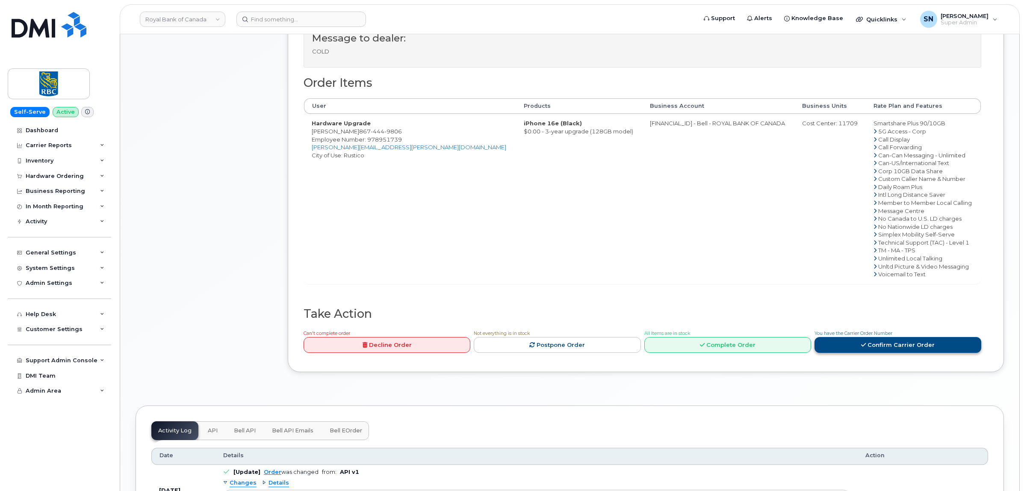
click at [857, 344] on link "Confirm Carrier Order" at bounding box center [898, 345] width 167 height 16
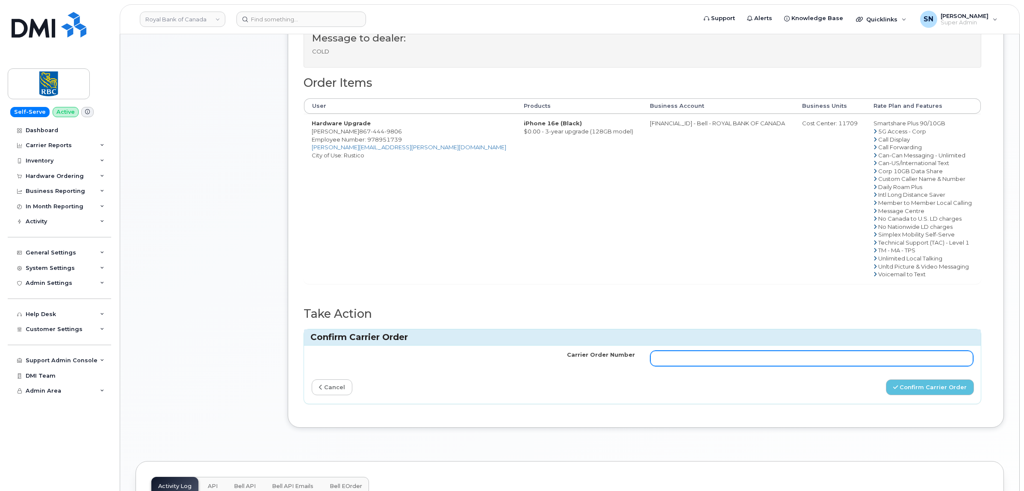
click at [809, 364] on input "Carrier Order Number" at bounding box center [811, 358] width 323 height 15
paste input "3012650"
type input "3012650"
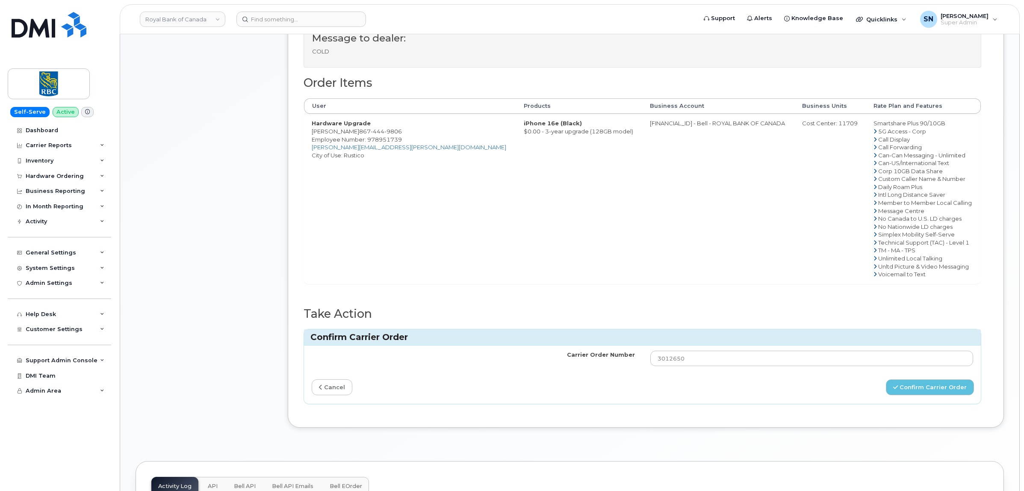
click at [920, 399] on div "Carrier Order Number 3012650 cancel Confirm Carrier Order" at bounding box center [642, 375] width 677 height 58
click at [922, 389] on button "Confirm Carrier Order" at bounding box center [930, 387] width 88 height 16
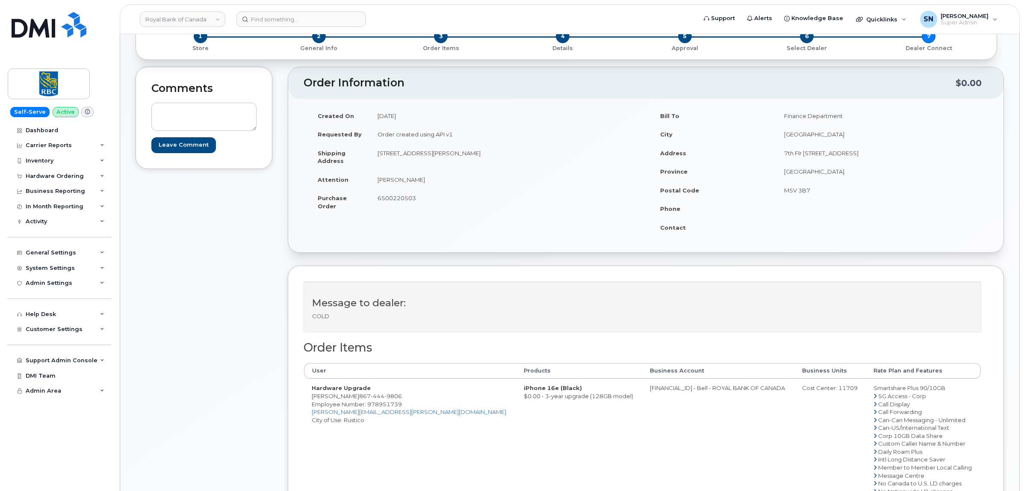
scroll to position [107, 0]
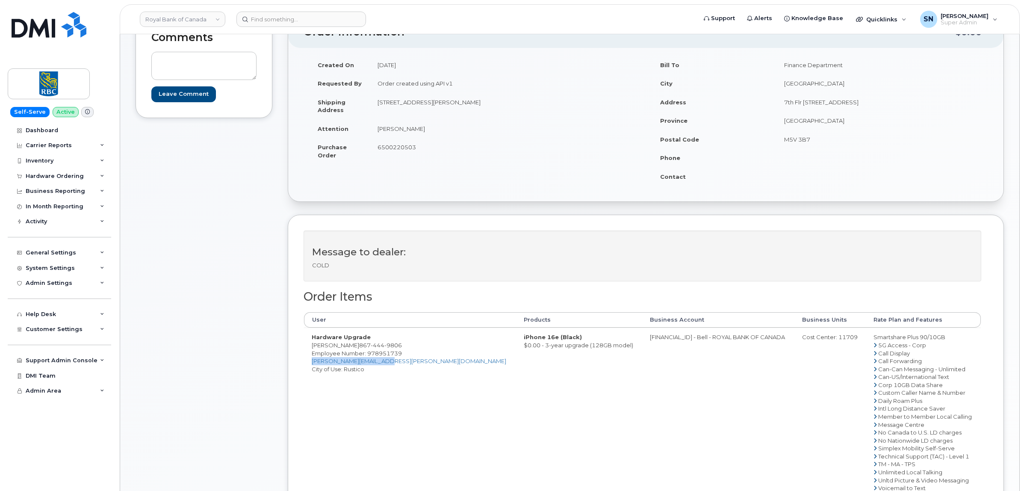
drag, startPoint x: 395, startPoint y: 364, endPoint x: 308, endPoint y: 364, distance: 86.8
click at [308, 364] on td "Hardware Upgrade [PERSON_NAME] [PHONE_NUMBER] Employee Number: 978951739 [PERSO…" at bounding box center [410, 412] width 212 height 169
copy link "[PERSON_NAME][EMAIL_ADDRESS][PERSON_NAME][DOMAIN_NAME]"
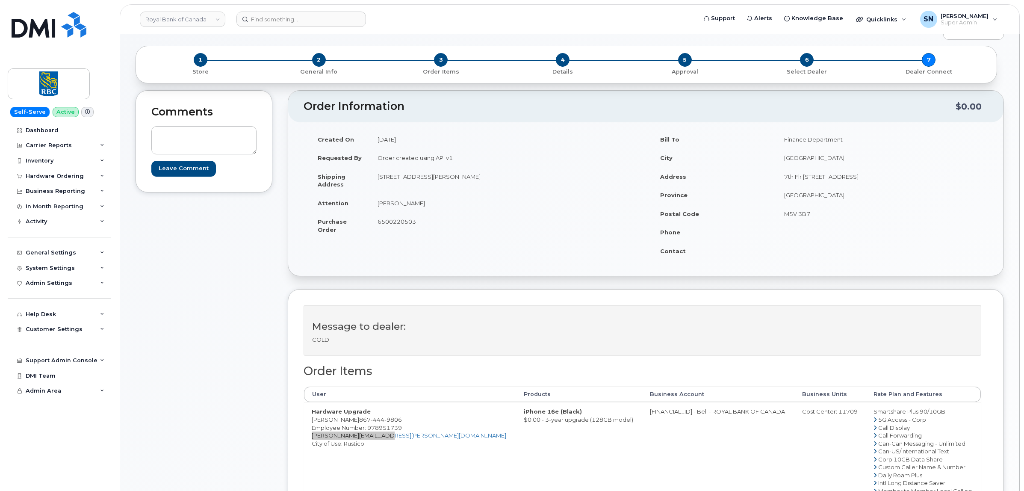
scroll to position [0, 0]
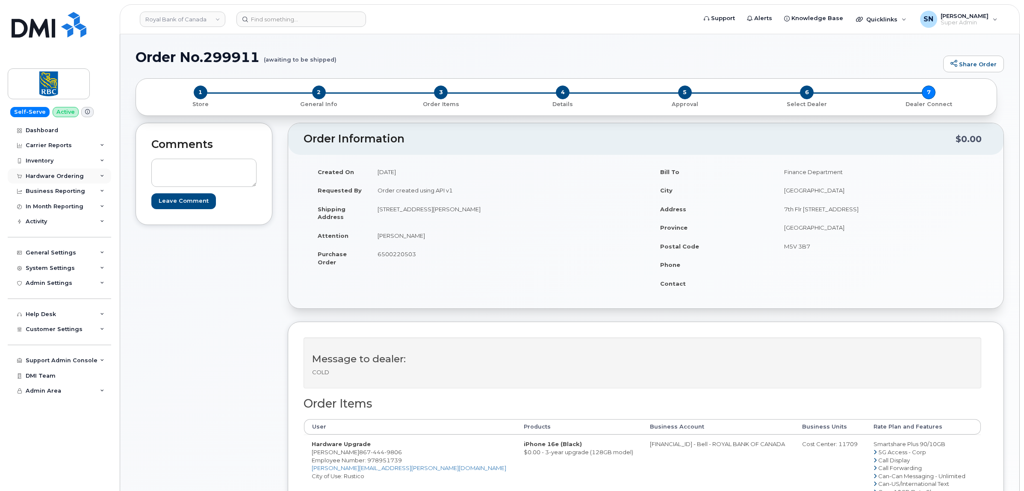
click at [52, 174] on div "Hardware Ordering" at bounding box center [55, 176] width 58 height 7
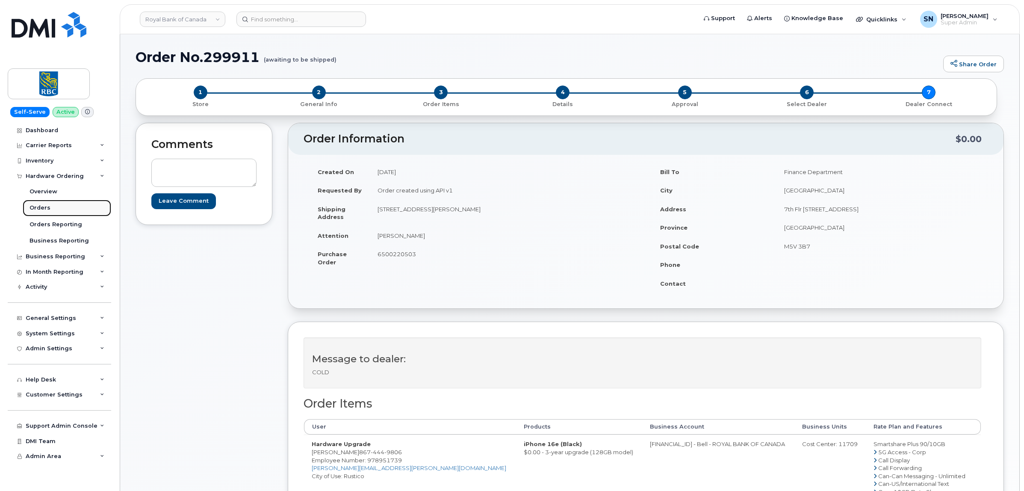
click at [46, 212] on div "Orders" at bounding box center [40, 208] width 21 height 8
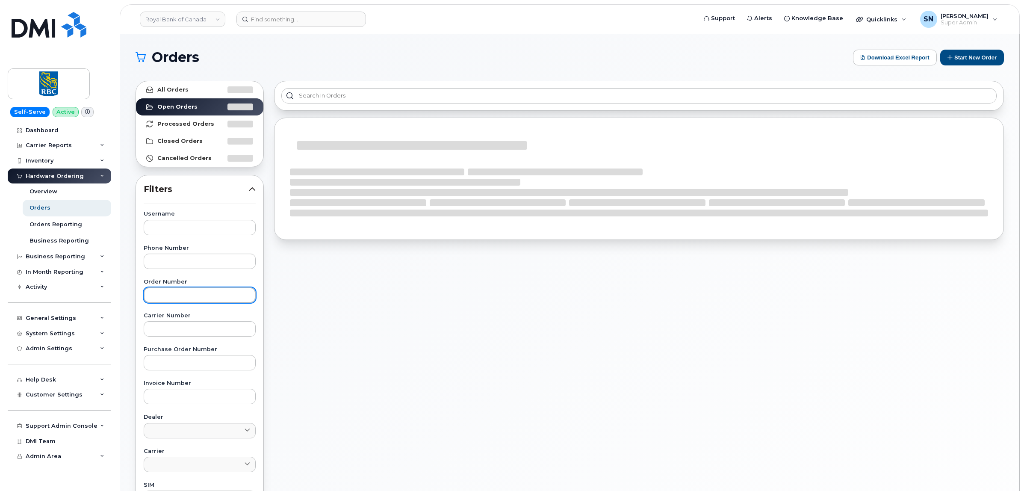
click at [218, 295] on input "text" at bounding box center [200, 294] width 112 height 15
paste input "299935"
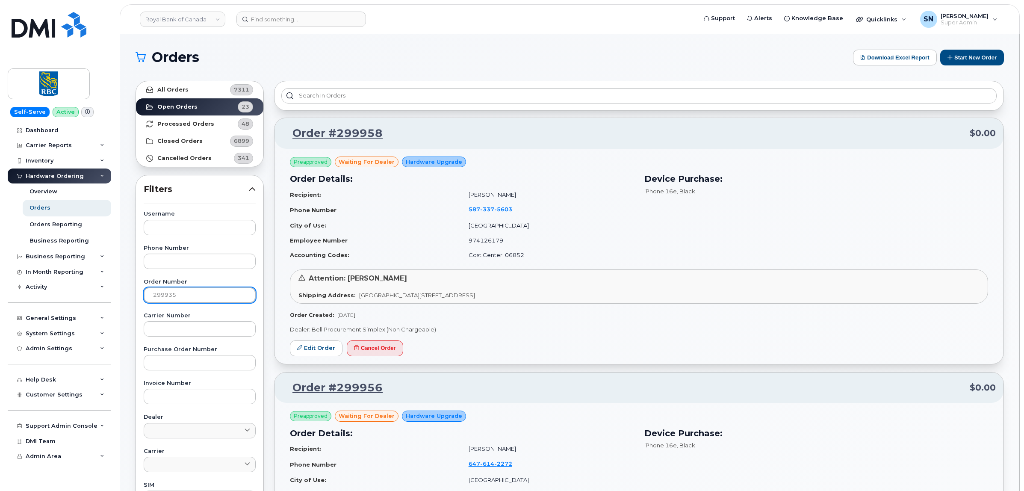
type input "299935"
click at [187, 83] on link "All Orders 7311" at bounding box center [199, 89] width 127 height 17
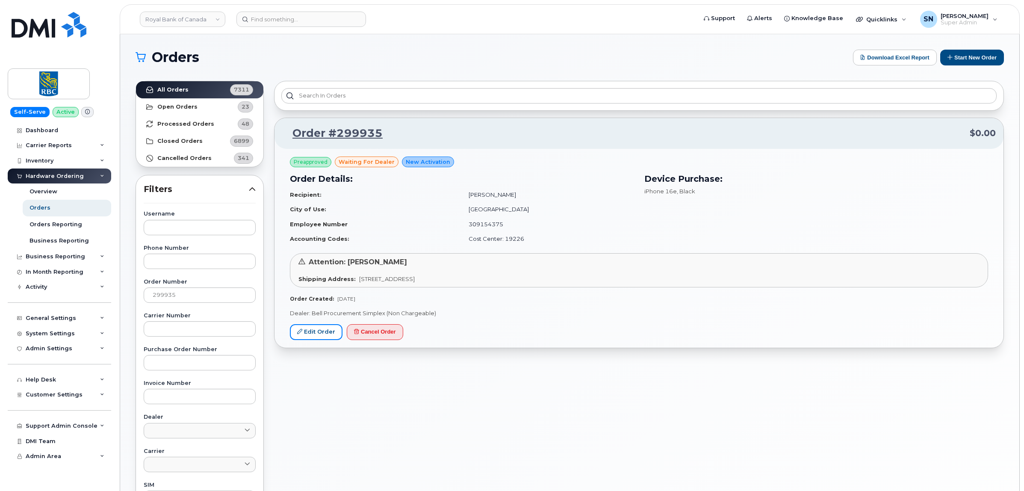
drag, startPoint x: 324, startPoint y: 336, endPoint x: 317, endPoint y: 352, distance: 17.2
click at [324, 336] on link "Edit Order" at bounding box center [316, 332] width 53 height 16
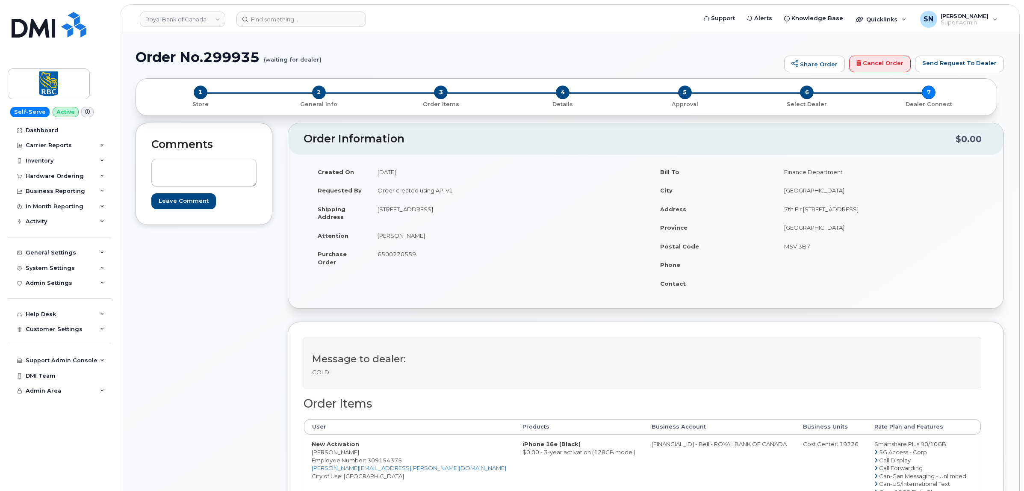
drag, startPoint x: 313, startPoint y: 452, endPoint x: 357, endPoint y: 453, distance: 44.1
copy td "[PERSON_NAME]"
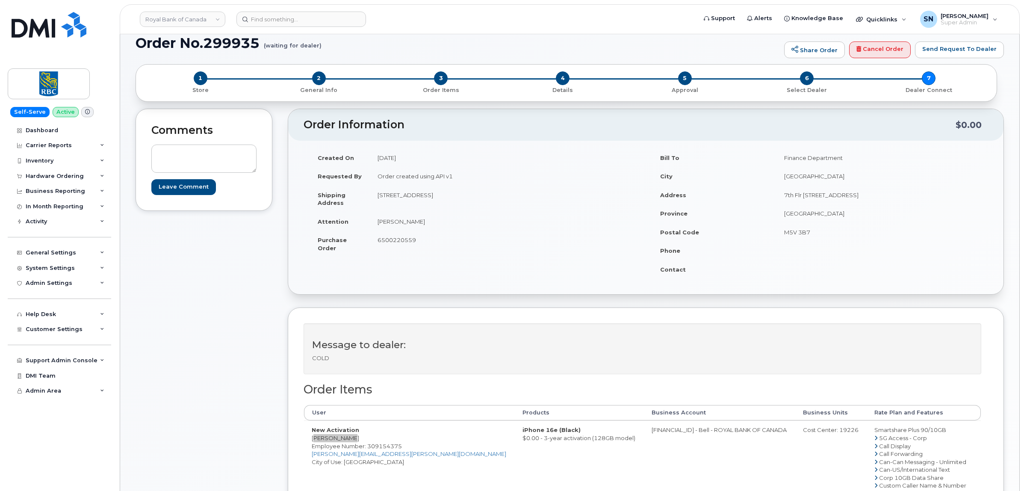
scroll to position [53, 0]
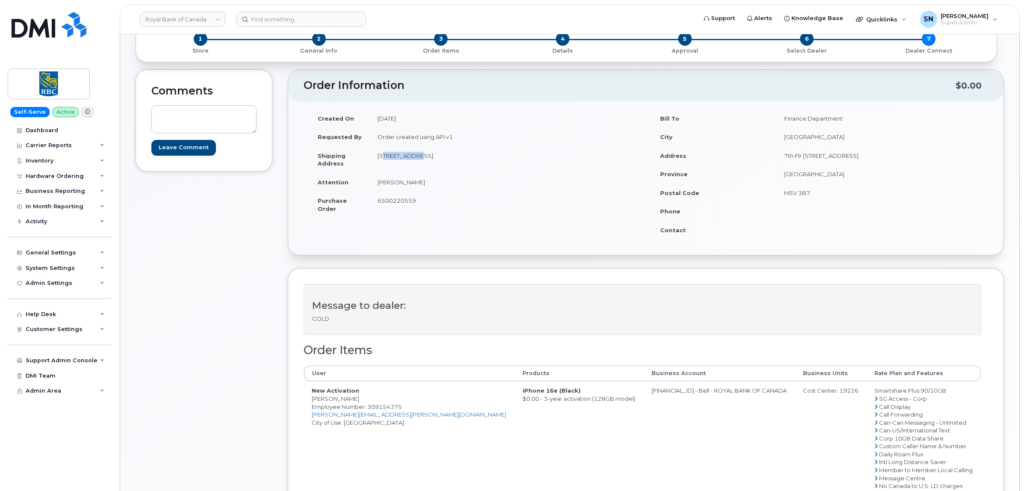
drag, startPoint x: 378, startPoint y: 157, endPoint x: 411, endPoint y: 166, distance: 34.1
click at [411, 165] on td "[STREET_ADDRESS]" at bounding box center [505, 159] width 270 height 27
copy td "[STREET_ADDRESS]"
drag, startPoint x: 477, startPoint y: 217, endPoint x: 476, endPoint y: 172, distance: 44.9
click at [477, 216] on td "6500220559" at bounding box center [505, 204] width 270 height 27
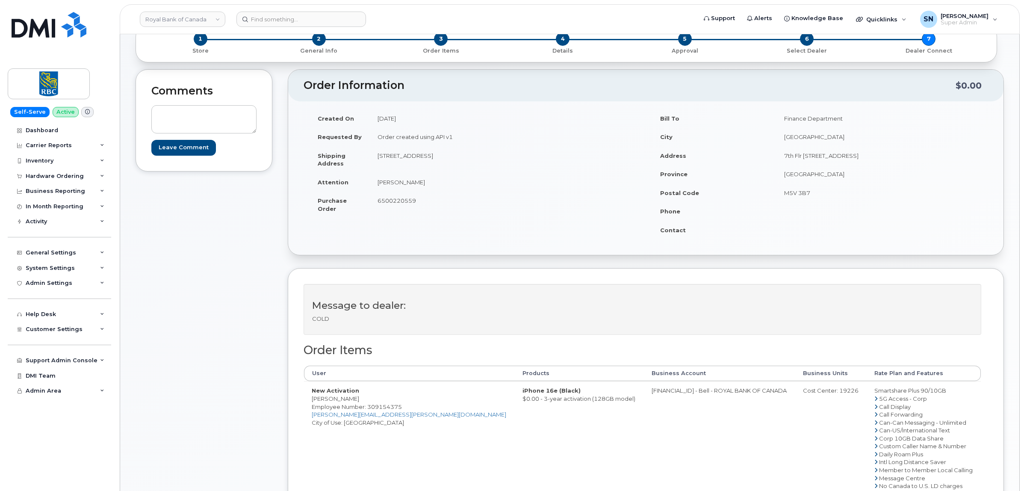
click at [491, 154] on td "[STREET_ADDRESS]" at bounding box center [505, 159] width 270 height 27
click at [484, 160] on td "[STREET_ADDRESS]" at bounding box center [505, 159] width 270 height 27
click at [486, 167] on td "[STREET_ADDRESS]" at bounding box center [505, 159] width 270 height 27
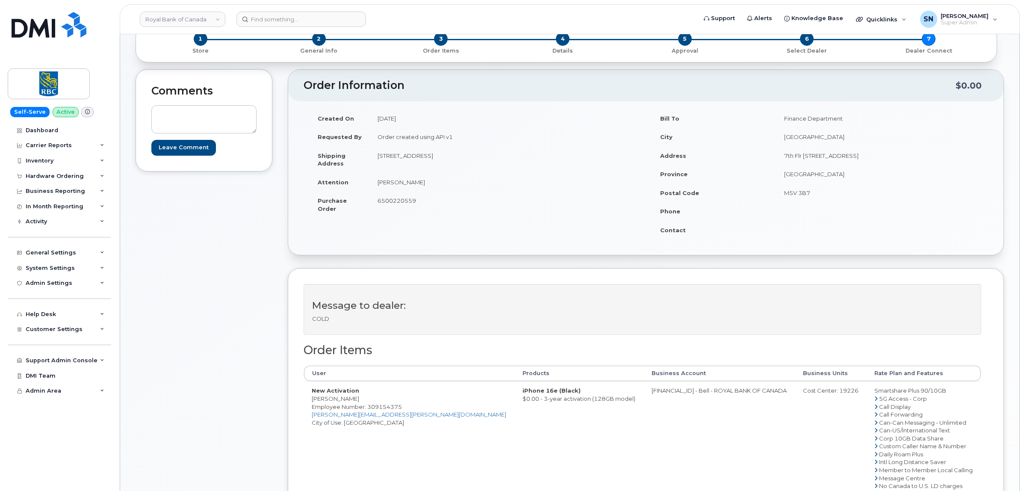
click at [485, 161] on td "[STREET_ADDRESS]" at bounding box center [505, 159] width 270 height 27
drag, startPoint x: 484, startPoint y: 154, endPoint x: 499, endPoint y: 171, distance: 23.1
click at [512, 160] on td "[STREET_ADDRESS]" at bounding box center [505, 159] width 270 height 27
copy td "M5J 2T3"
drag, startPoint x: 379, startPoint y: 183, endPoint x: 424, endPoint y: 179, distance: 45.1
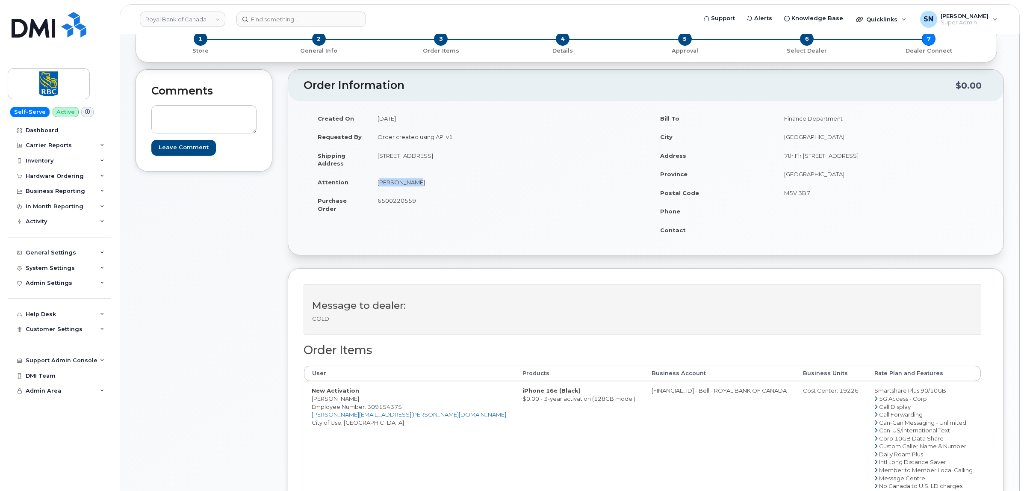
click at [424, 179] on td "[PERSON_NAME]" at bounding box center [505, 182] width 270 height 19
drag, startPoint x: 319, startPoint y: 41, endPoint x: 284, endPoint y: 84, distance: 55.4
click at [284, 84] on div "Comments Leave Comment Order Information $0.00 Created On [DATE] Requested By O…" at bounding box center [570, 360] width 869 height 583
drag, startPoint x: 313, startPoint y: 399, endPoint x: 346, endPoint y: 400, distance: 33.8
click at [350, 400] on td "New Activation [PERSON_NAME] Employee Number: 309154375 [PERSON_NAME][EMAIL_ADD…" at bounding box center [409, 465] width 211 height 169
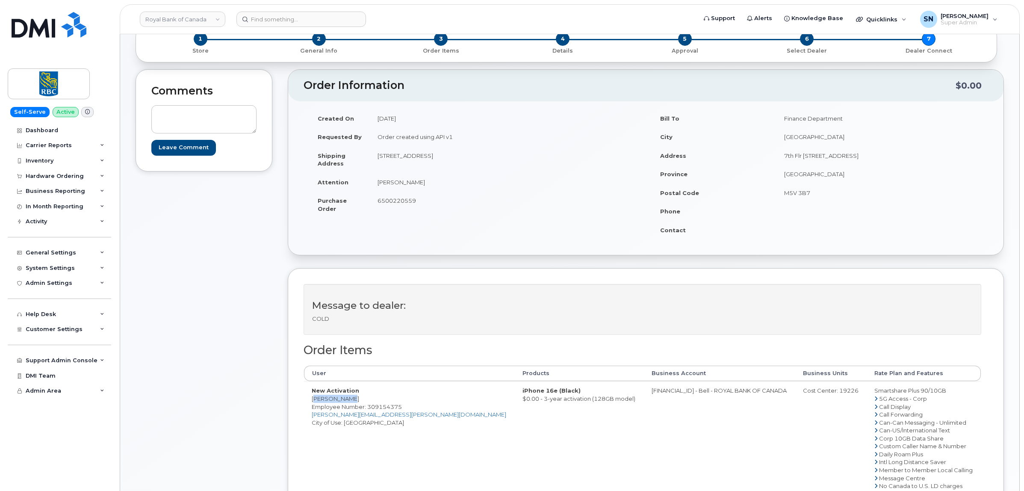
copy td "[PERSON_NAME]"
click at [381, 467] on td "New Activation [PERSON_NAME] Employee Number: 309154375 [PERSON_NAME][EMAIL_ADD…" at bounding box center [409, 465] width 211 height 169
drag, startPoint x: 597, startPoint y: 395, endPoint x: 629, endPoint y: 397, distance: 32.6
click at [644, 397] on td "[FINANCIAL_ID] - Bell - ROYAL BANK OF CANADA" at bounding box center [719, 465] width 151 height 169
copy td "526299293"
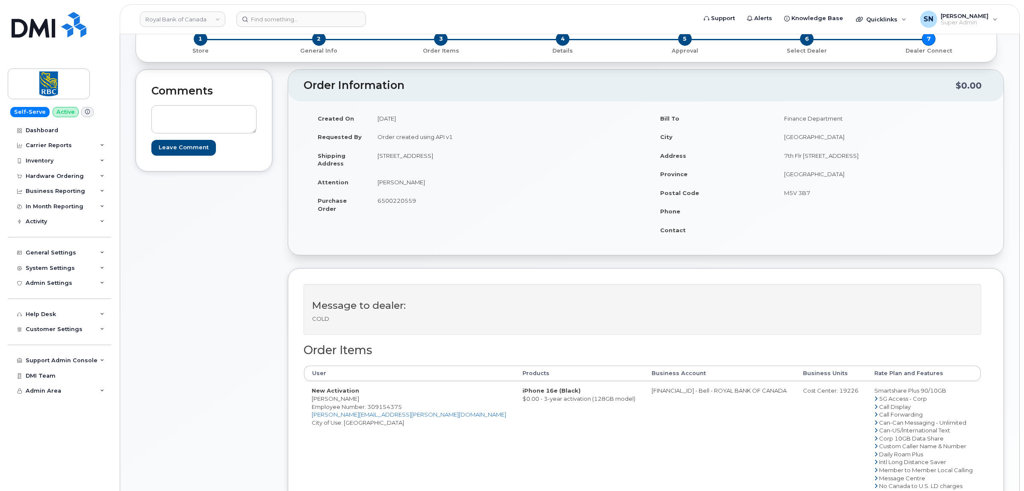
click at [809, 394] on div "Cost Center: 19226" at bounding box center [831, 391] width 56 height 8
click at [810, 394] on div "Cost Center: 19226" at bounding box center [831, 391] width 56 height 8
drag, startPoint x: 807, startPoint y: 393, endPoint x: 848, endPoint y: 252, distance: 146.0
click at [850, 248] on div "Created On [DATE] Requested By Order created using API v1 Shipping Address [STR…" at bounding box center [645, 178] width 715 height 154
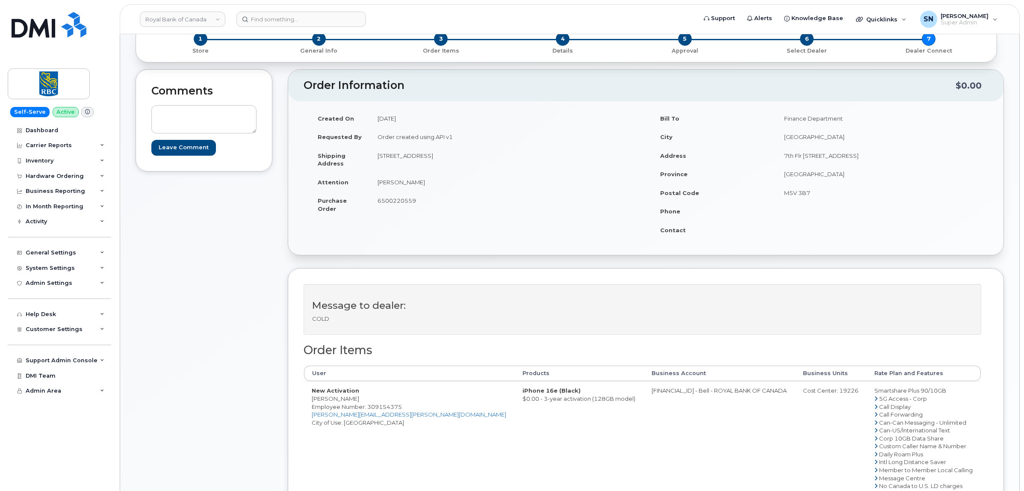
click at [807, 393] on div "Cost Center: 19226" at bounding box center [831, 391] width 56 height 8
click at [813, 387] on td "Cost Center: 19226" at bounding box center [830, 465] width 71 height 169
click at [815, 401] on td "Cost Center: 19226" at bounding box center [830, 465] width 71 height 169
click at [815, 392] on div "Cost Center: 19226" at bounding box center [831, 391] width 56 height 8
click at [816, 390] on div "Cost Center: 19226" at bounding box center [831, 391] width 56 height 8
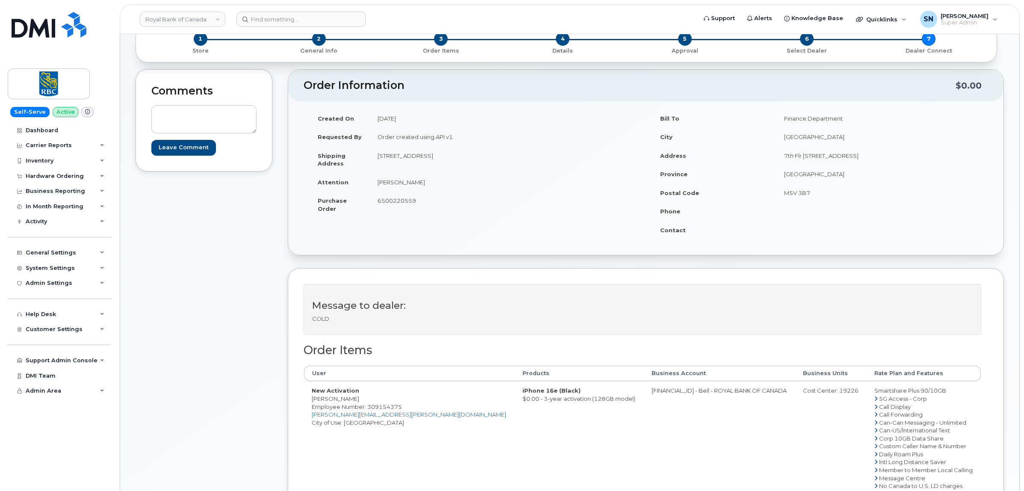
copy div "19226"
click at [393, 409] on span "Employee Number: 309154375" at bounding box center [357, 406] width 90 height 7
click at [393, 410] on span "Employee Number: 309154375" at bounding box center [357, 406] width 90 height 7
copy span "309154375"
click at [384, 204] on span "6500220559" at bounding box center [397, 200] width 38 height 7
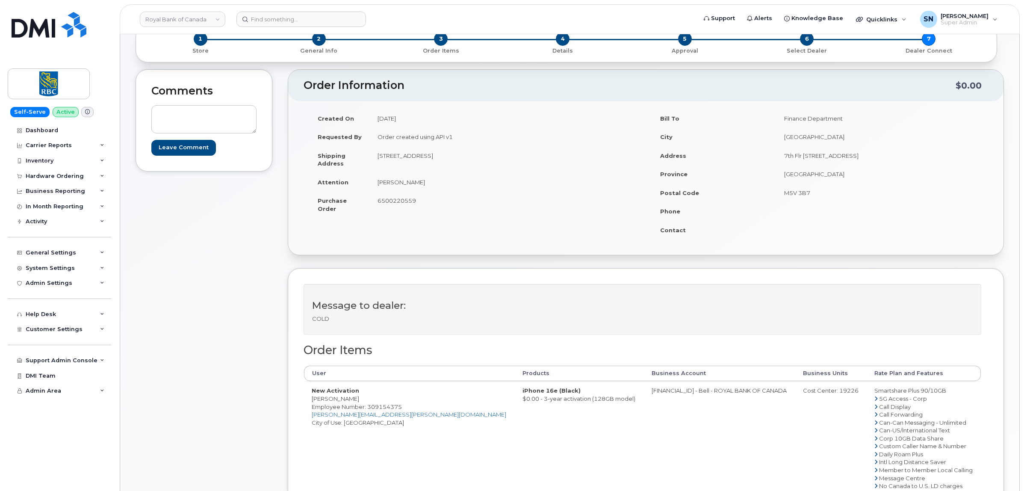
click at [384, 204] on span "6500220559" at bounding box center [397, 200] width 38 height 7
copy span "6500220559"
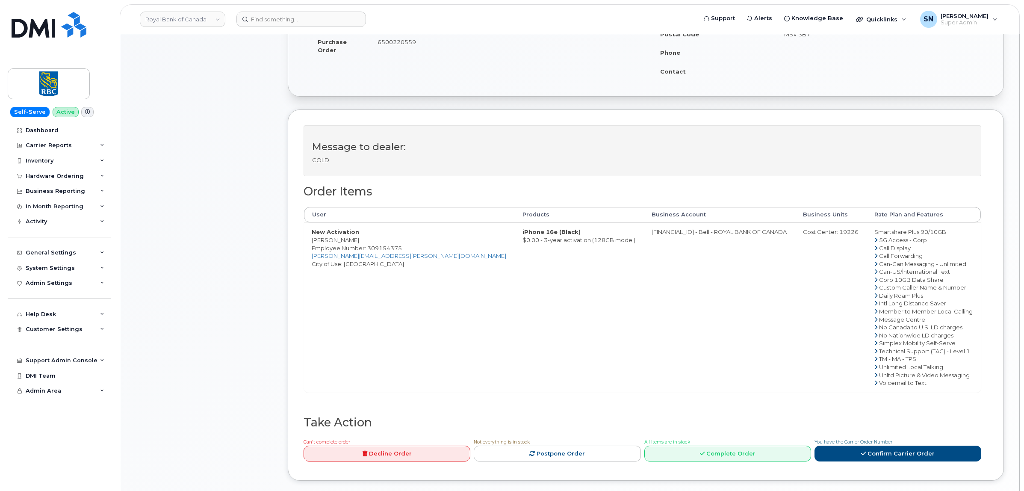
scroll to position [321, 0]
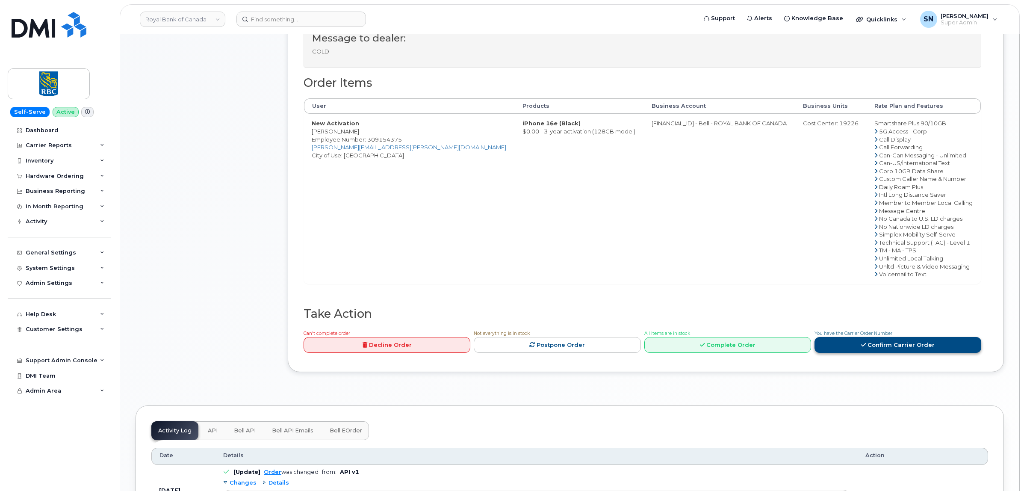
click at [874, 343] on link "Confirm Carrier Order" at bounding box center [898, 345] width 167 height 16
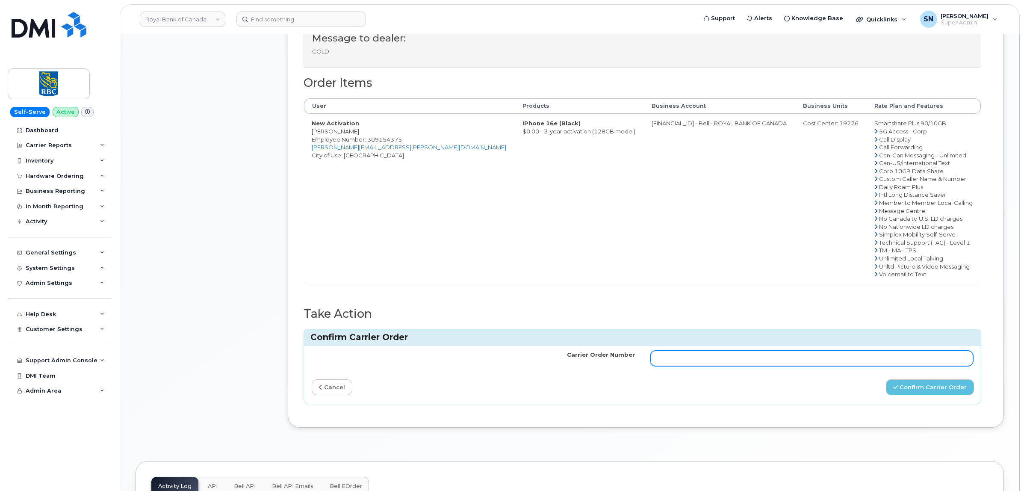
click at [823, 362] on input "Carrier Order Number" at bounding box center [811, 358] width 323 height 15
paste input "3012653"
type input "3012653"
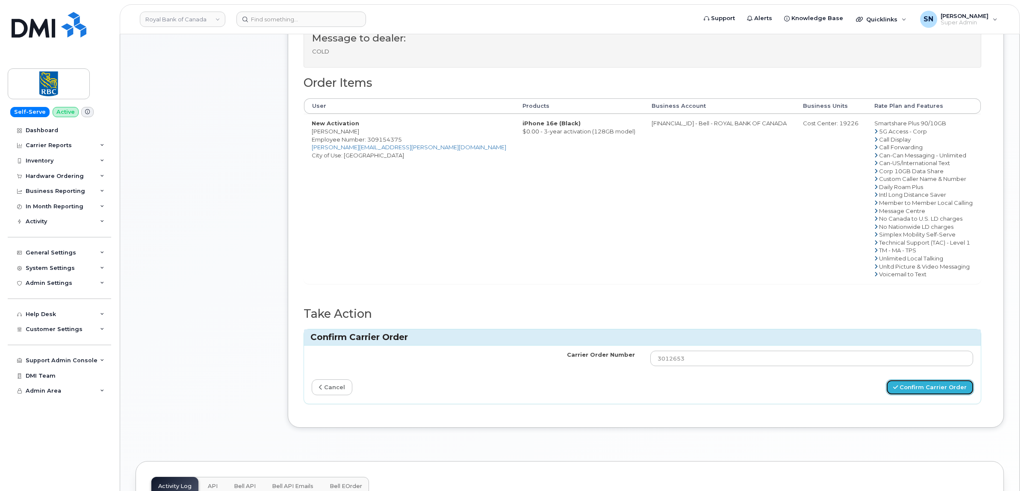
click at [913, 390] on button "Confirm Carrier Order" at bounding box center [930, 387] width 88 height 16
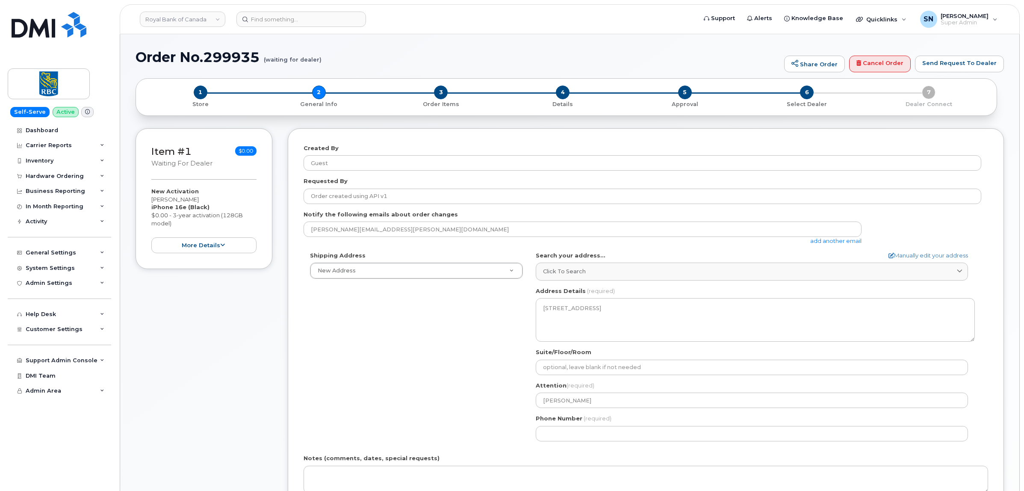
select select
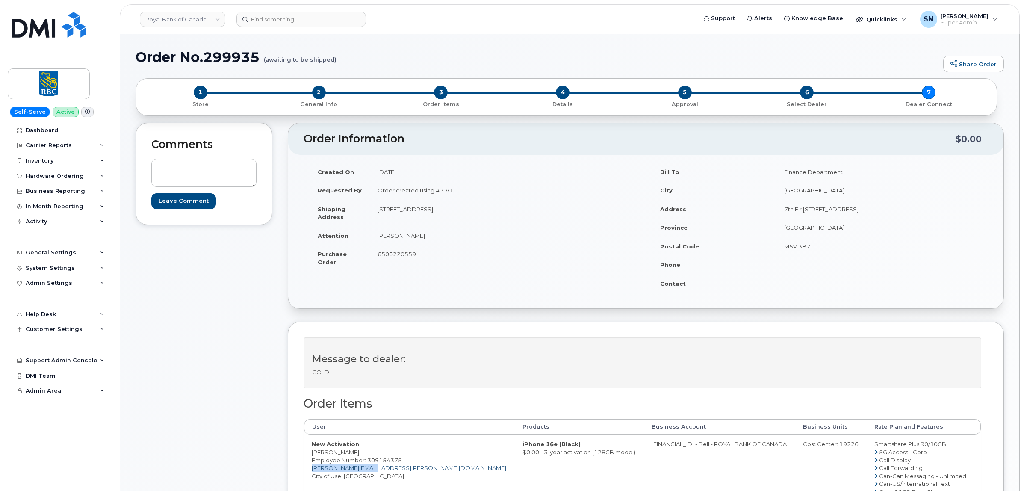
drag, startPoint x: 377, startPoint y: 468, endPoint x: 311, endPoint y: 467, distance: 65.9
copy link "brandon.chu@rbc.com"
click at [49, 178] on div "Hardware Ordering" at bounding box center [55, 176] width 58 height 7
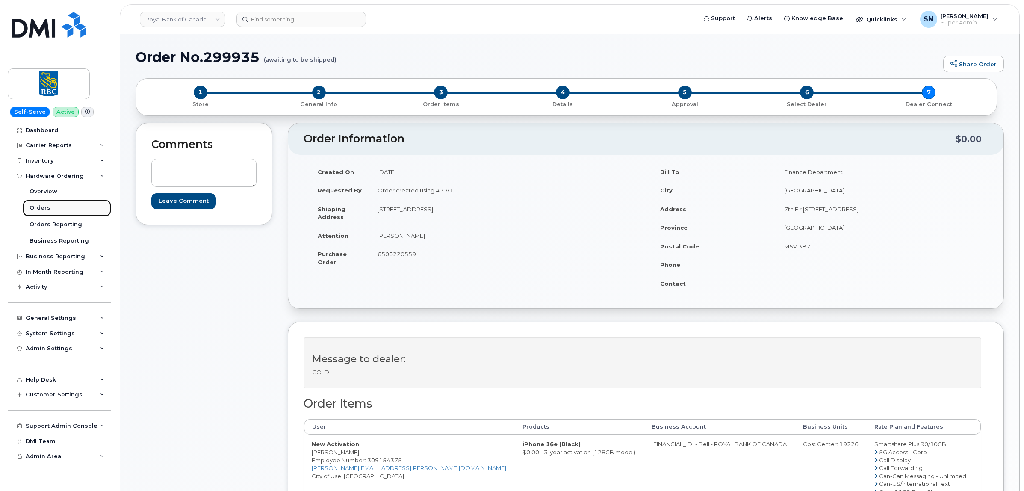
click at [42, 212] on div "Orders" at bounding box center [40, 208] width 21 height 8
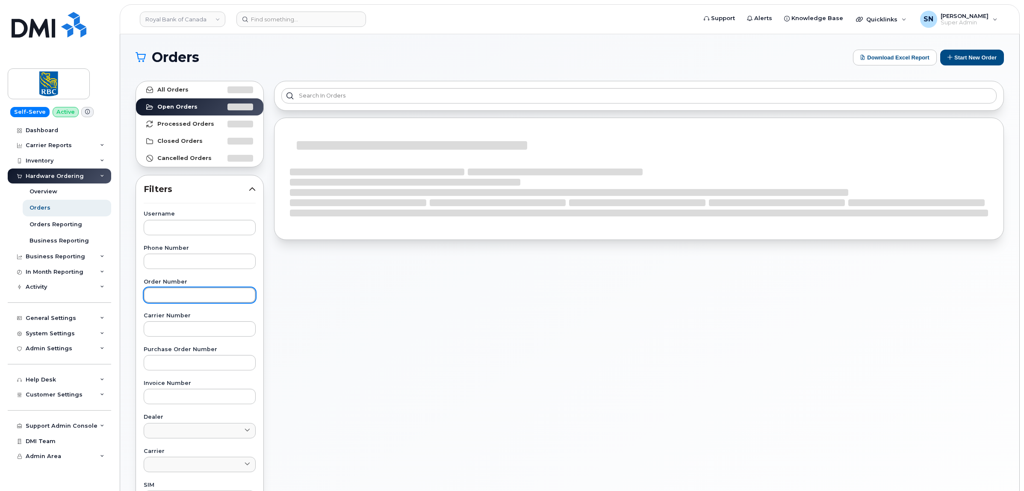
click at [221, 289] on input "text" at bounding box center [200, 294] width 112 height 15
paste input "299922"
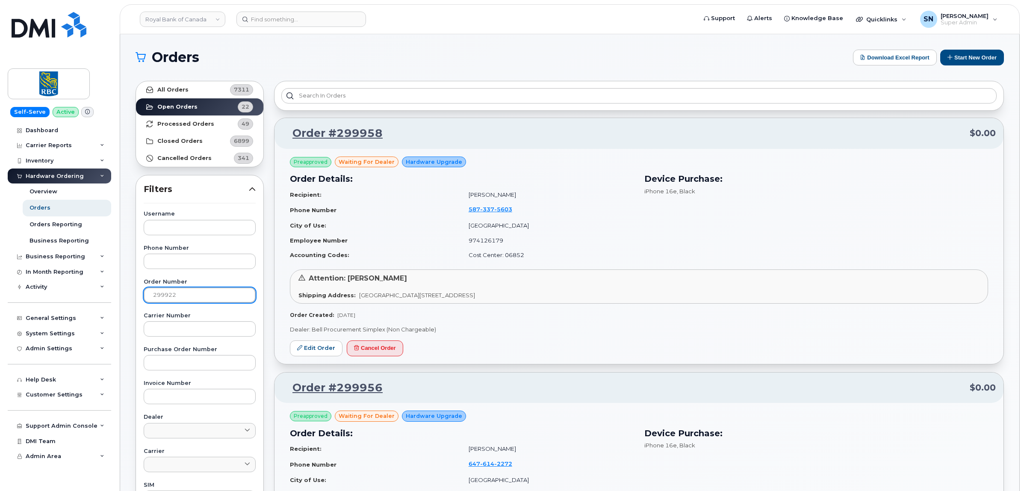
type input "299922"
click at [205, 84] on link "All Orders 7311" at bounding box center [199, 89] width 127 height 17
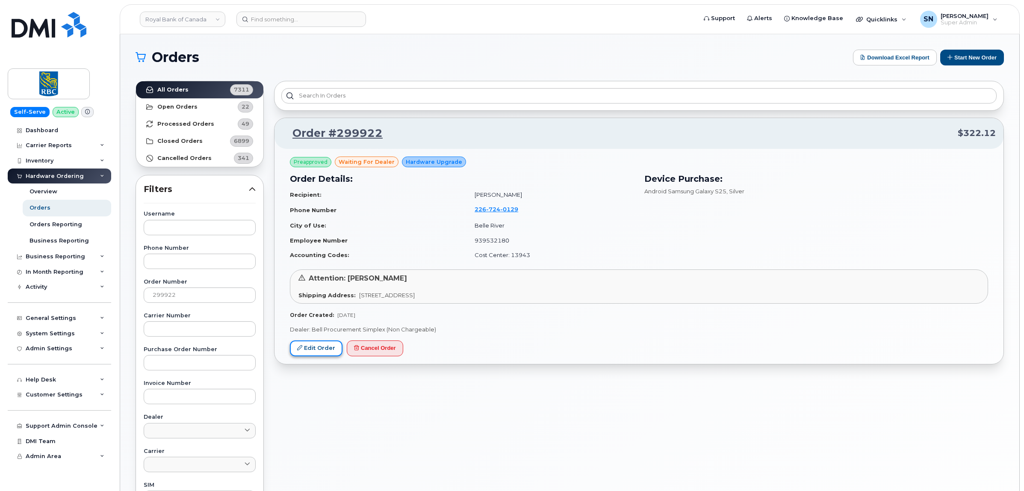
click at [332, 352] on link "Edit Order" at bounding box center [316, 348] width 53 height 16
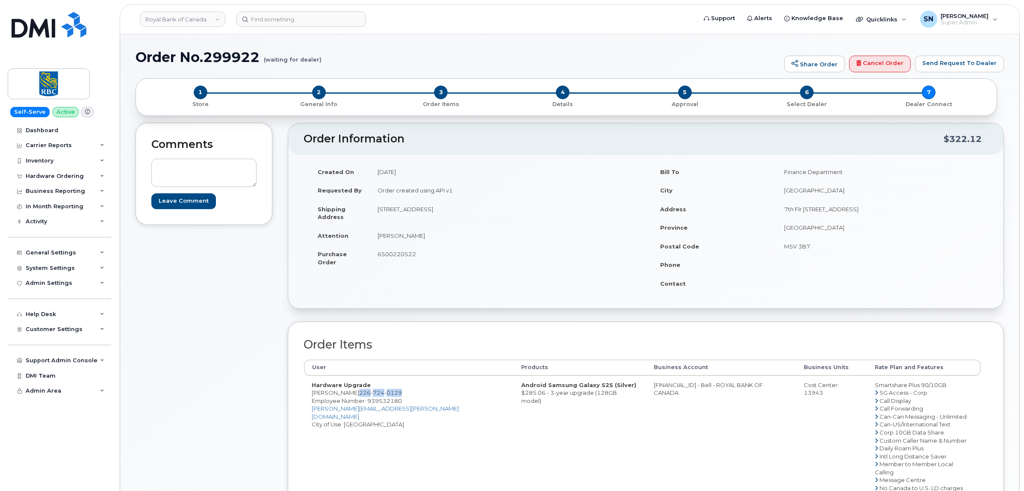
drag, startPoint x: 349, startPoint y: 395, endPoint x: 390, endPoint y: 396, distance: 41.9
click at [390, 396] on span "[PHONE_NUMBER]" at bounding box center [380, 392] width 43 height 7
copy span "[PHONE_NUMBER]"
drag, startPoint x: 378, startPoint y: 210, endPoint x: 443, endPoint y: 214, distance: 64.7
click at [443, 214] on td "[STREET_ADDRESS]" at bounding box center [505, 213] width 270 height 27
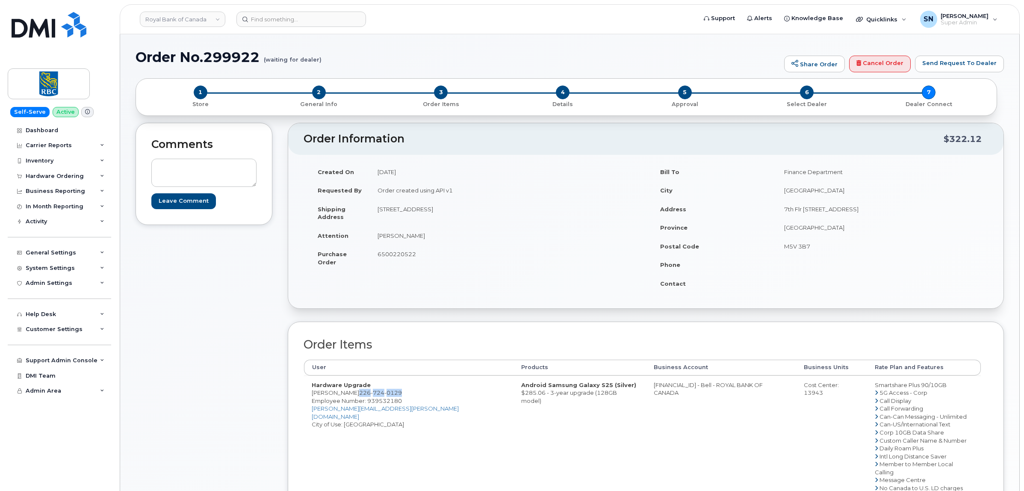
copy td "[STREET_ADDRESS]"
drag, startPoint x: 512, startPoint y: 210, endPoint x: 536, endPoint y: 209, distance: 23.5
click at [536, 209] on td "[STREET_ADDRESS]" at bounding box center [505, 213] width 270 height 27
copy td "N8L 1E3"
drag, startPoint x: 349, startPoint y: 393, endPoint x: 391, endPoint y: 393, distance: 42.3
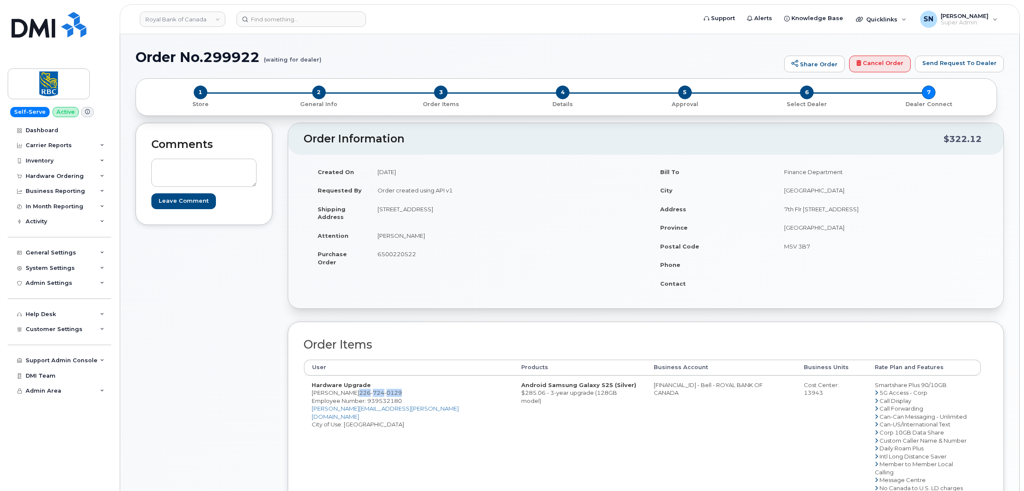
click at [391, 393] on span "[PHONE_NUMBER]" at bounding box center [380, 392] width 43 height 7
copy span "[PHONE_NUMBER]"
drag, startPoint x: 379, startPoint y: 235, endPoint x: 413, endPoint y: 241, distance: 34.7
click at [413, 241] on td "[PERSON_NAME]" at bounding box center [505, 235] width 270 height 19
copy td "[PERSON_NAME]"
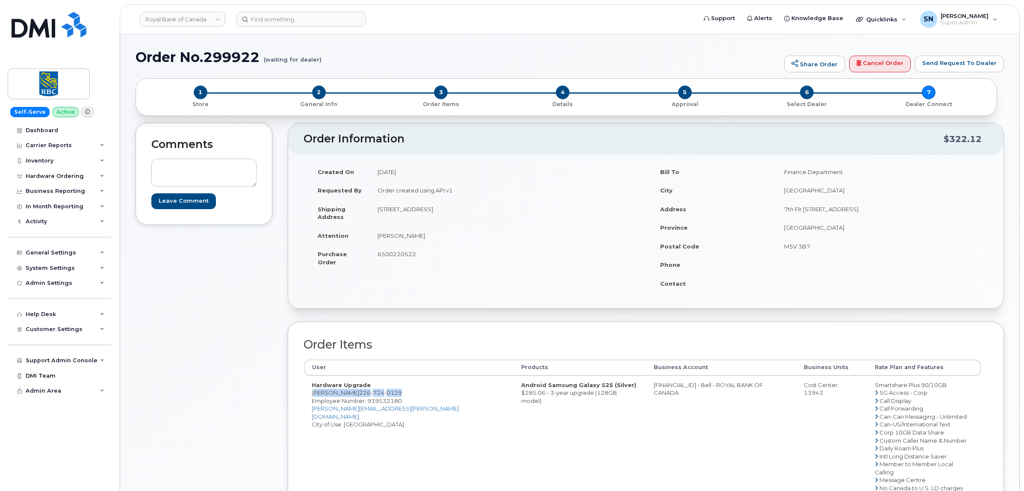
drag, startPoint x: 313, startPoint y: 394, endPoint x: 399, endPoint y: 393, distance: 86.0
click at [399, 393] on td "Hardware Upgrade [PERSON_NAME] [PHONE_NUMBER] Employee Number: 939532180 [PERSO…" at bounding box center [409, 463] width 210 height 177
copy td "[PERSON_NAME] [PHONE_NUMBER]"
drag, startPoint x: 597, startPoint y: 386, endPoint x: 633, endPoint y: 391, distance: 36.3
click at [646, 391] on td "[FINANCIAL_ID] - Bell - ROYAL BANK OF CANADA" at bounding box center [721, 463] width 151 height 177
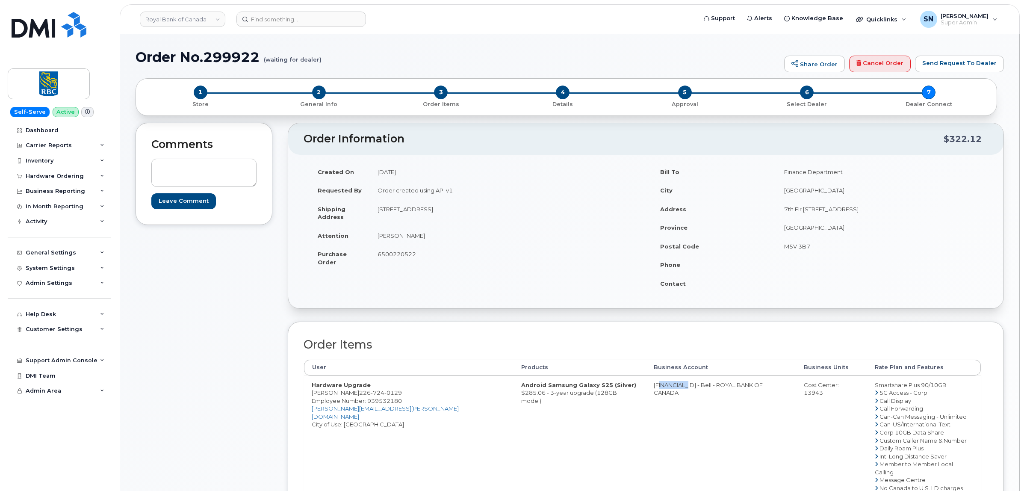
copy td "526299293"
click at [819, 384] on div "Cost Center: 13943" at bounding box center [832, 389] width 56 height 16
click at [816, 384] on div "Cost Center: 13943" at bounding box center [832, 389] width 56 height 16
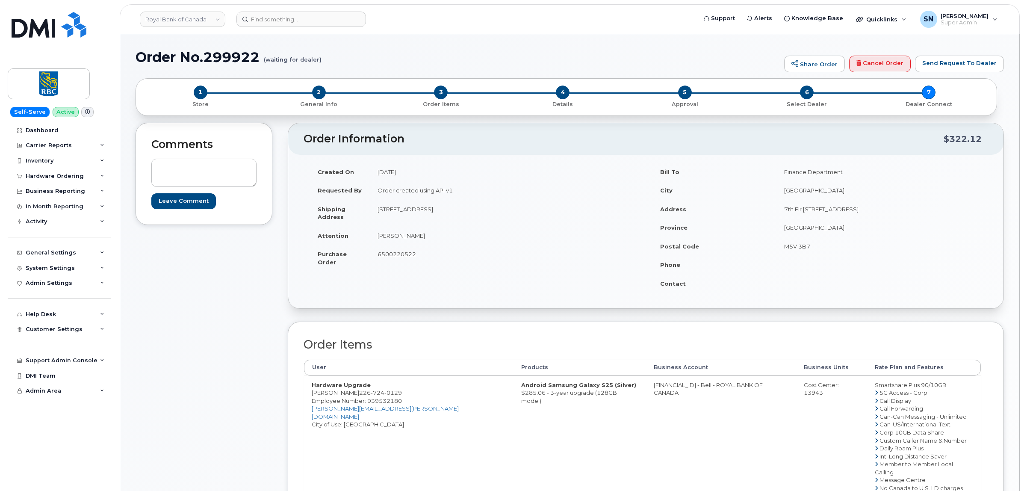
click at [378, 402] on span "Employee Number: 939532180" at bounding box center [357, 400] width 90 height 7
copy span "939532180"
drag, startPoint x: 313, startPoint y: 393, endPoint x: 347, endPoint y: 396, distance: 34.7
click at [347, 396] on td "Hardware Upgrade Tracey Baker 226 724 0129 Employee Number: 939532180 tracey.ba…" at bounding box center [409, 463] width 210 height 177
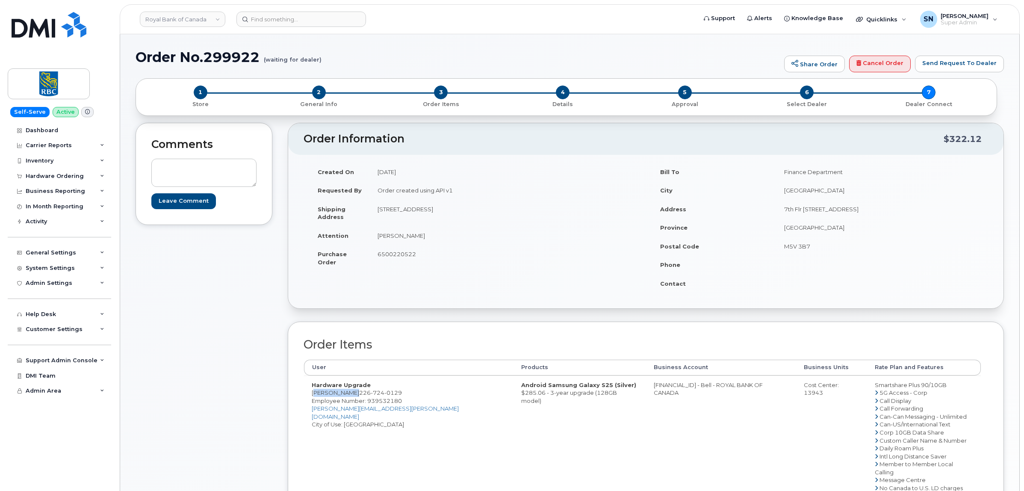
copy td "Tracey Baker"
click at [385, 254] on span "6500220522" at bounding box center [397, 254] width 38 height 7
copy span "6500220522"
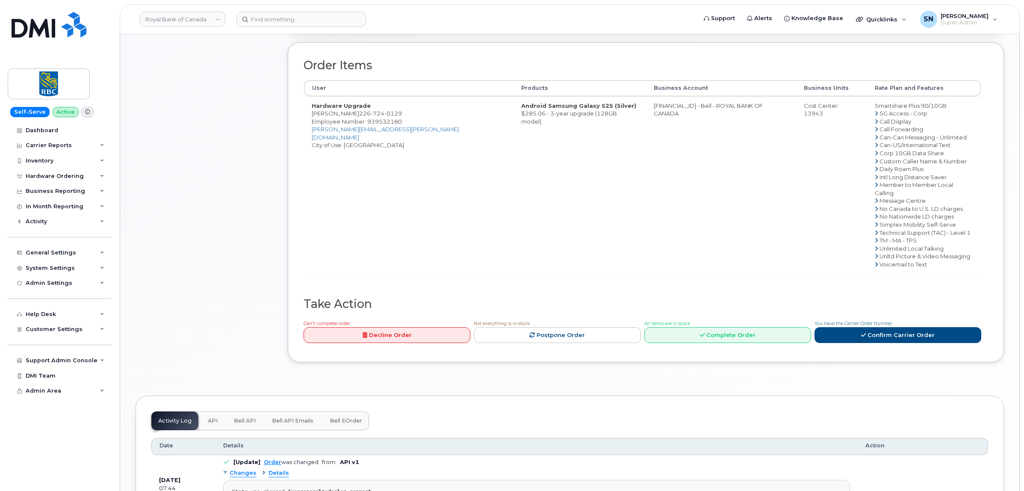
scroll to position [374, 0]
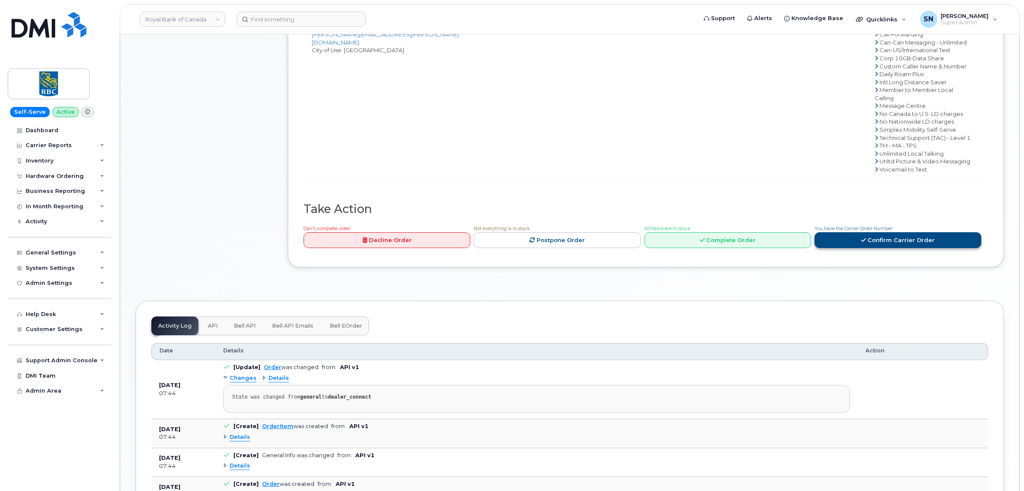
click at [855, 242] on link "Confirm Carrier Order" at bounding box center [898, 240] width 167 height 16
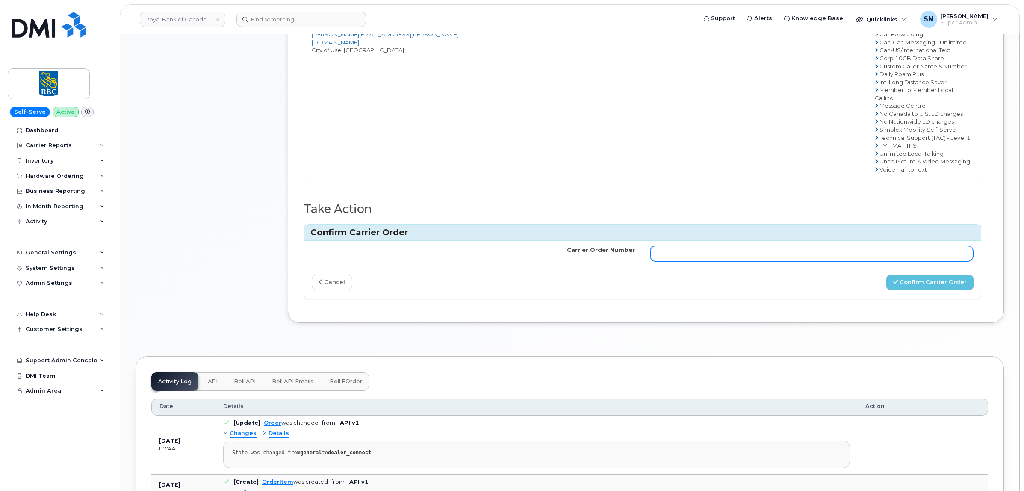
click at [849, 246] on input "Carrier Order Number" at bounding box center [811, 253] width 323 height 15
paste input "3012662"
type input "3012662"
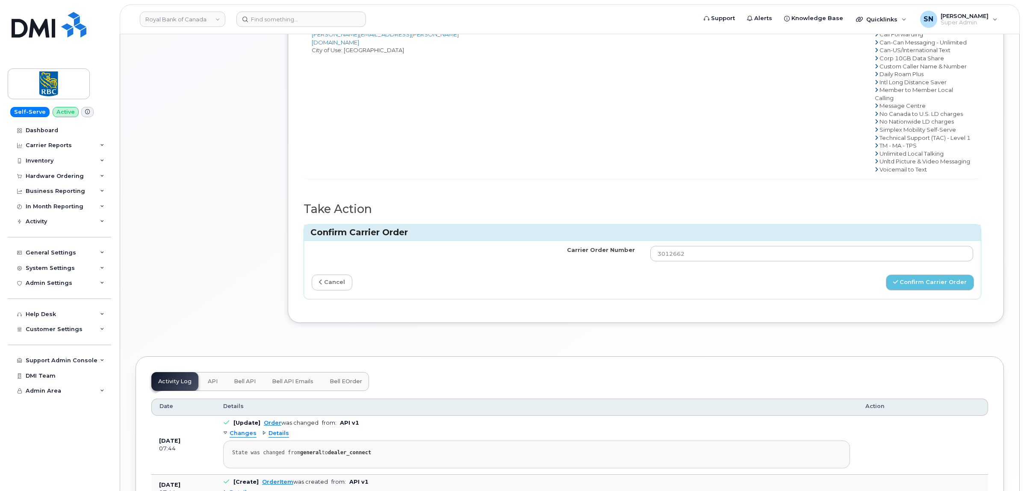
click at [924, 290] on div "Carrier Order Number 3012662 cancel Confirm Carrier Order" at bounding box center [642, 270] width 677 height 58
click at [922, 280] on button "Confirm Carrier Order" at bounding box center [930, 283] width 88 height 16
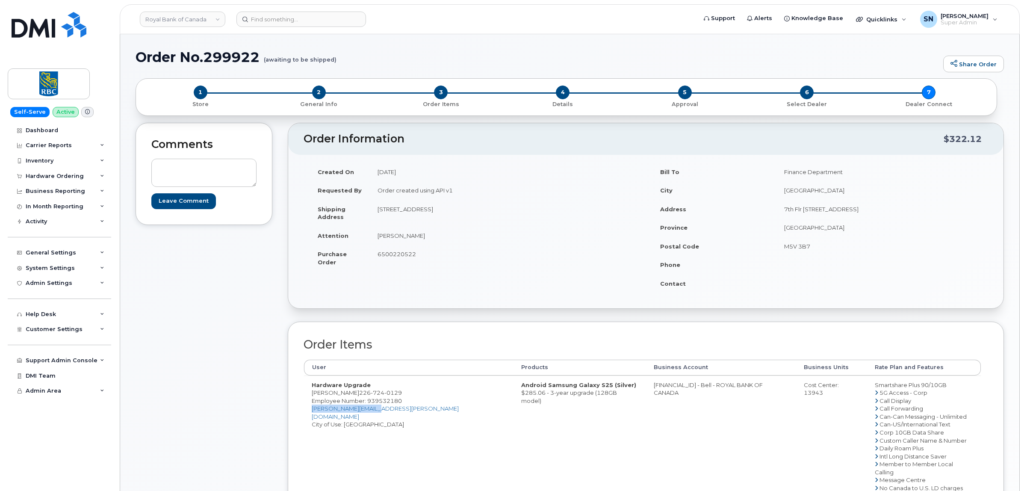
drag, startPoint x: 378, startPoint y: 413, endPoint x: 311, endPoint y: 412, distance: 67.6
click at [311, 412] on td "Hardware Upgrade [PERSON_NAME] [PHONE_NUMBER] Employee Number: 939532180 [PERSO…" at bounding box center [409, 463] width 210 height 177
copy link "[PERSON_NAME][EMAIL_ADDRESS][PERSON_NAME][DOMAIN_NAME]"
drag, startPoint x: 463, startPoint y: 384, endPoint x: 299, endPoint y: 357, distance: 165.6
click at [523, 384] on strong "Android Samsung Galaxy S25 (Silver)" at bounding box center [578, 384] width 115 height 7
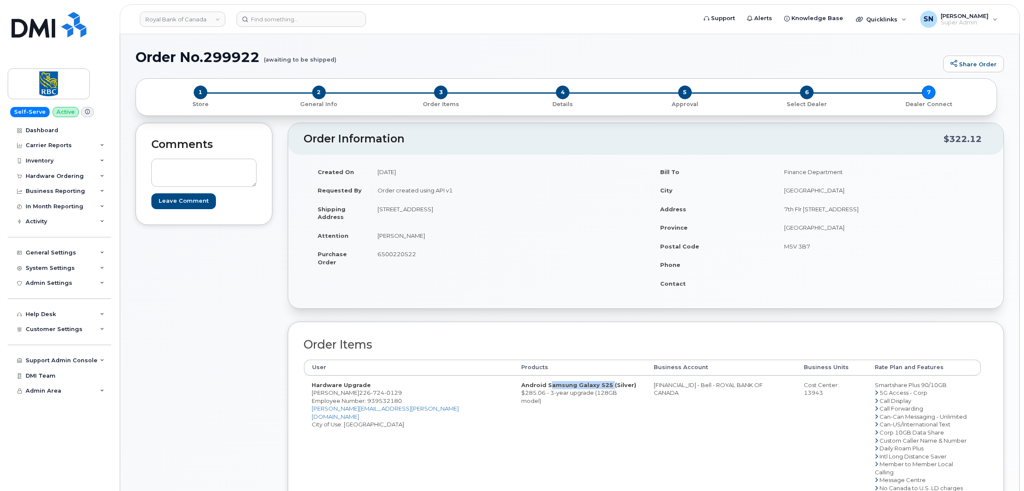
copy strong "Samsung Galaxy S25"
click at [53, 170] on div "Hardware Ordering" at bounding box center [59, 176] width 103 height 15
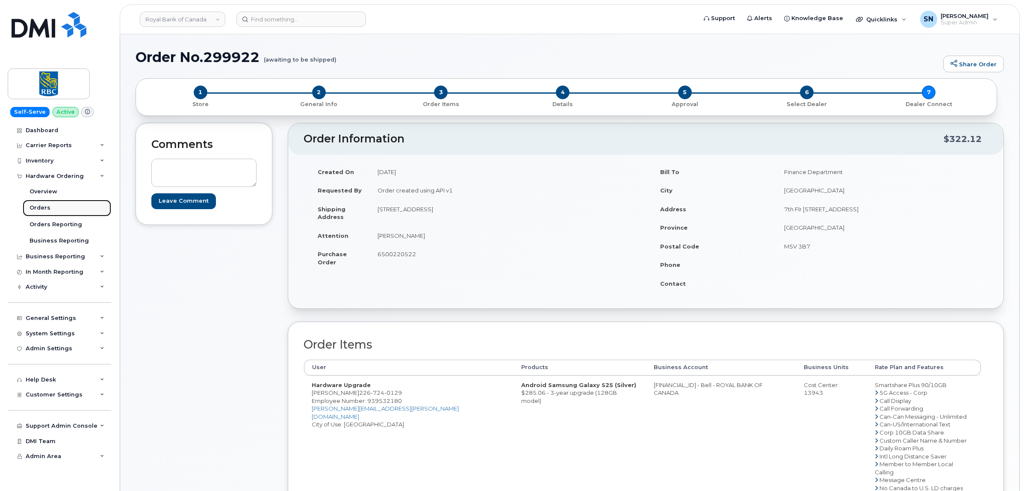
click at [50, 204] on link "Orders" at bounding box center [67, 208] width 89 height 16
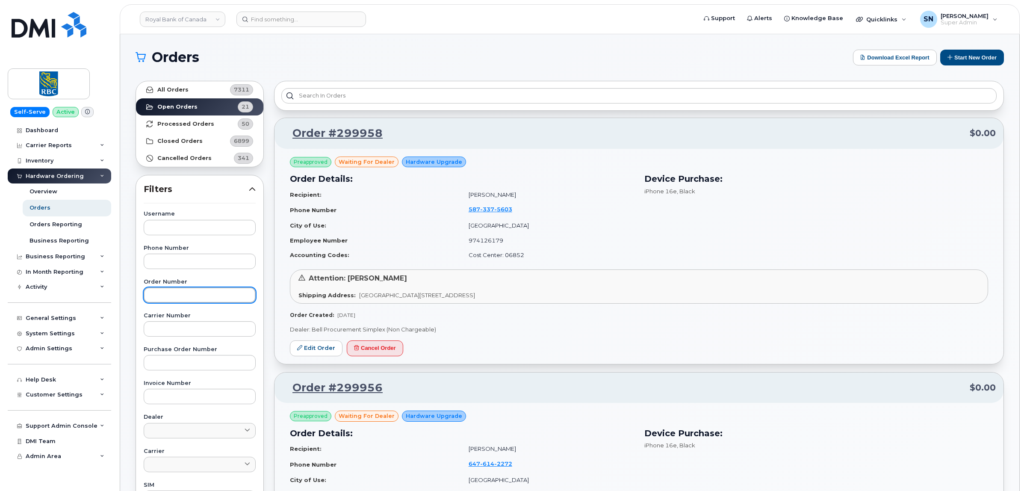
paste input "299936"
click at [205, 303] on input "299936" at bounding box center [200, 294] width 112 height 15
type input "299936"
click at [206, 88] on link "All Orders 7311" at bounding box center [199, 89] width 127 height 17
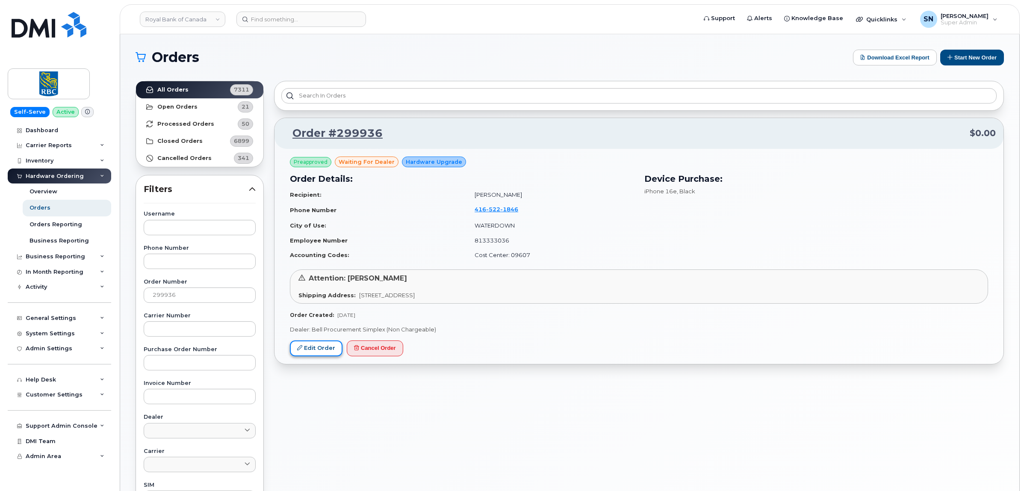
click at [319, 349] on link "Edit Order" at bounding box center [316, 348] width 53 height 16
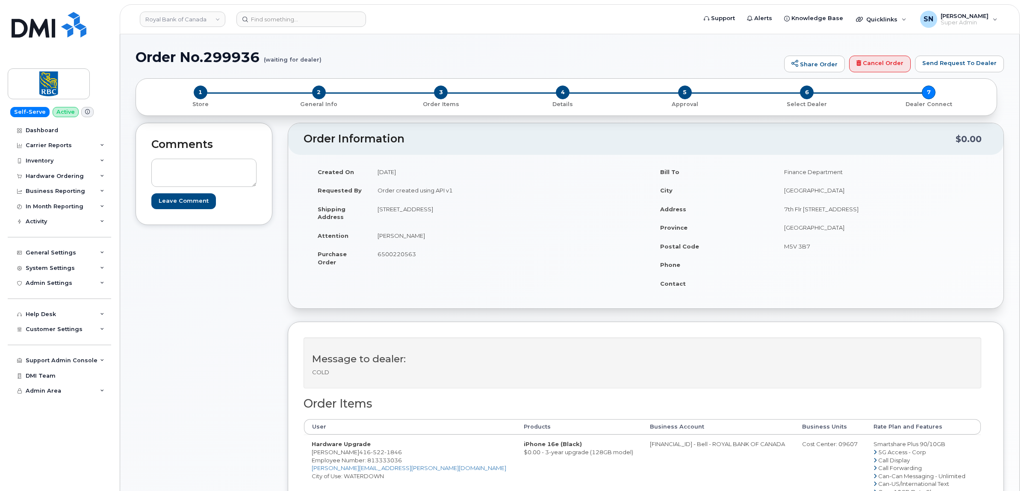
click at [269, 440] on div "Comments Leave Comment" at bounding box center [204, 414] width 137 height 583
drag, startPoint x: 347, startPoint y: 453, endPoint x: 390, endPoint y: 456, distance: 42.4
copy span "[PHONE_NUMBER]"
drag, startPoint x: 378, startPoint y: 209, endPoint x: 429, endPoint y: 212, distance: 50.6
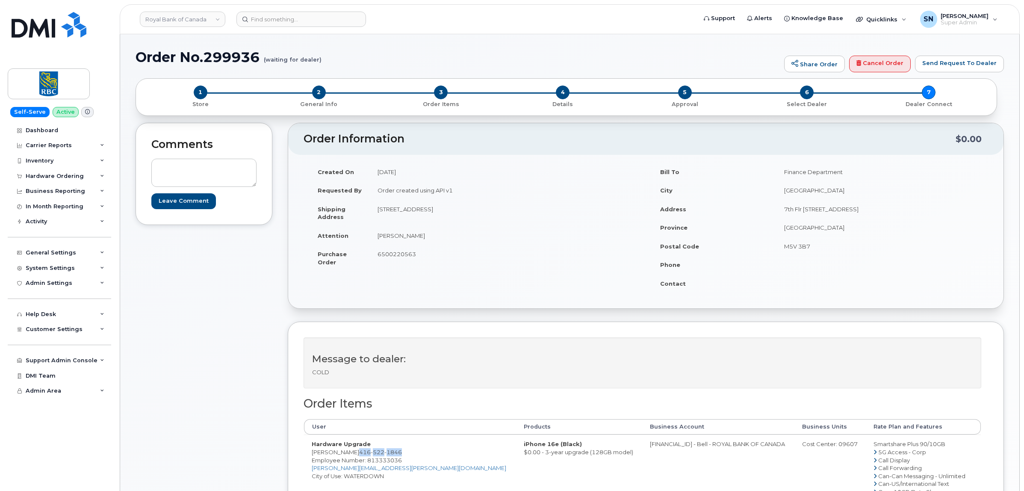
click at [429, 212] on td "[STREET_ADDRESS]" at bounding box center [505, 213] width 270 height 27
copy td "[STREET_ADDRESS]"
drag, startPoint x: 503, startPoint y: 245, endPoint x: 511, endPoint y: 229, distance: 17.8
click at [504, 242] on td "[PERSON_NAME]" at bounding box center [505, 235] width 270 height 19
drag, startPoint x: 509, startPoint y: 210, endPoint x: 537, endPoint y: 210, distance: 27.8
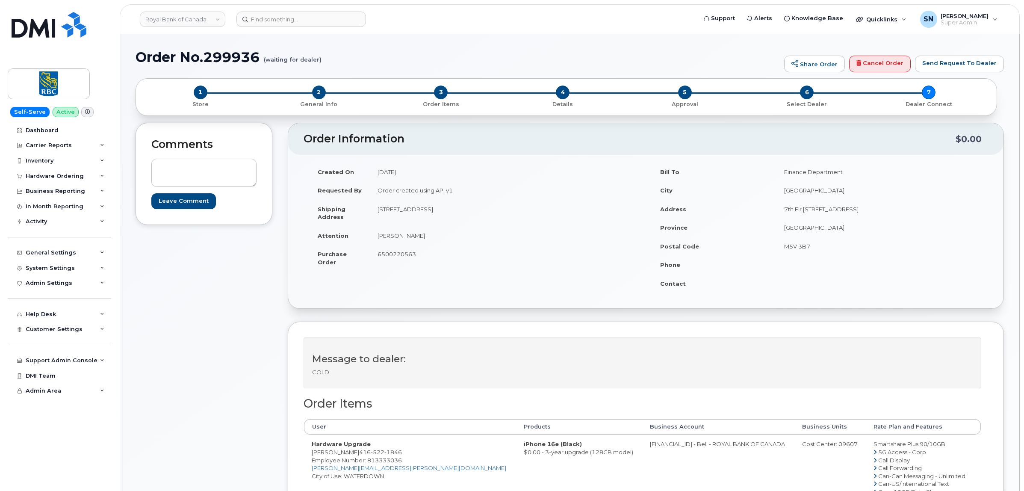
click at [537, 210] on td "[STREET_ADDRESS]" at bounding box center [505, 213] width 270 height 27
copy td "L8B 1W5"
click at [491, 247] on td "6500220563" at bounding box center [505, 258] width 270 height 27
drag, startPoint x: 411, startPoint y: 238, endPoint x: 419, endPoint y: 238, distance: 8.6
click at [419, 238] on td "[PERSON_NAME]" at bounding box center [505, 235] width 270 height 19
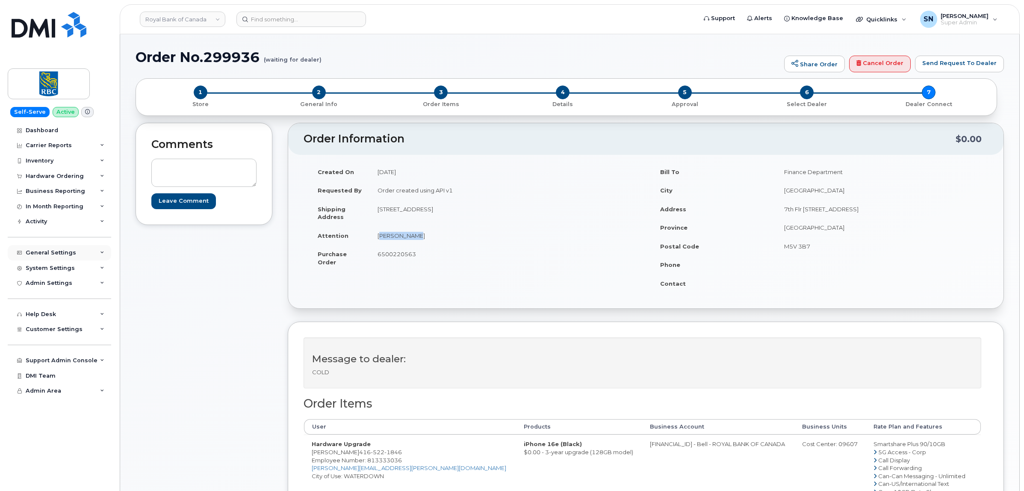
copy td "[PERSON_NAME]"
click at [277, 278] on div "Comments Leave Comment Order Information $0.00 Created On September 4, 2025 Req…" at bounding box center [570, 414] width 869 height 583
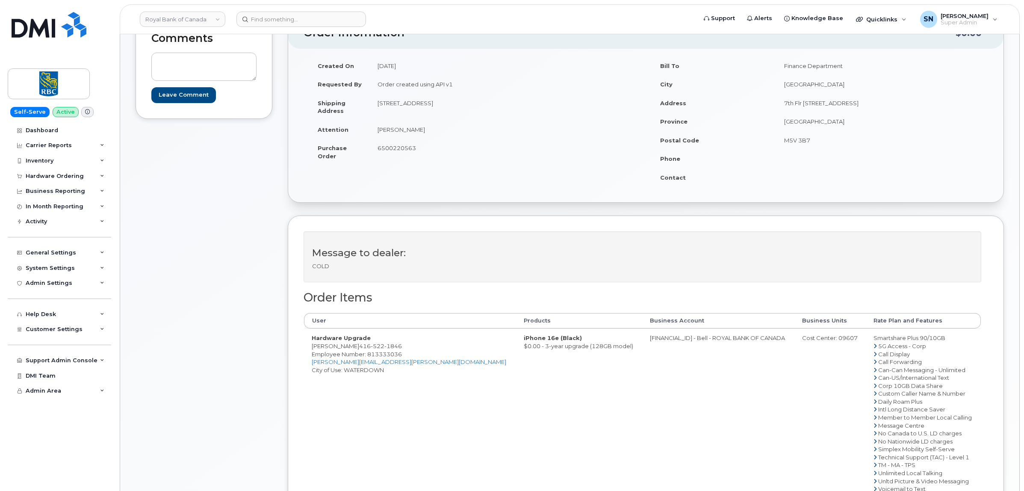
scroll to position [107, 0]
drag, startPoint x: 347, startPoint y: 346, endPoint x: 391, endPoint y: 347, distance: 44.5
click at [391, 347] on td "Hardware Upgrade Neelam Gill 416 522 1846 Employee Number: 813333036 neelam.gil…" at bounding box center [410, 412] width 212 height 169
copy span "416 522 1846"
click at [286, 321] on div "Comments Leave Comment Order Information $0.00 Created On September 4, 2025 Req…" at bounding box center [570, 307] width 869 height 583
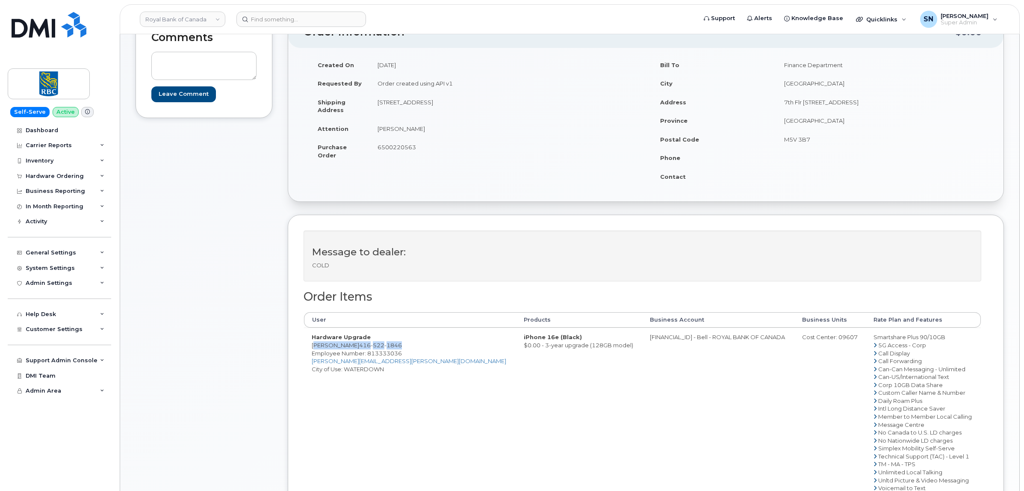
drag, startPoint x: 313, startPoint y: 347, endPoint x: 392, endPoint y: 347, distance: 79.5
click at [392, 347] on td "Hardware Upgrade Neelam Gill 416 522 1846 Employee Number: 813333036 neelam.gil…" at bounding box center [410, 412] width 212 height 169
copy td "Neelam Gill 416 522 1846"
click at [443, 292] on h2 "Order Items" at bounding box center [643, 296] width 678 height 13
click at [384, 146] on span "6500220563" at bounding box center [397, 147] width 38 height 7
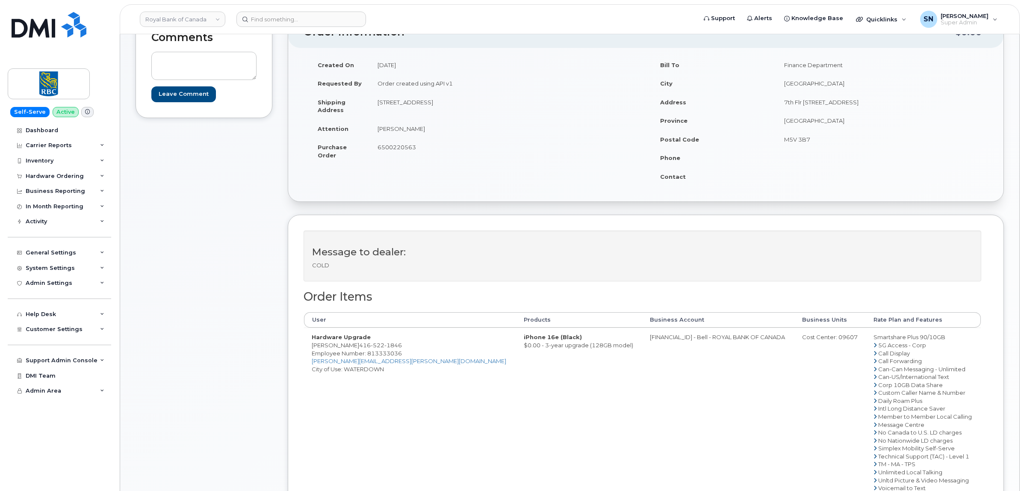
click at [384, 146] on span "6500220563" at bounding box center [397, 147] width 38 height 7
copy span "6500220563"
drag, startPoint x: 593, startPoint y: 340, endPoint x: 627, endPoint y: 343, distance: 33.9
click at [642, 343] on td "[FINANCIAL_ID] - Bell - ROYAL BANK OF CANADA" at bounding box center [718, 412] width 152 height 169
copy td "526299293"
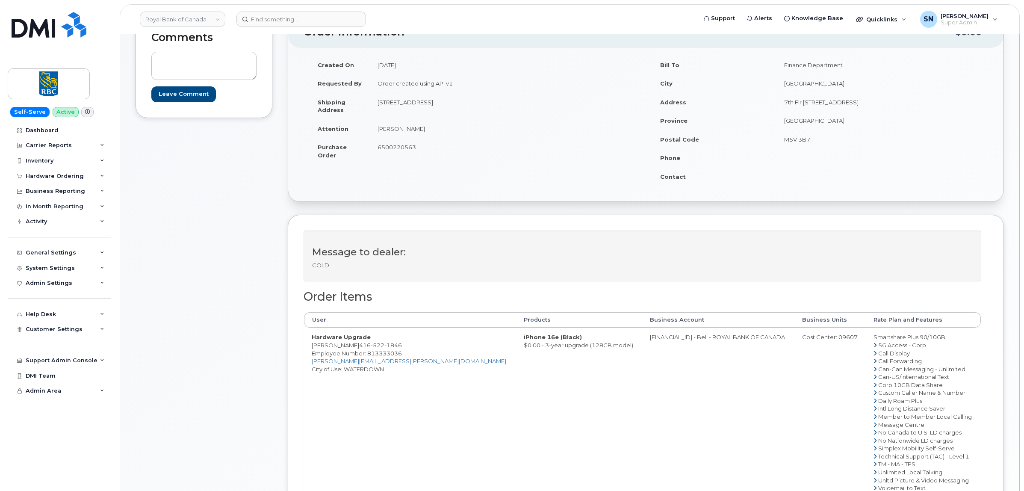
drag, startPoint x: 708, startPoint y: 374, endPoint x: 745, endPoint y: 363, distance: 39.0
click at [711, 373] on td "[FINANCIAL_ID] - Bell - ROYAL BANK OF CANADA" at bounding box center [718, 412] width 152 height 169
click at [810, 339] on div "Cost Center: 09607" at bounding box center [830, 337] width 56 height 8
copy div "09607"
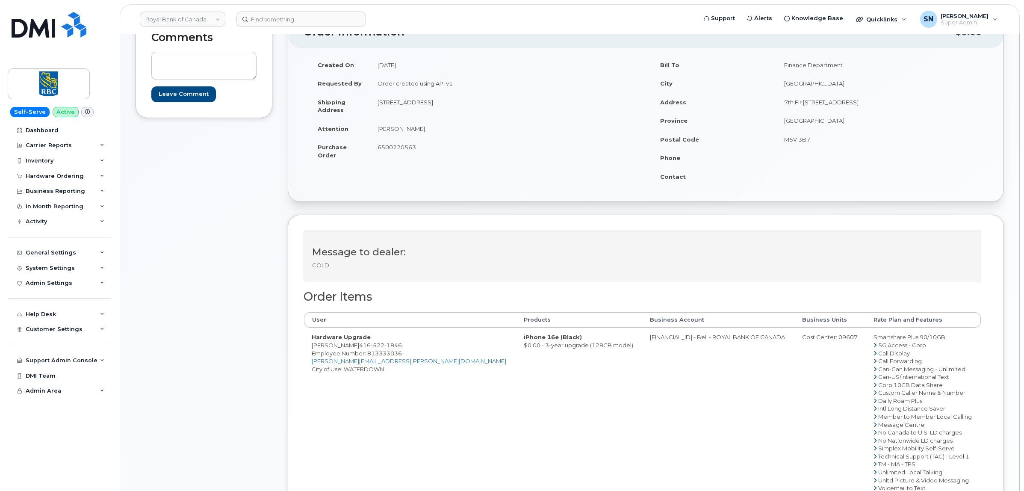
click at [390, 354] on span "Employee Number: 813333036" at bounding box center [357, 353] width 90 height 7
copy span "813333036"
click at [295, 360] on div "Message to dealer: COLD Order Items User Products Business Account Business Uni…" at bounding box center [646, 401] width 716 height 372
drag, startPoint x: 310, startPoint y: 346, endPoint x: 343, endPoint y: 346, distance: 33.4
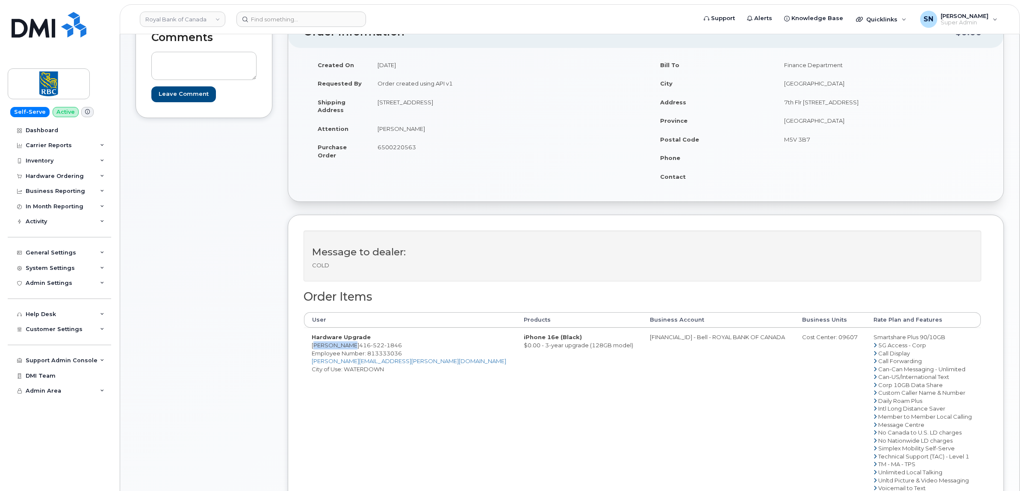
click at [343, 346] on td "Hardware Upgrade Neelam Gill 416 522 1846 Employee Number: 813333036 neelam.gil…" at bounding box center [410, 412] width 212 height 169
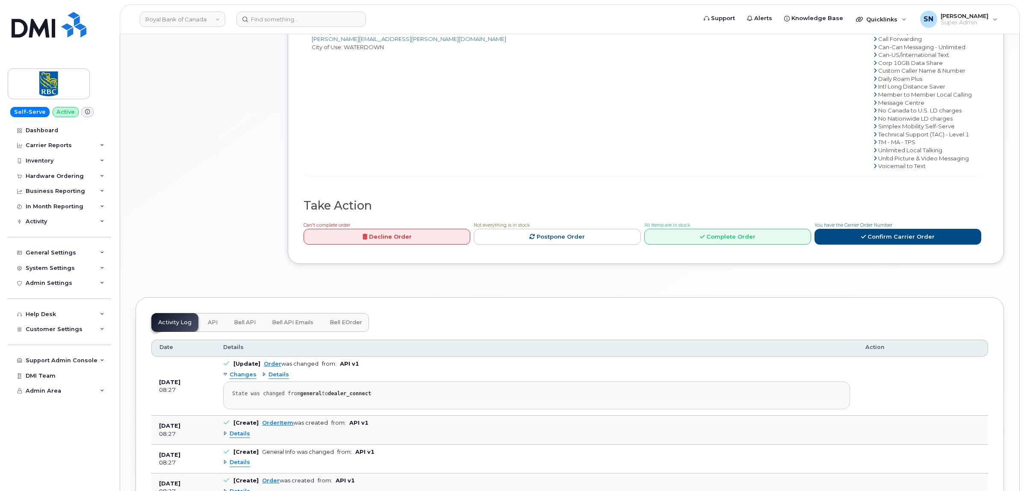
scroll to position [481, 0]
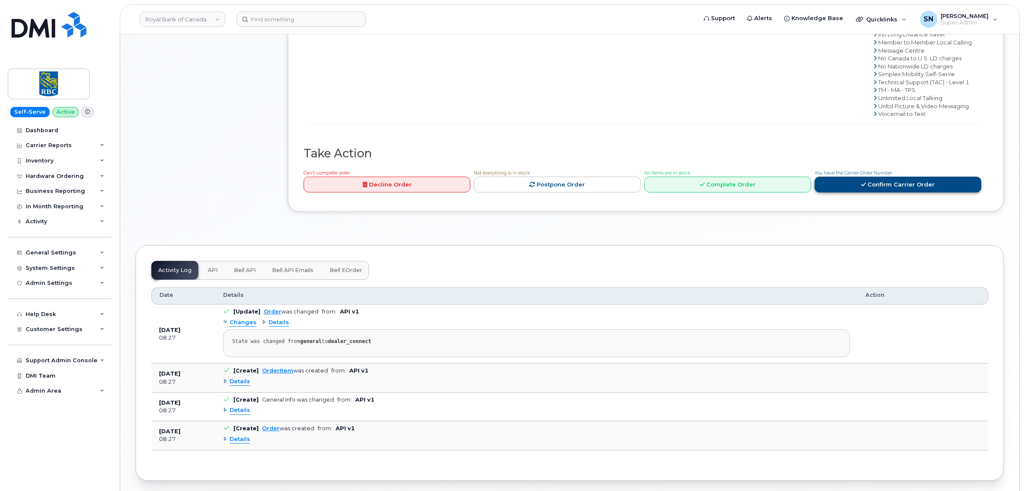
click at [875, 192] on link "Confirm Carrier Order" at bounding box center [898, 185] width 167 height 16
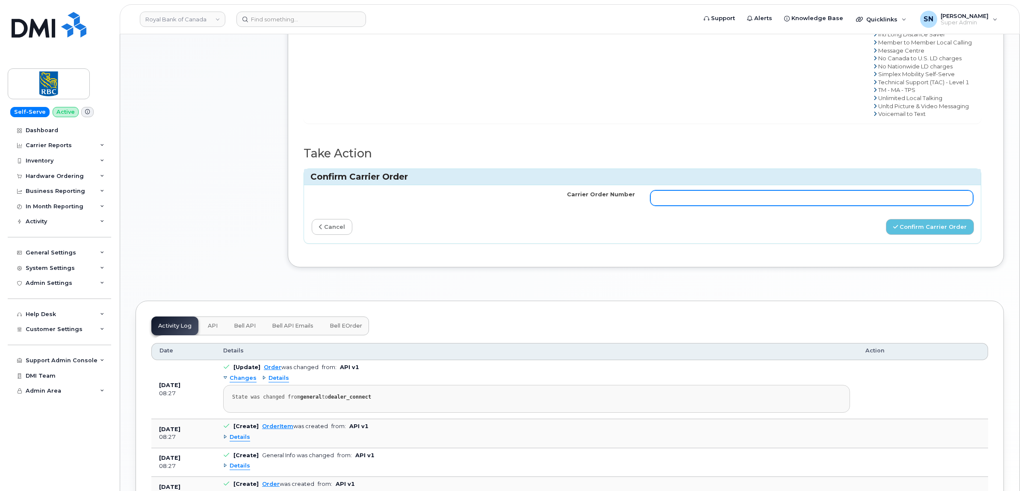
click at [786, 203] on input "Carrier Order Number" at bounding box center [811, 197] width 323 height 15
paste input "3012666"
type input "3012666"
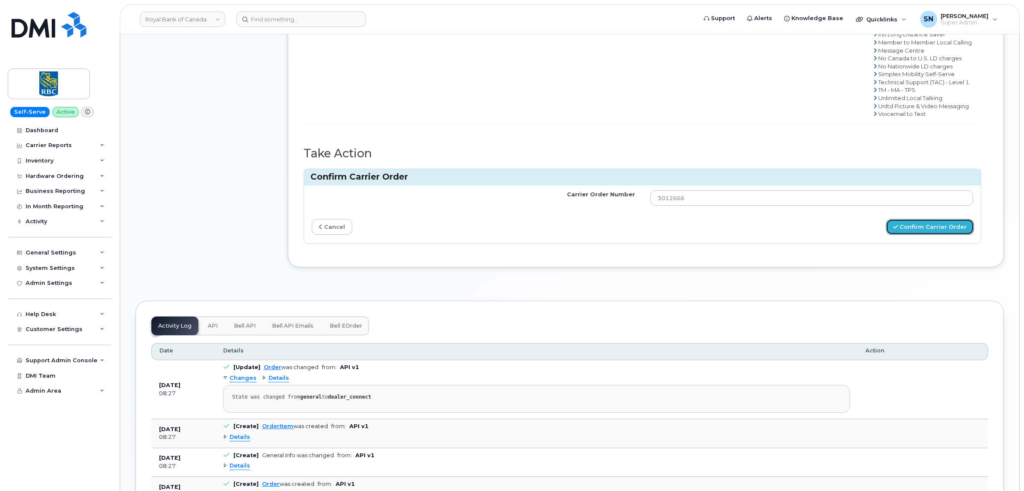
click at [919, 234] on button "Confirm Carrier Order" at bounding box center [930, 227] width 88 height 16
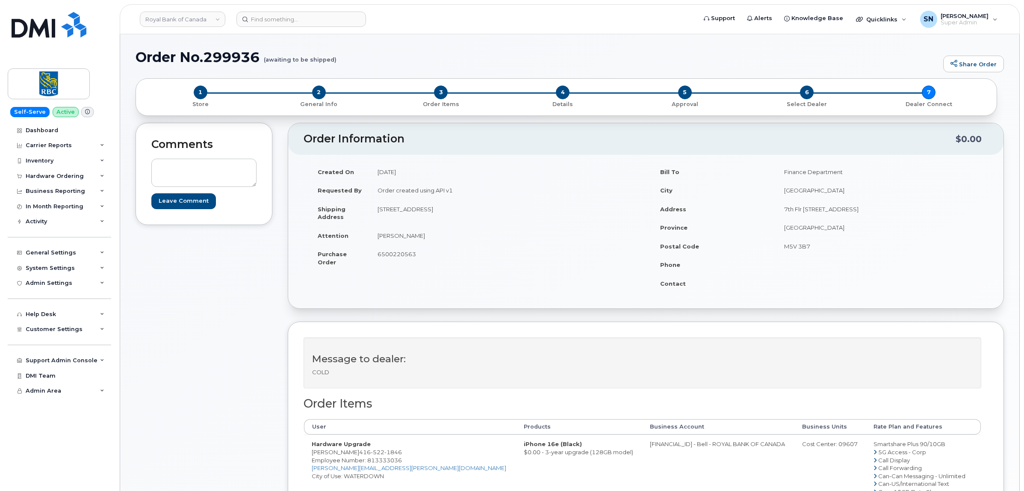
click at [238, 310] on div "Comments Leave Comment" at bounding box center [204, 427] width 137 height 608
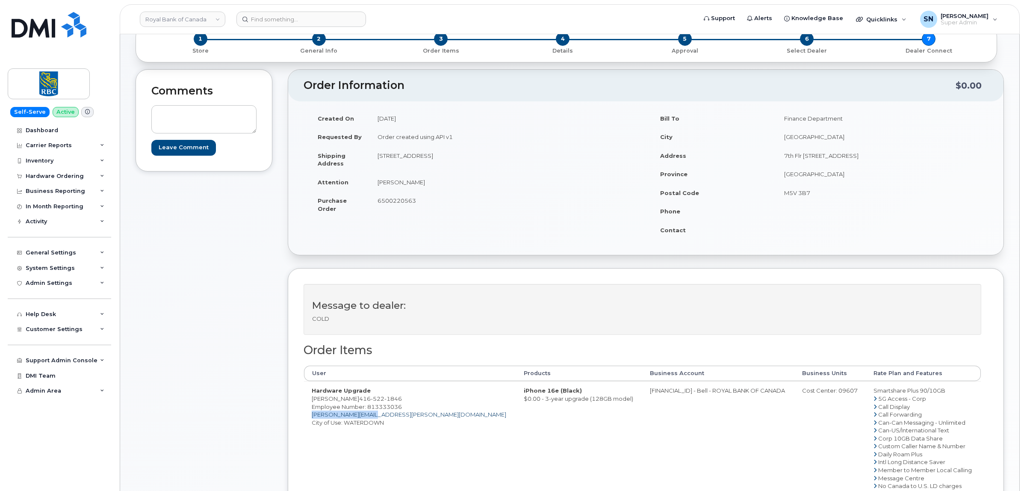
drag, startPoint x: 373, startPoint y: 417, endPoint x: 312, endPoint y: 417, distance: 61.2
click at [312, 417] on td "Hardware Upgrade [PERSON_NAME] [PHONE_NUMBER] Employee Number: 813333036 [PERSO…" at bounding box center [410, 465] width 212 height 169
copy link "[PERSON_NAME][EMAIL_ADDRESS][PERSON_NAME][DOMAIN_NAME]"
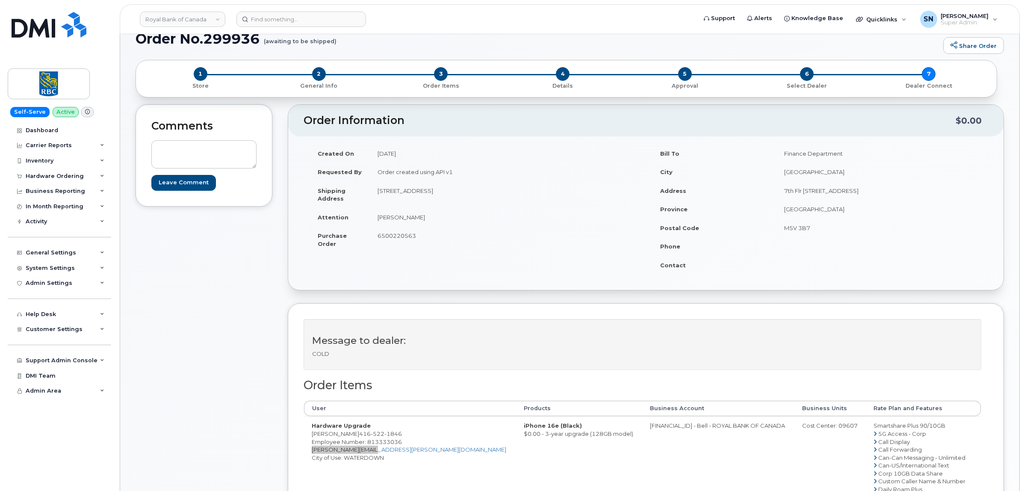
scroll to position [0, 0]
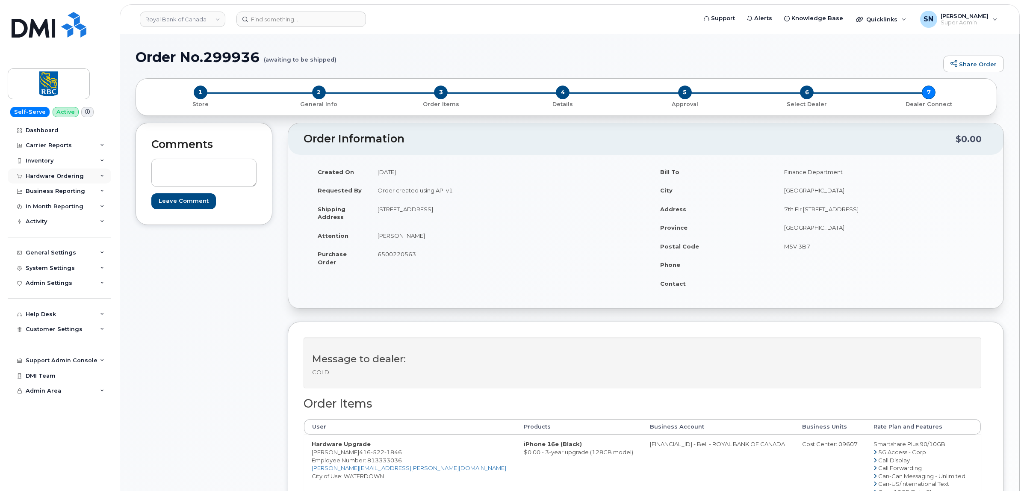
click at [51, 175] on div "Hardware Ordering" at bounding box center [55, 176] width 58 height 7
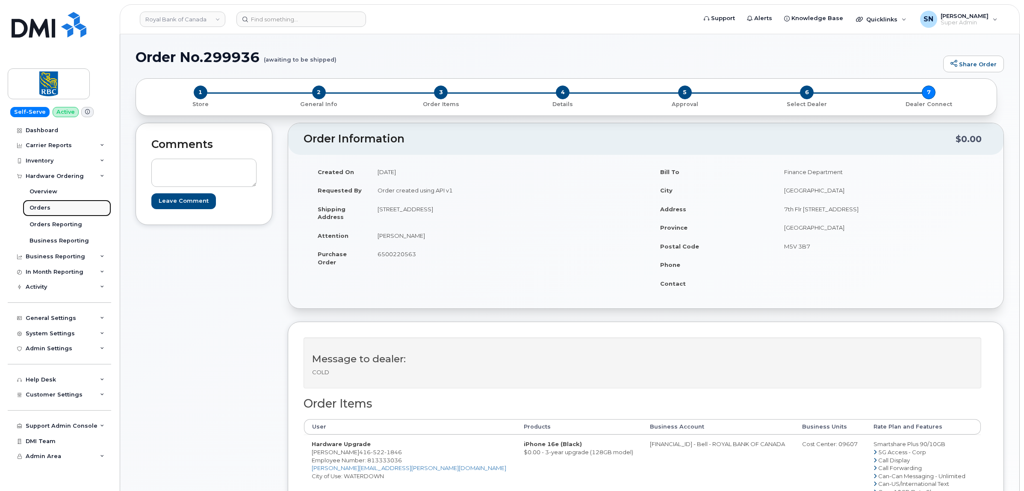
click at [45, 208] on div "Orders" at bounding box center [40, 208] width 21 height 8
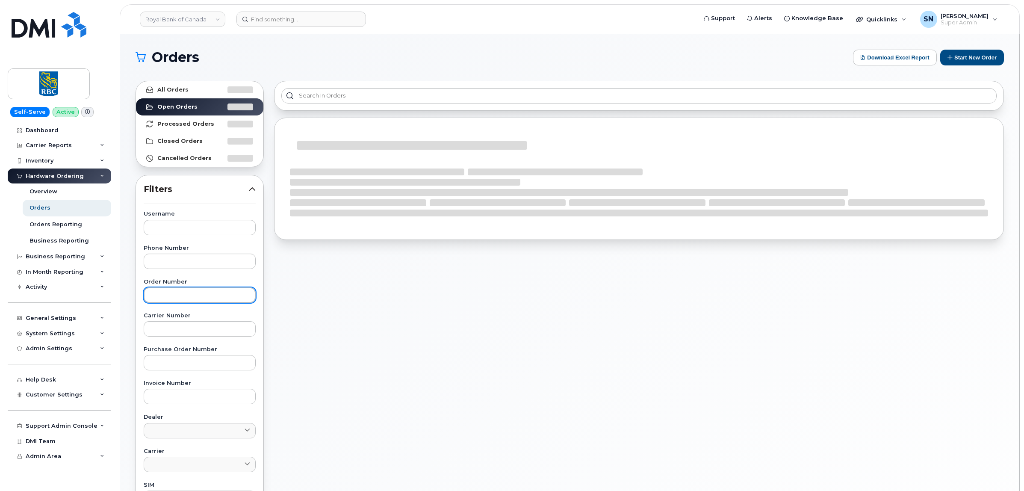
click at [214, 303] on input "text" at bounding box center [200, 294] width 112 height 15
paste input "299945"
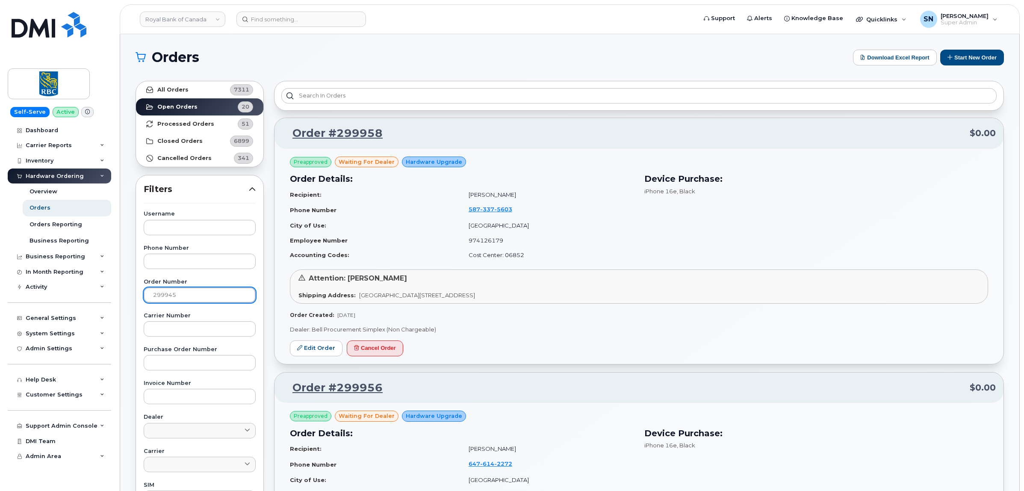
type input "299945"
click at [200, 86] on link "All Orders 7311" at bounding box center [199, 89] width 127 height 17
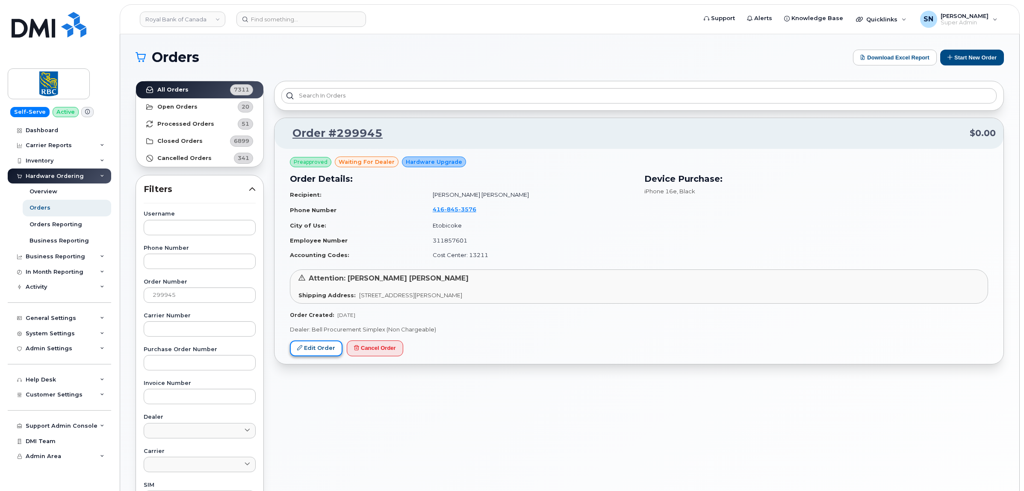
click at [324, 346] on link "Edit Order" at bounding box center [316, 348] width 53 height 16
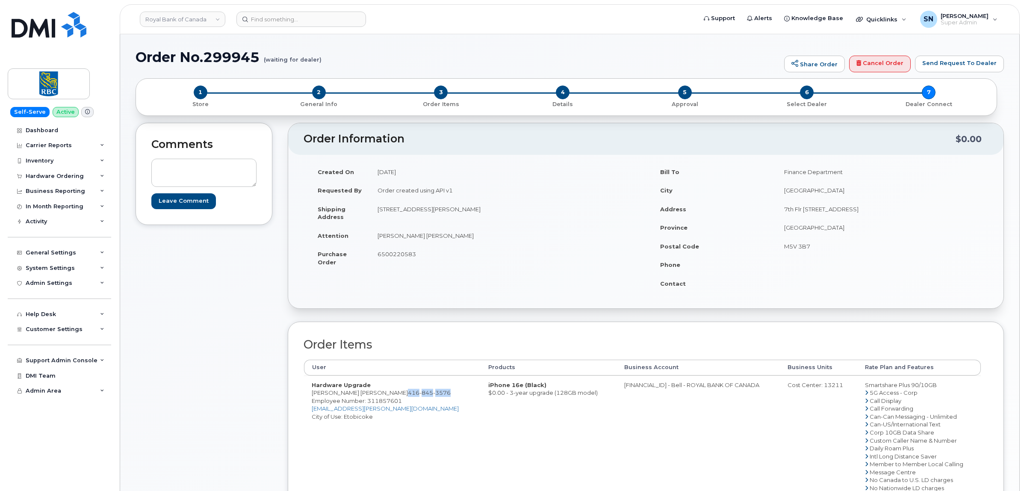
drag, startPoint x: 415, startPoint y: 393, endPoint x: 372, endPoint y: 391, distance: 42.8
click at [372, 391] on td "Hardware Upgrade [PERSON_NAME] [PERSON_NAME] [PHONE_NUMBER] Employee Number: 31…" at bounding box center [392, 459] width 177 height 169
copy span "[PHONE_NUMBER]"
drag, startPoint x: 379, startPoint y: 208, endPoint x: 435, endPoint y: 213, distance: 55.8
click at [435, 213] on td "[STREET_ADDRESS][PERSON_NAME]" at bounding box center [505, 213] width 270 height 27
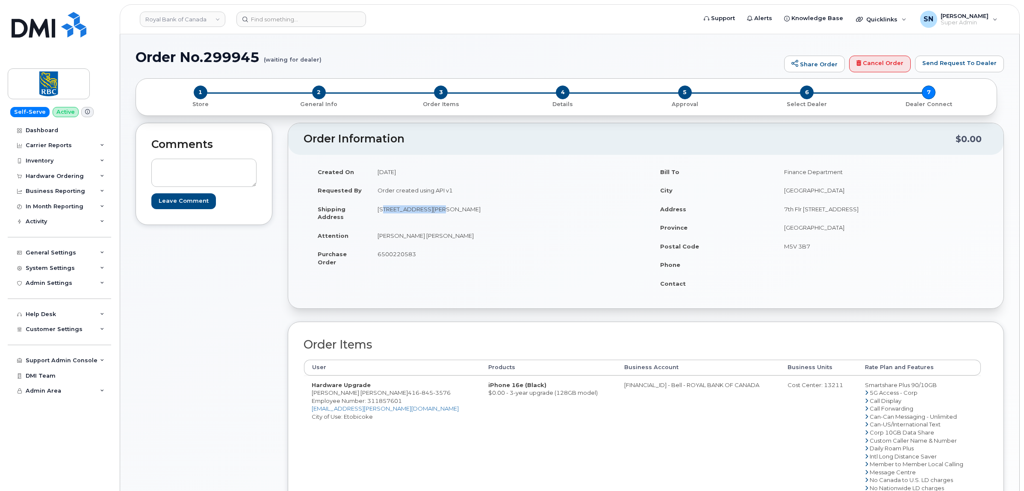
copy td "[STREET_ADDRESS][PERSON_NAME]"
drag, startPoint x: 535, startPoint y: 231, endPoint x: 513, endPoint y: 223, distance: 23.0
click at [534, 231] on td "[PERSON_NAME] [PERSON_NAME]" at bounding box center [505, 235] width 270 height 19
drag, startPoint x: 500, startPoint y: 207, endPoint x: 526, endPoint y: 209, distance: 26.1
click at [528, 209] on td "[STREET_ADDRESS][PERSON_NAME]" at bounding box center [505, 213] width 270 height 27
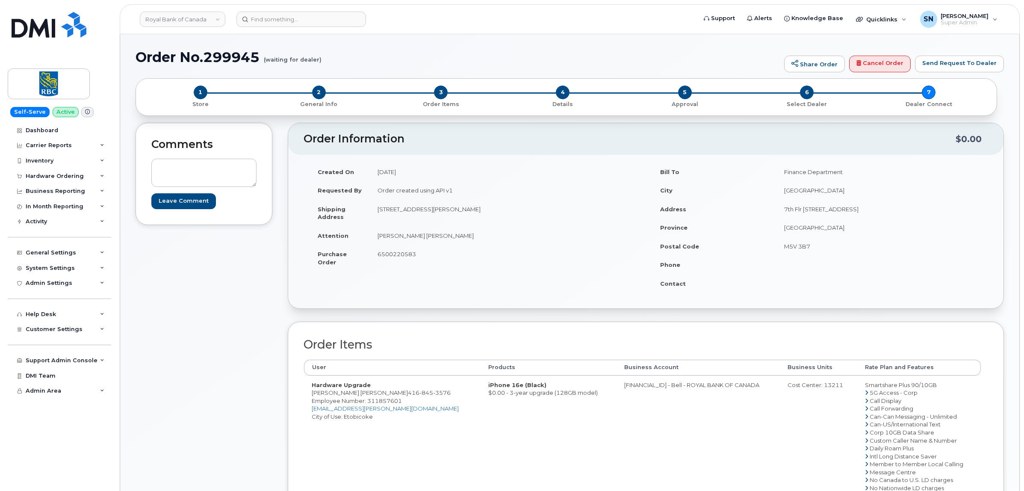
copy td "M9B 2M2"
drag, startPoint x: 378, startPoint y: 236, endPoint x: 437, endPoint y: 236, distance: 58.2
click at [437, 236] on td "[PERSON_NAME] [PERSON_NAME]" at bounding box center [505, 235] width 270 height 19
copy td "[PERSON_NAME] [PERSON_NAME]"
click at [426, 278] on div "Created On [DATE] Requested By Order created using API v1 Shipping Address [STR…" at bounding box center [475, 221] width 343 height 117
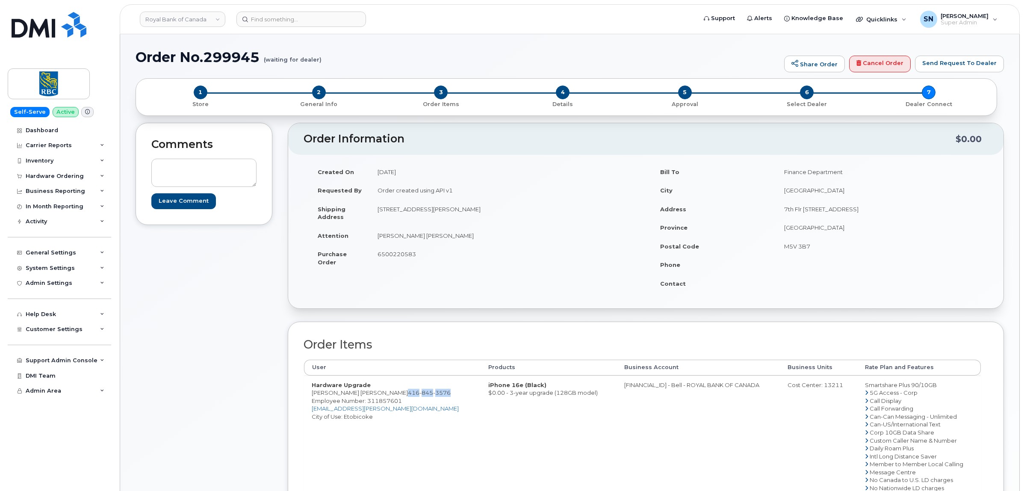
drag, startPoint x: 372, startPoint y: 394, endPoint x: 417, endPoint y: 392, distance: 45.4
click at [417, 392] on td "Hardware Upgrade [PERSON_NAME] [PERSON_NAME] [PHONE_NUMBER] Employee Number: 31…" at bounding box center [392, 459] width 177 height 169
copy span "[PHONE_NUMBER]"
drag, startPoint x: 366, startPoint y: 339, endPoint x: 353, endPoint y: 353, distance: 19.4
click at [366, 339] on h2 "Order Items" at bounding box center [643, 344] width 678 height 13
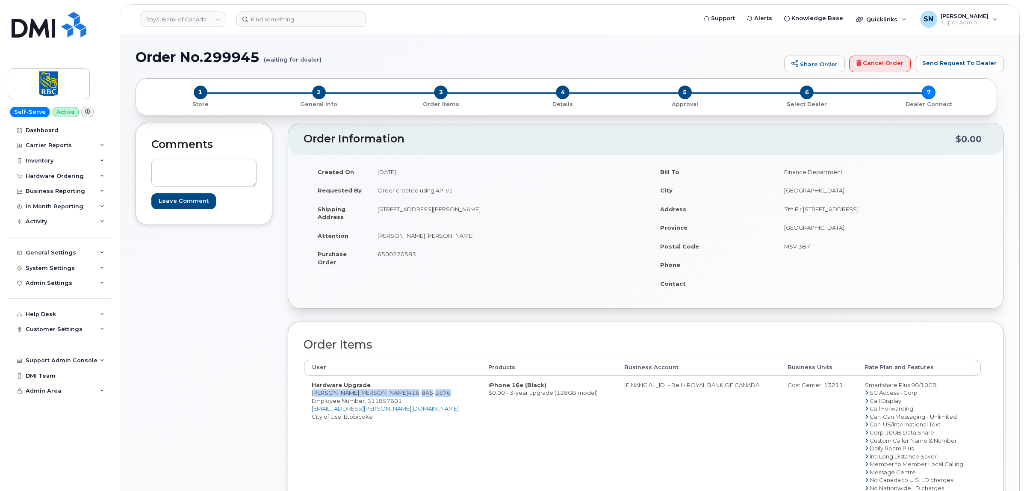
drag, startPoint x: 312, startPoint y: 392, endPoint x: 423, endPoint y: 396, distance: 111.3
click at [423, 396] on td "Hardware Upgrade [PERSON_NAME] [PERSON_NAME] [PHONE_NUMBER] Employee Number: 31…" at bounding box center [392, 459] width 177 height 169
copy td "[PERSON_NAME] [PERSON_NAME] [PHONE_NUMBER]"
drag, startPoint x: 602, startPoint y: 386, endPoint x: 636, endPoint y: 390, distance: 34.1
click at [636, 390] on td "[FINANCIAL_ID] - Bell - ROYAL BANK OF CANADA" at bounding box center [699, 459] width 164 height 169
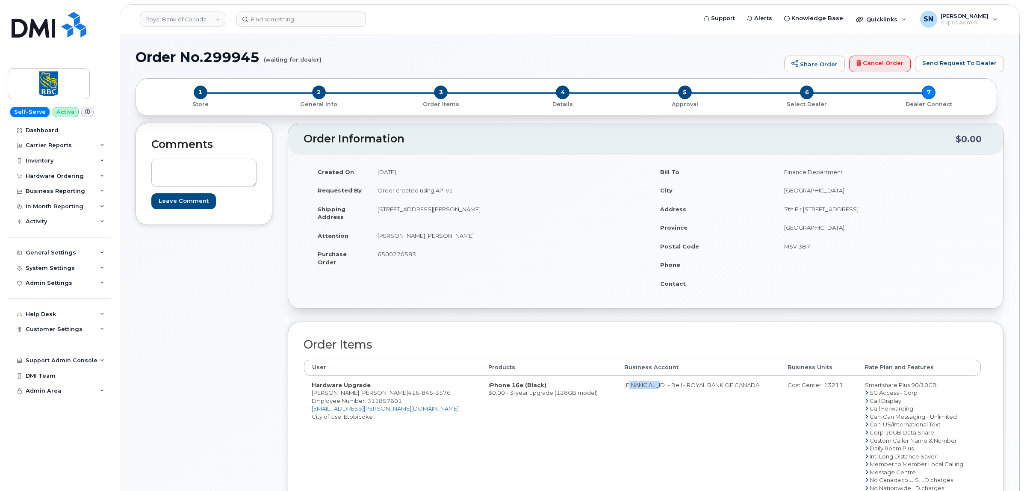
copy td "526299293"
click at [818, 381] on td "Cost Center: 13211" at bounding box center [818, 459] width 77 height 169
copy div "13211"
click at [384, 401] on span "Employee Number: 311857601" at bounding box center [357, 400] width 90 height 7
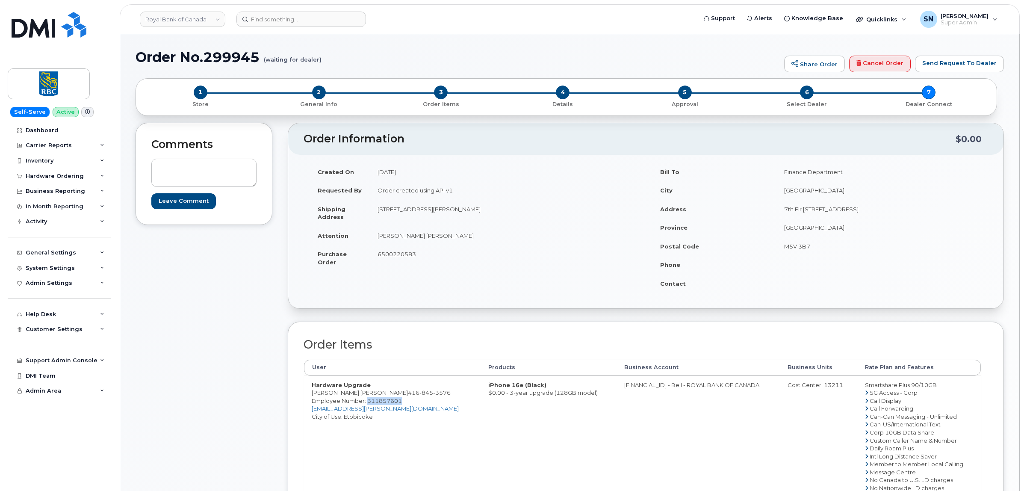
click at [384, 401] on span "Employee Number: 311857601" at bounding box center [357, 400] width 90 height 7
copy span "311857601"
drag, startPoint x: 311, startPoint y: 393, endPoint x: 369, endPoint y: 395, distance: 58.2
click at [369, 395] on td "Hardware Upgrade [PERSON_NAME] [PERSON_NAME] [PHONE_NUMBER] Employee Number: 31…" at bounding box center [392, 459] width 177 height 169
copy td "[PERSON_NAME] [PERSON_NAME]"
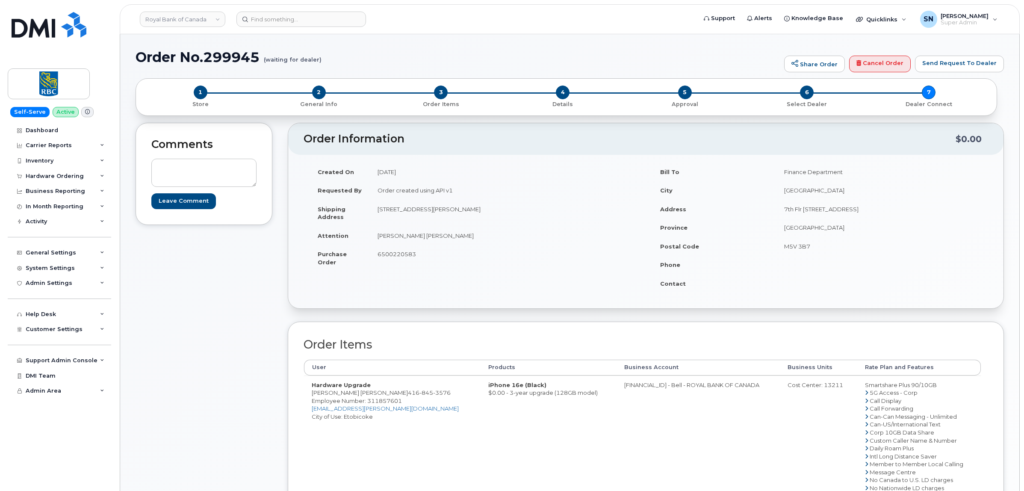
click at [390, 251] on span "6500220583" at bounding box center [397, 254] width 38 height 7
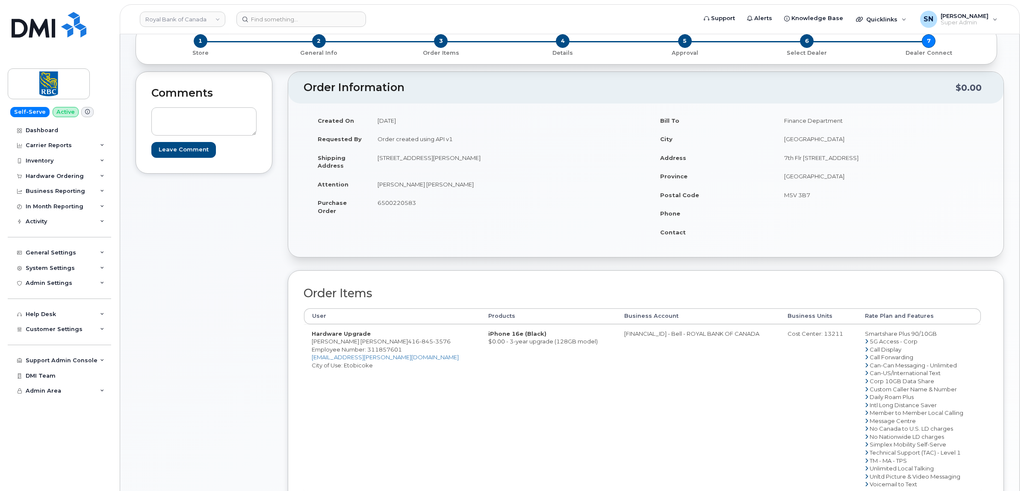
scroll to position [267, 0]
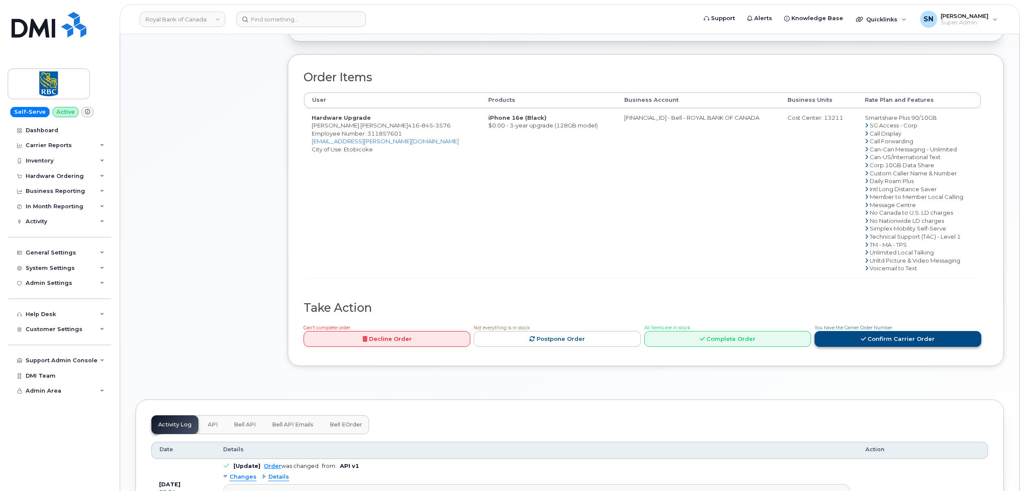
click at [888, 343] on link "Confirm Carrier Order" at bounding box center [898, 339] width 167 height 16
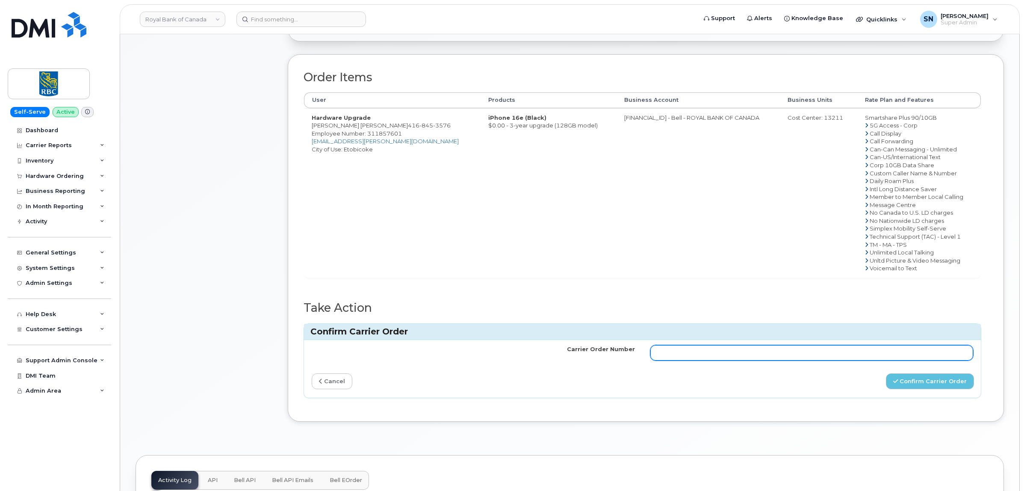
click at [859, 353] on input "Carrier Order Number" at bounding box center [811, 352] width 323 height 15
paste input "3012671"
type input "3012671"
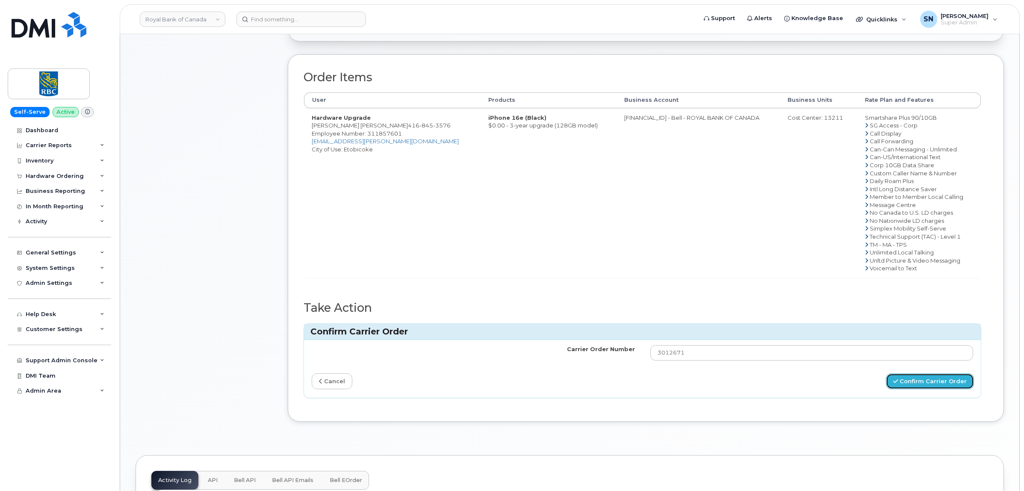
click at [905, 381] on button "Confirm Carrier Order" at bounding box center [930, 381] width 88 height 16
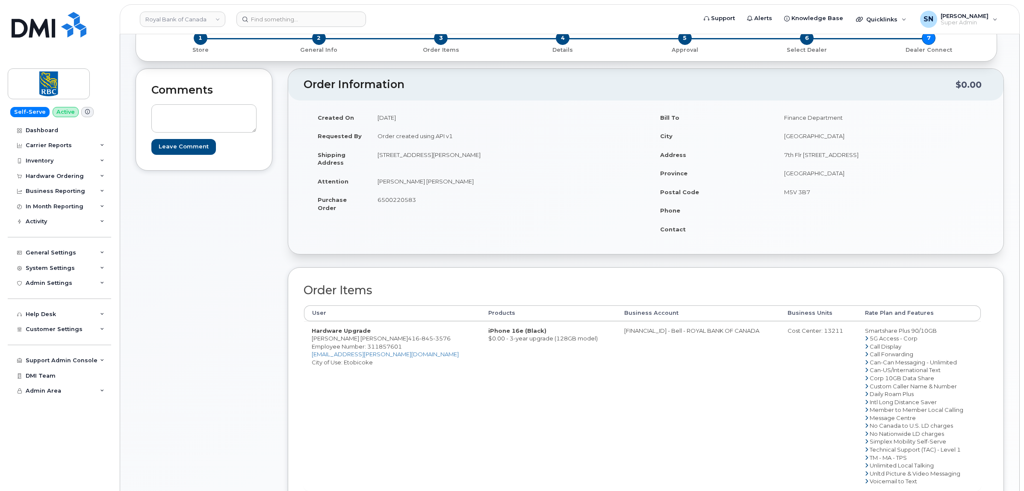
scroll to position [107, 0]
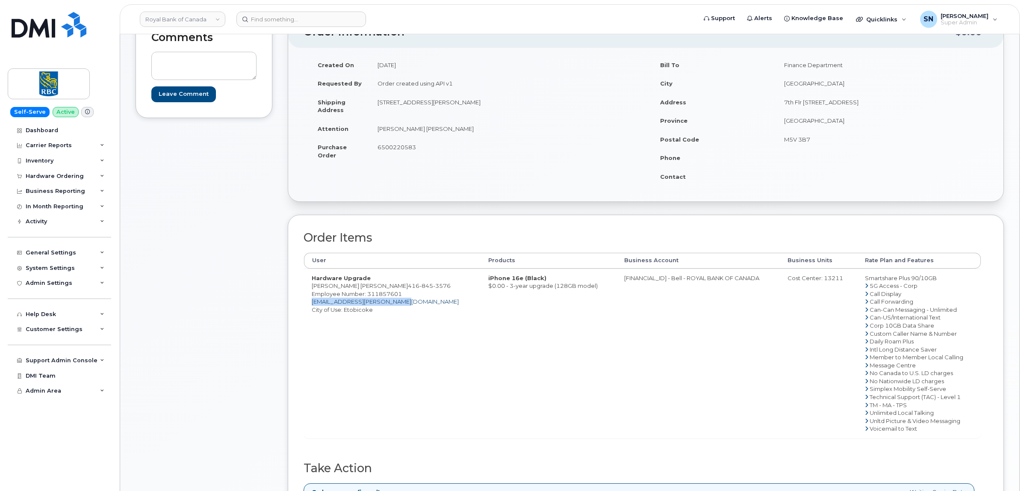
drag, startPoint x: 393, startPoint y: 304, endPoint x: 311, endPoint y: 306, distance: 82.2
click at [311, 306] on td "Hardware Upgrade [PERSON_NAME] [PERSON_NAME] [PHONE_NUMBER] Employee Number: 31…" at bounding box center [392, 353] width 177 height 169
copy link "[EMAIL_ADDRESS][PERSON_NAME][DOMAIN_NAME]"
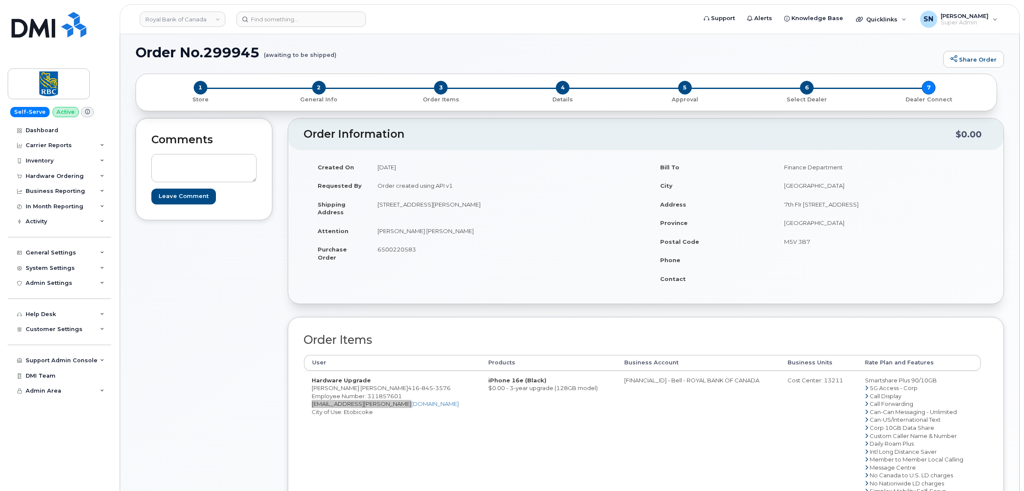
scroll to position [0, 0]
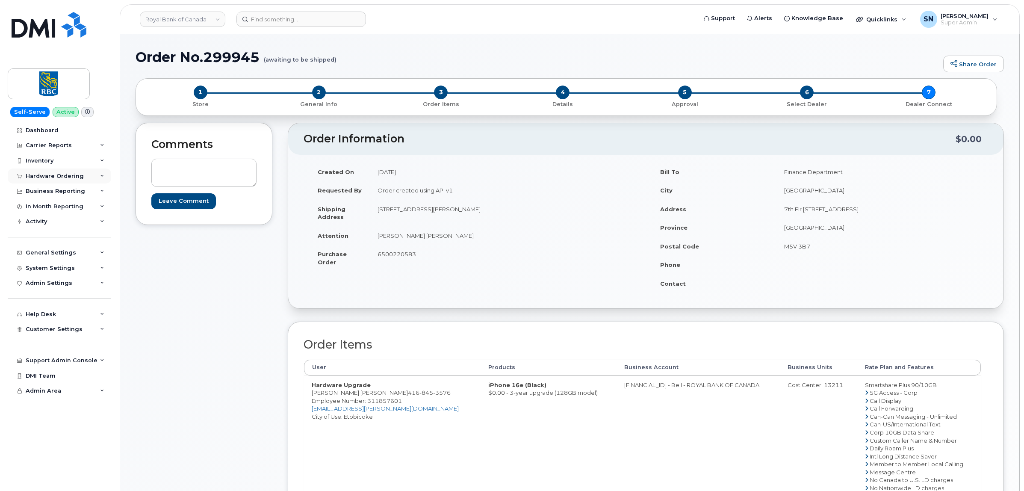
click at [72, 174] on div "Hardware Ordering" at bounding box center [55, 176] width 58 height 7
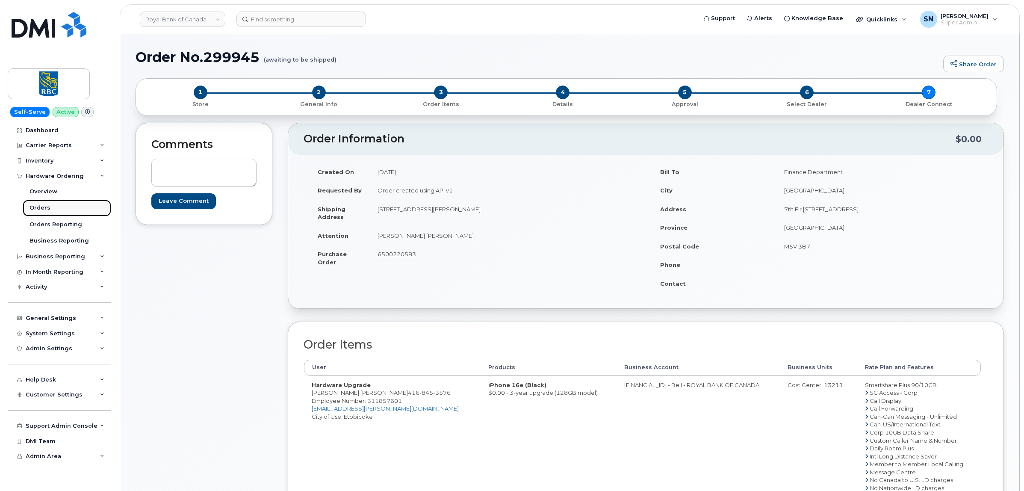
click at [43, 207] on div "Orders" at bounding box center [40, 208] width 21 height 8
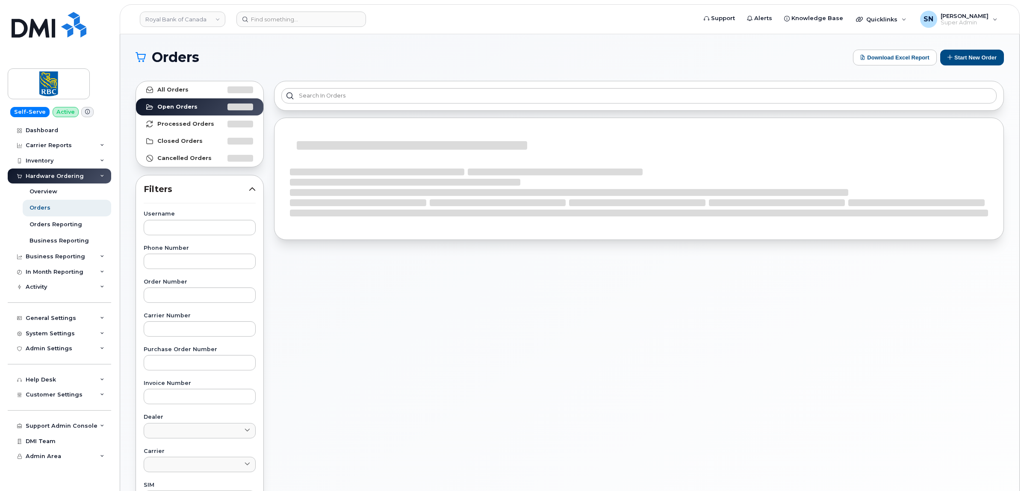
click at [182, 304] on div "Username Phone Number Order Number Carrier Number Purchase Order Number Invoice…" at bounding box center [199, 409] width 133 height 396
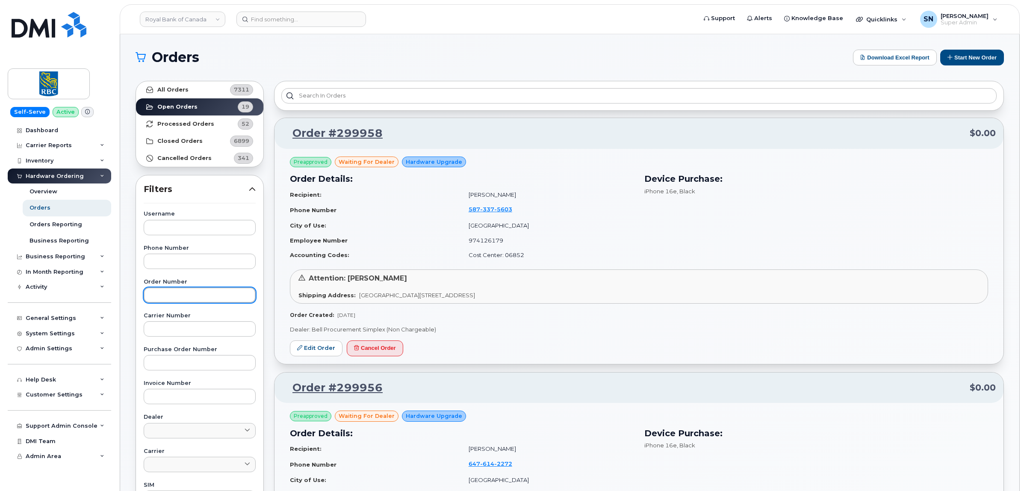
click at [182, 299] on input "text" at bounding box center [200, 294] width 112 height 15
paste input "299921"
type input "299921"
click at [158, 83] on link "All Orders 7311" at bounding box center [199, 89] width 127 height 17
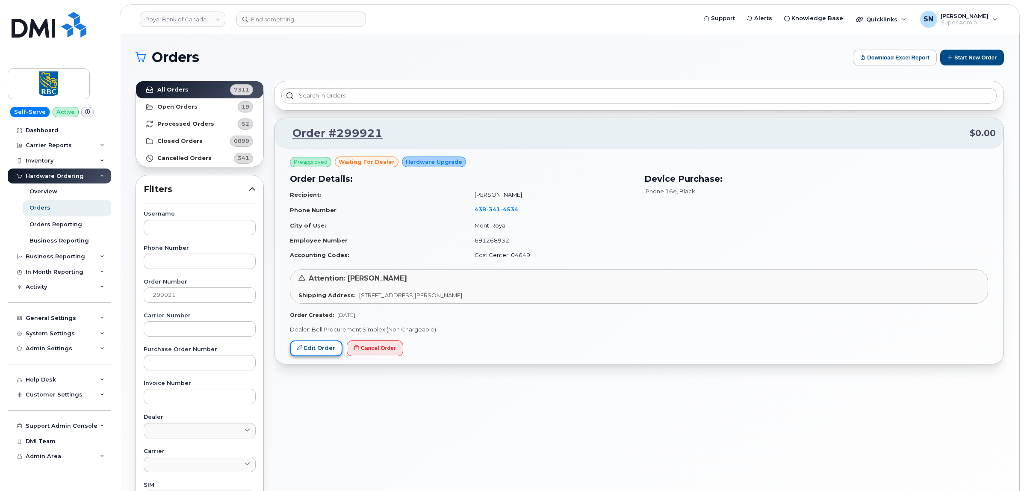
click at [313, 352] on link "Edit Order" at bounding box center [316, 348] width 53 height 16
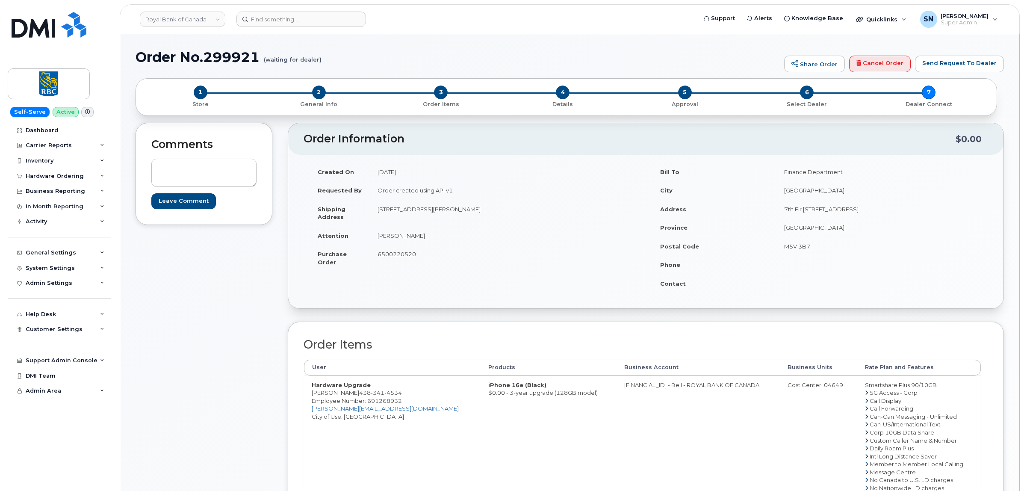
drag, startPoint x: 279, startPoint y: 353, endPoint x: 275, endPoint y: 355, distance: 4.6
click at [279, 353] on div "Comments Leave Comment Order Information $0.00 Created On [DATE] Requested By O…" at bounding box center [570, 385] width 869 height 524
